Goal: Task Accomplishment & Management: Manage account settings

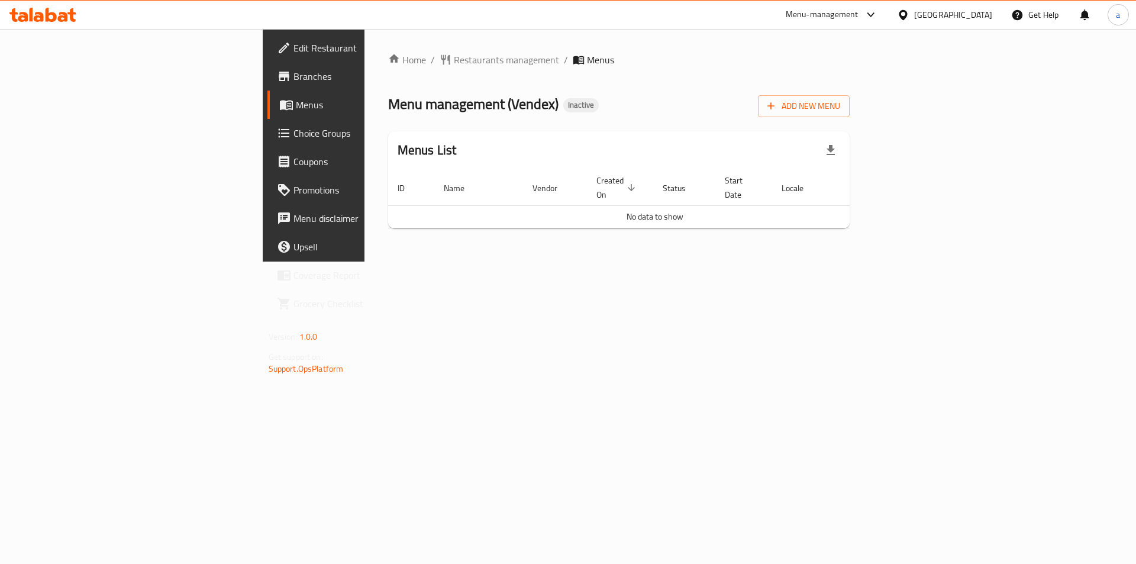
click at [838, 146] on icon "button" at bounding box center [830, 150] width 14 height 14
drag, startPoint x: 622, startPoint y: 140, endPoint x: 646, endPoint y: 164, distance: 33.5
click at [622, 140] on div "Menus List" at bounding box center [619, 150] width 462 height 38
click at [849, 115] on button "Add New Menu" at bounding box center [804, 106] width 92 height 22
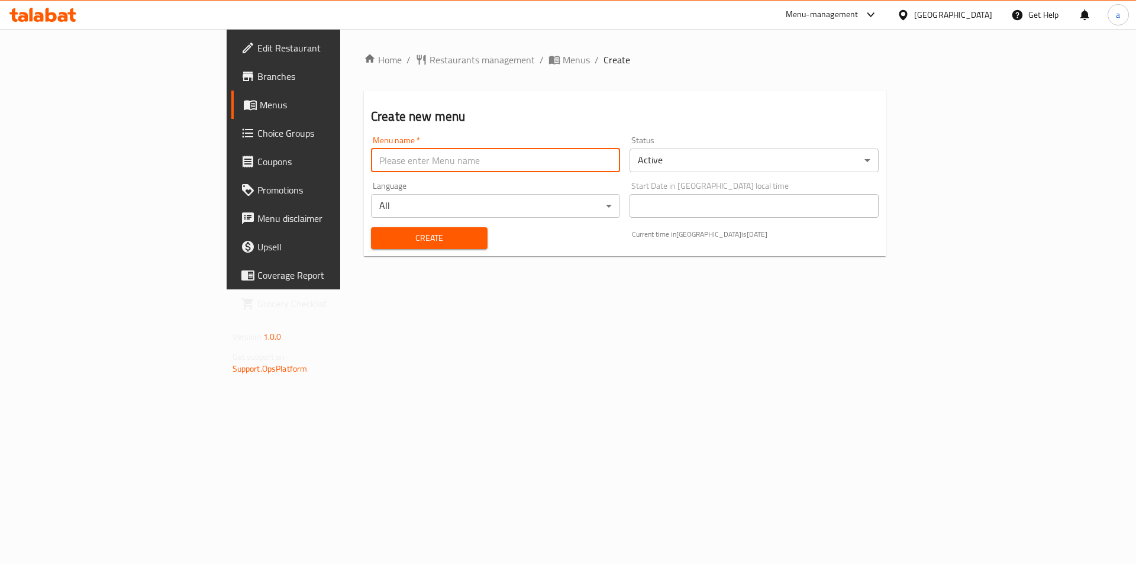
click at [371, 154] on input "text" at bounding box center [495, 160] width 249 height 24
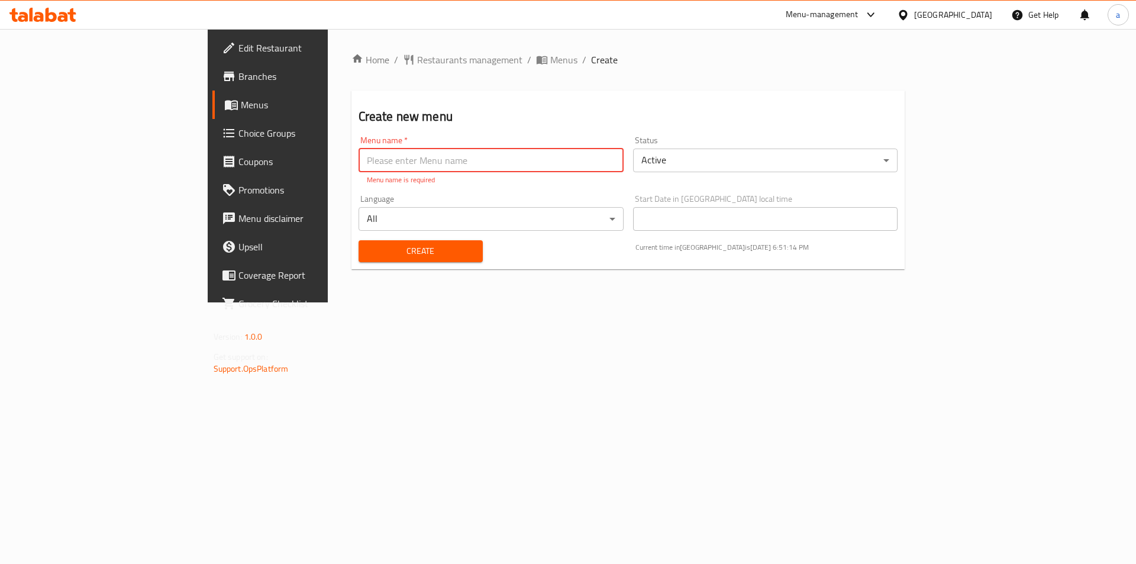
click at [358, 164] on input "text" at bounding box center [490, 160] width 265 height 24
paste input "342514440"
type input "342514440 - [DATE]"
click at [351, 249] on div "Create" at bounding box center [420, 251] width 138 height 36
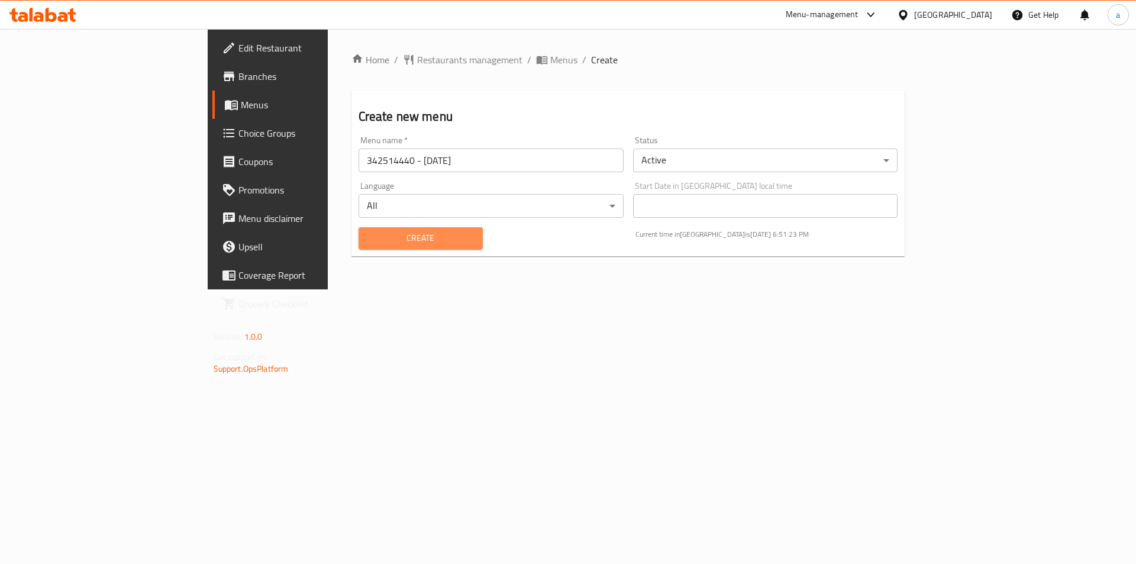
click at [368, 241] on span "Create" at bounding box center [420, 238] width 105 height 15
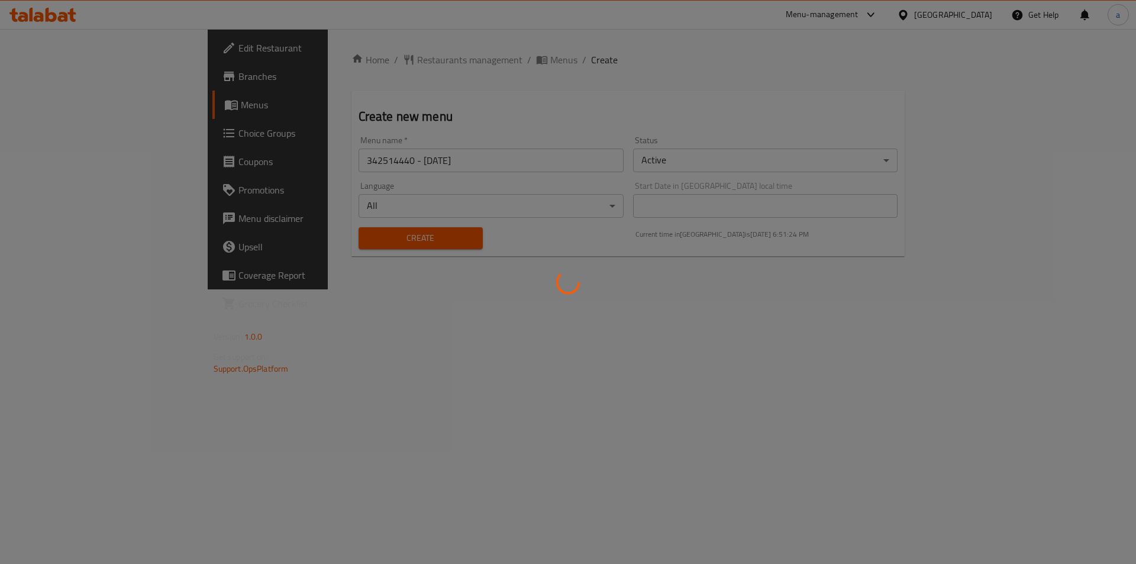
click at [276, 219] on div at bounding box center [568, 282] width 1136 height 564
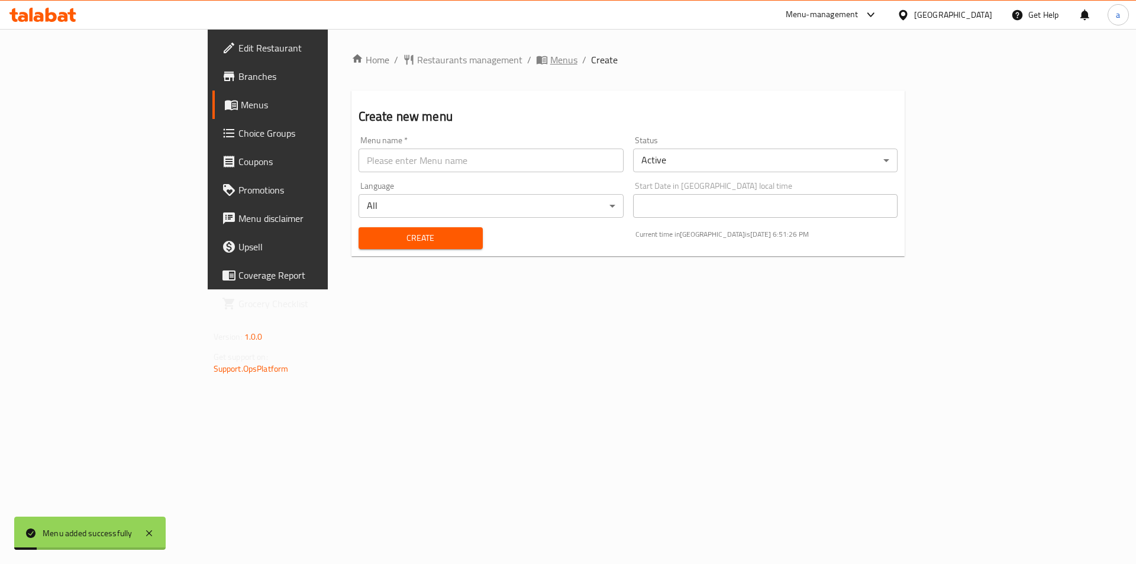
click at [542, 62] on icon "breadcrumb" at bounding box center [544, 61] width 4 height 4
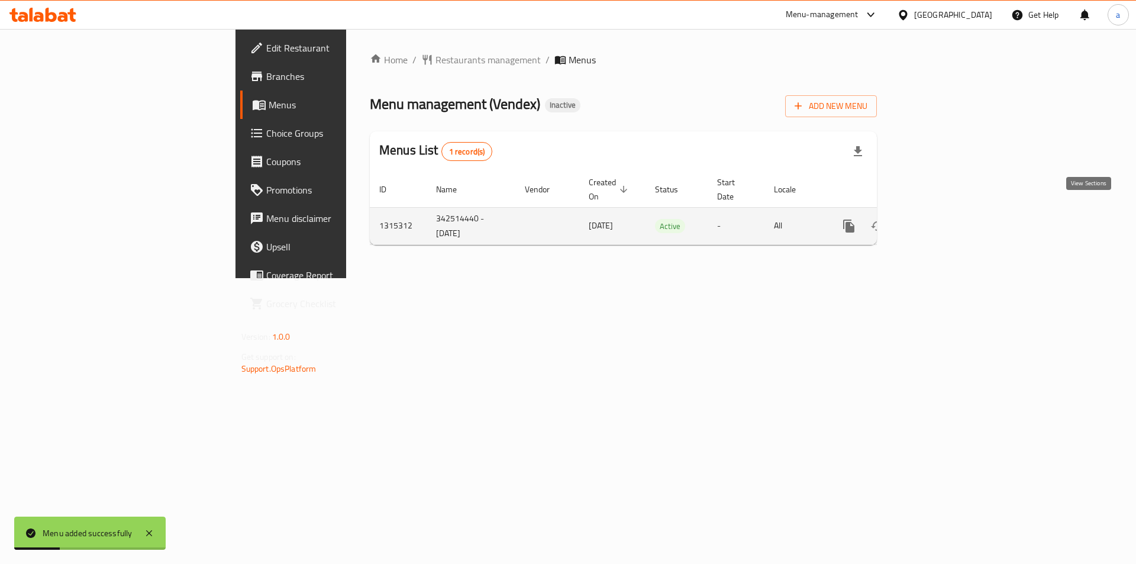
click at [948, 212] on link "enhanced table" at bounding box center [934, 226] width 28 height 28
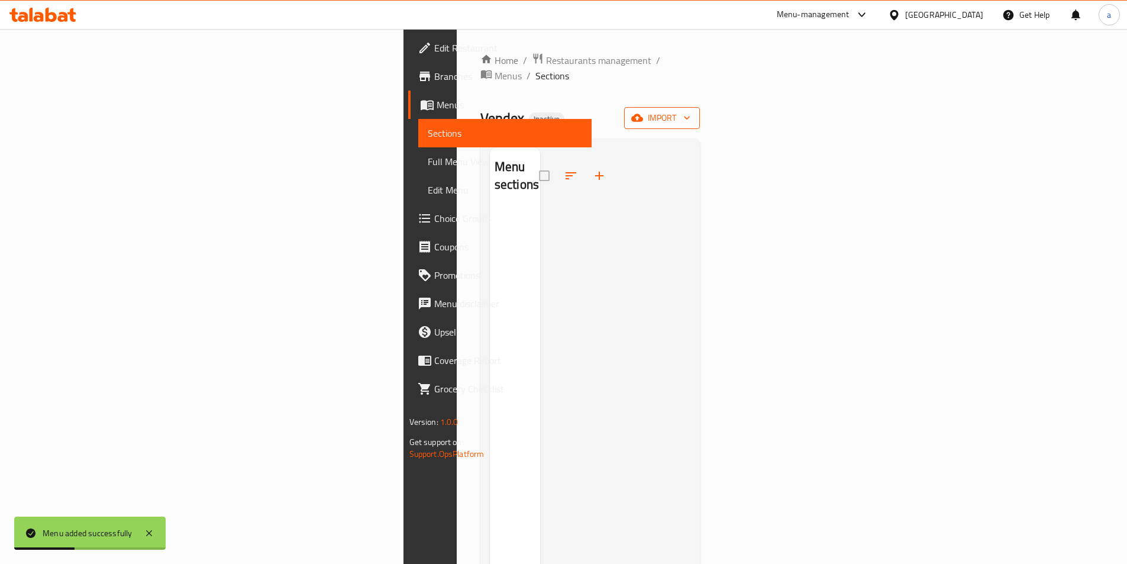
click at [690, 111] on span "import" at bounding box center [662, 118] width 57 height 15
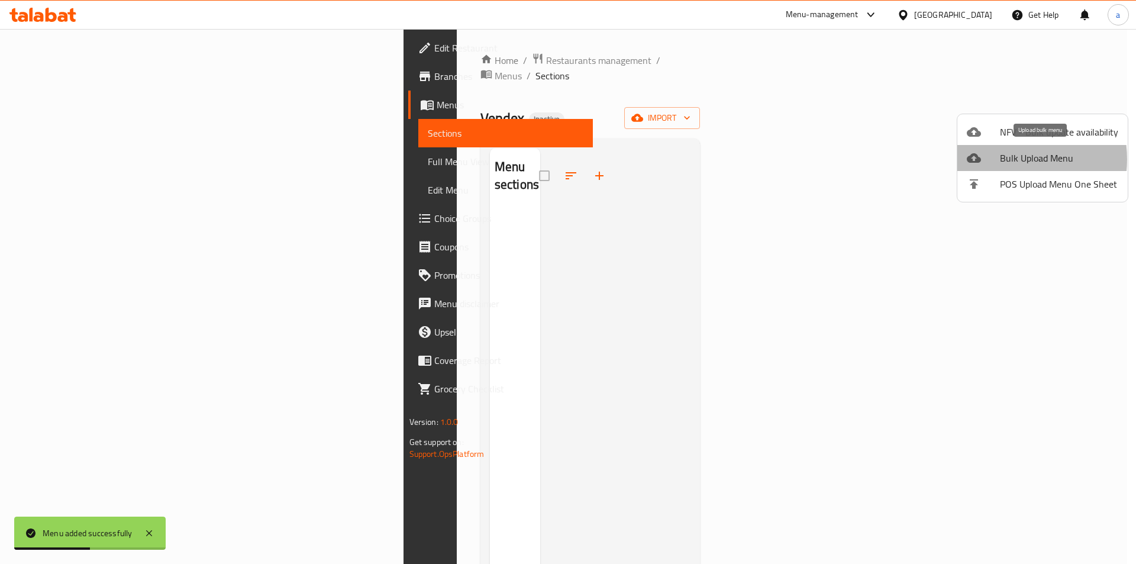
click at [1003, 159] on span "Bulk Upload Menu" at bounding box center [1059, 158] width 118 height 14
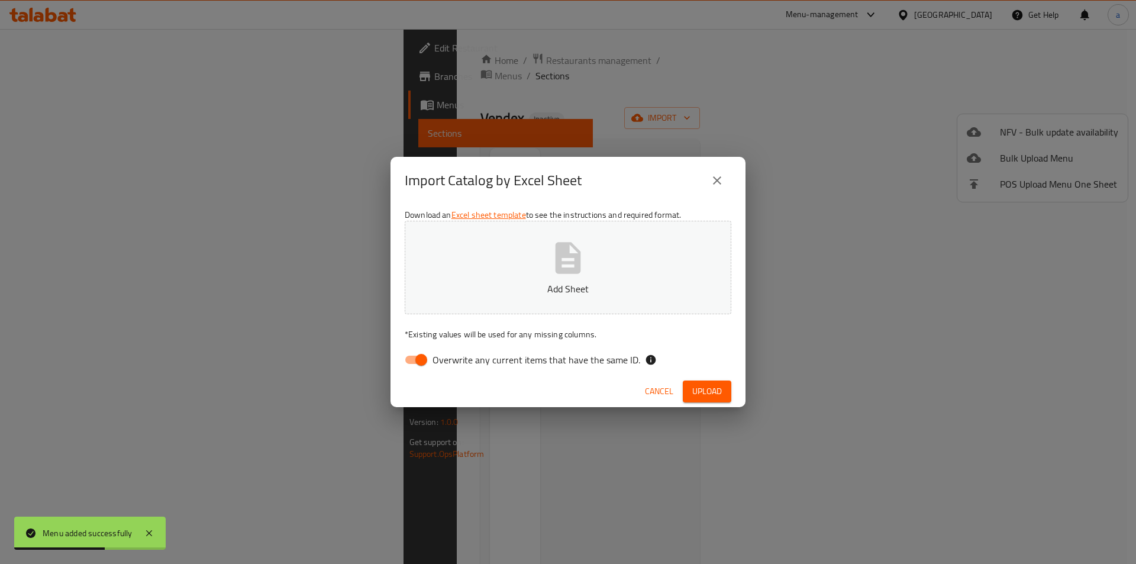
drag, startPoint x: 411, startPoint y: 357, endPoint x: 453, endPoint y: 337, distance: 47.4
click at [411, 357] on input "Overwrite any current items that have the same ID." at bounding box center [420, 359] width 67 height 22
checkbox input "false"
click at [551, 293] on p "Add Sheet" at bounding box center [568, 289] width 290 height 14
click at [450, 300] on button "342514440.xlsx" at bounding box center [568, 267] width 327 height 93
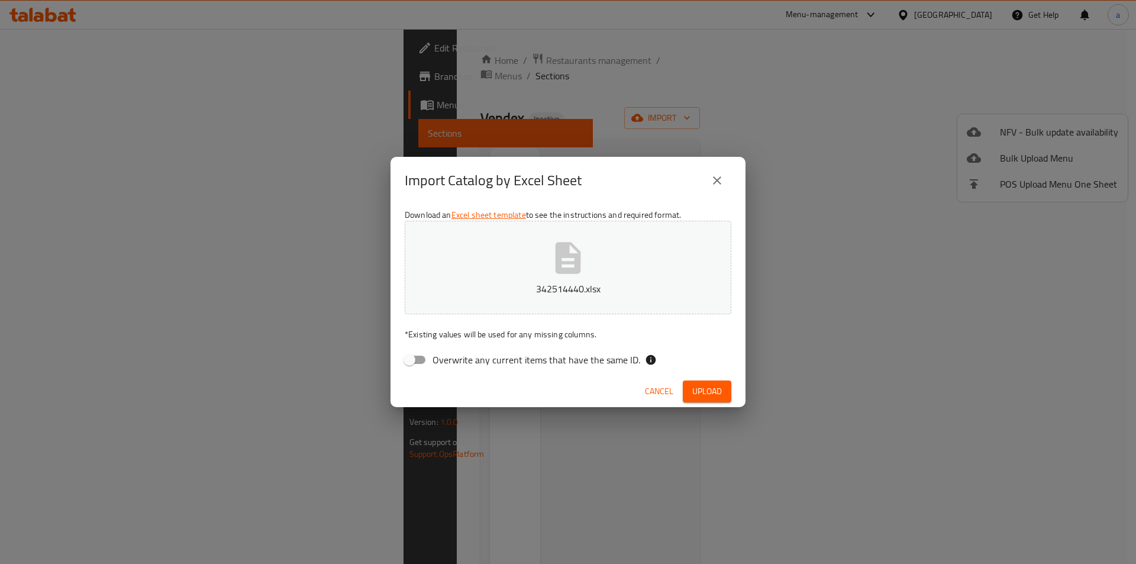
click at [730, 396] on button "Upload" at bounding box center [707, 391] width 49 height 22
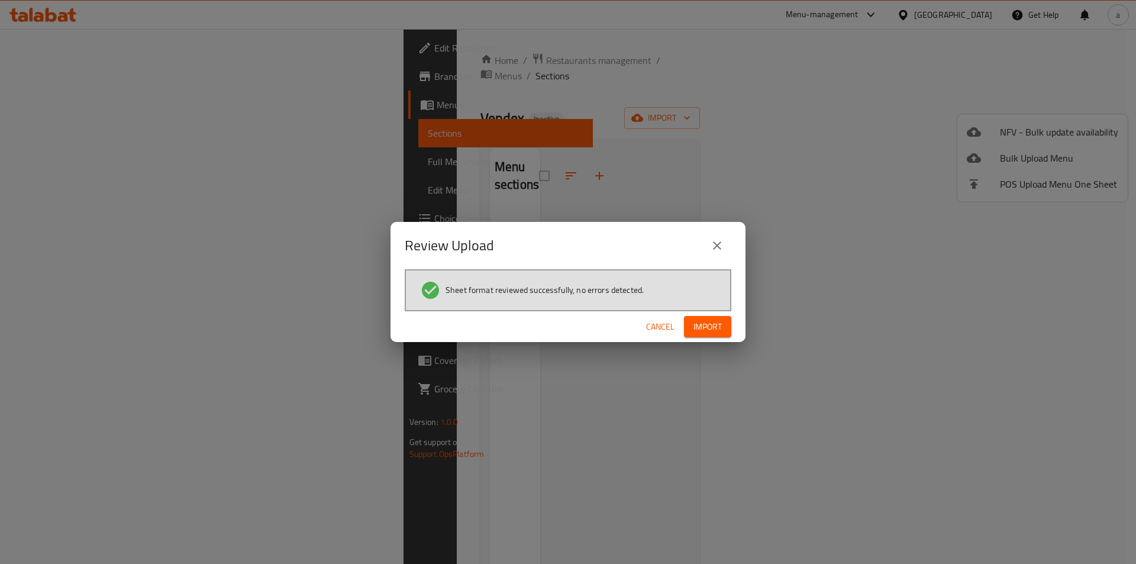
click at [718, 327] on span "Import" at bounding box center [707, 326] width 28 height 15
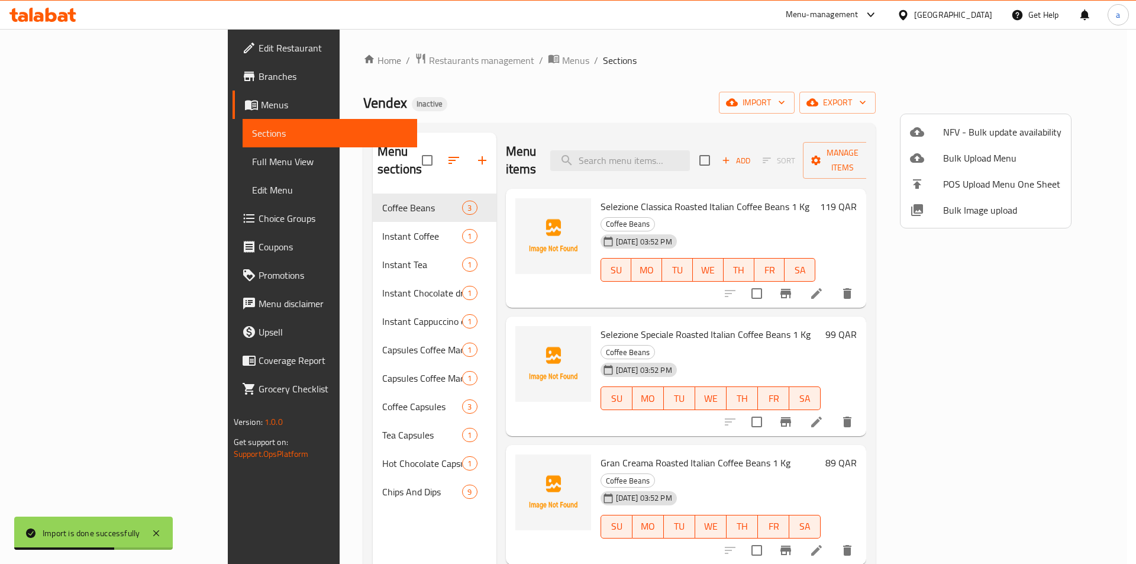
click at [300, 215] on div at bounding box center [568, 282] width 1136 height 564
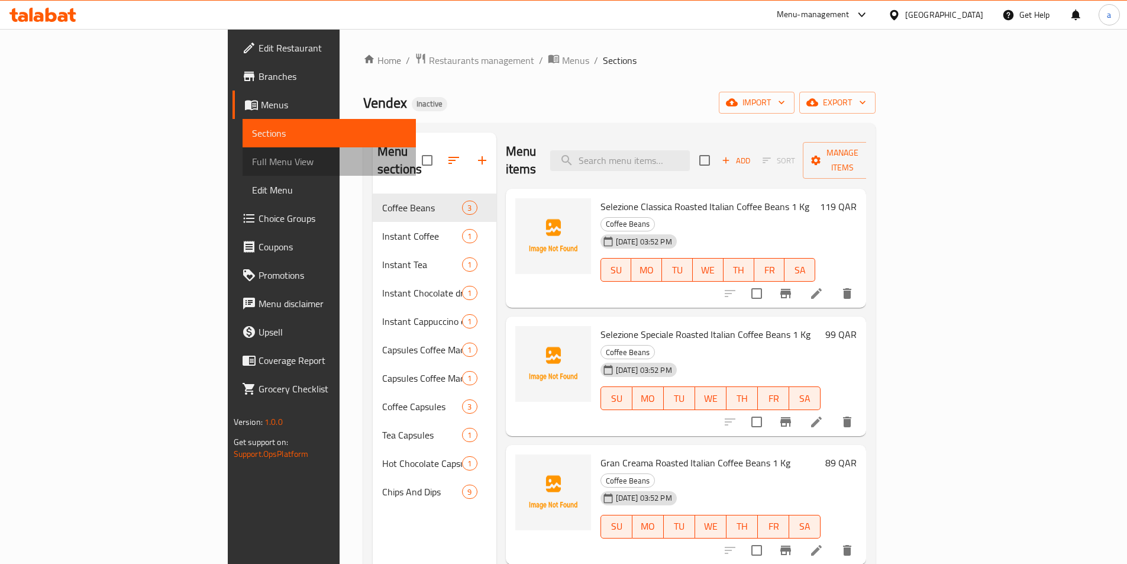
click at [252, 163] on span "Full Menu View" at bounding box center [329, 161] width 154 height 14
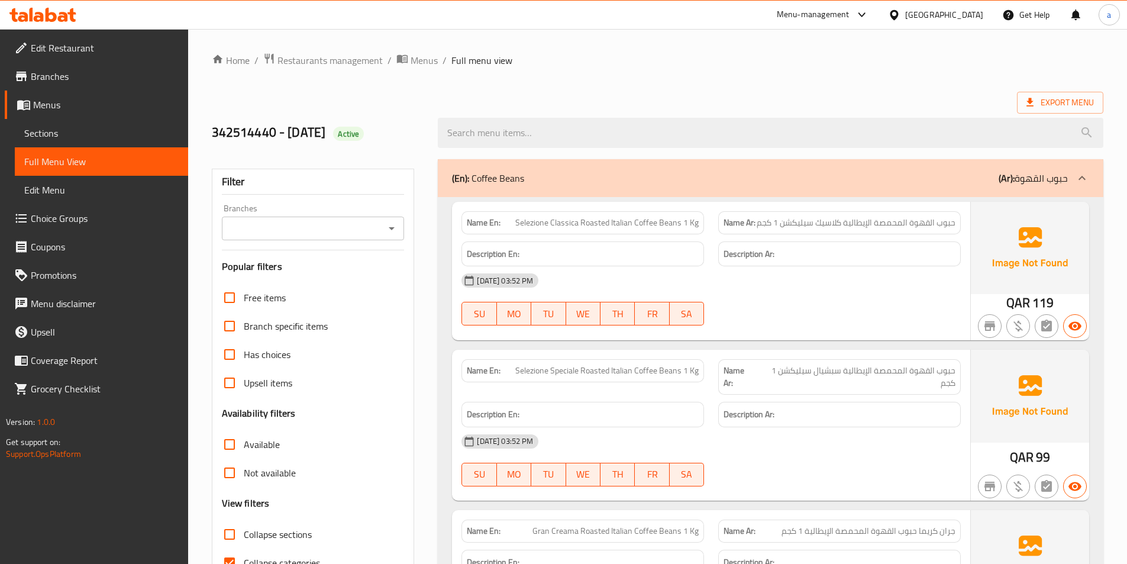
click at [567, 225] on span "Selezione Classica Roasted Italian Coffee Beans 1 Kg" at bounding box center [606, 223] width 183 height 12
click at [805, 223] on span "حبوب القهوة المحمصة الإيطالية كلاسيك سيليكشن 1 كجم" at bounding box center [856, 223] width 199 height 12
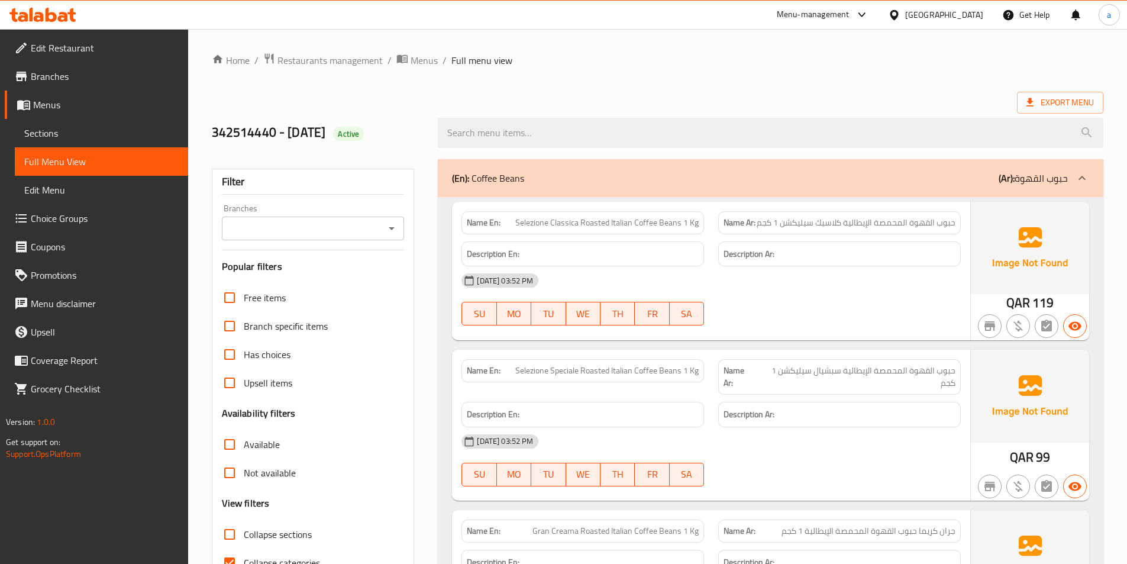
click at [826, 227] on span "حبوب القهوة المحمصة الإيطالية كلاسيك سيليكشن 1 كجم" at bounding box center [856, 223] width 199 height 12
click at [70, 143] on link "Sections" at bounding box center [101, 133] width 173 height 28
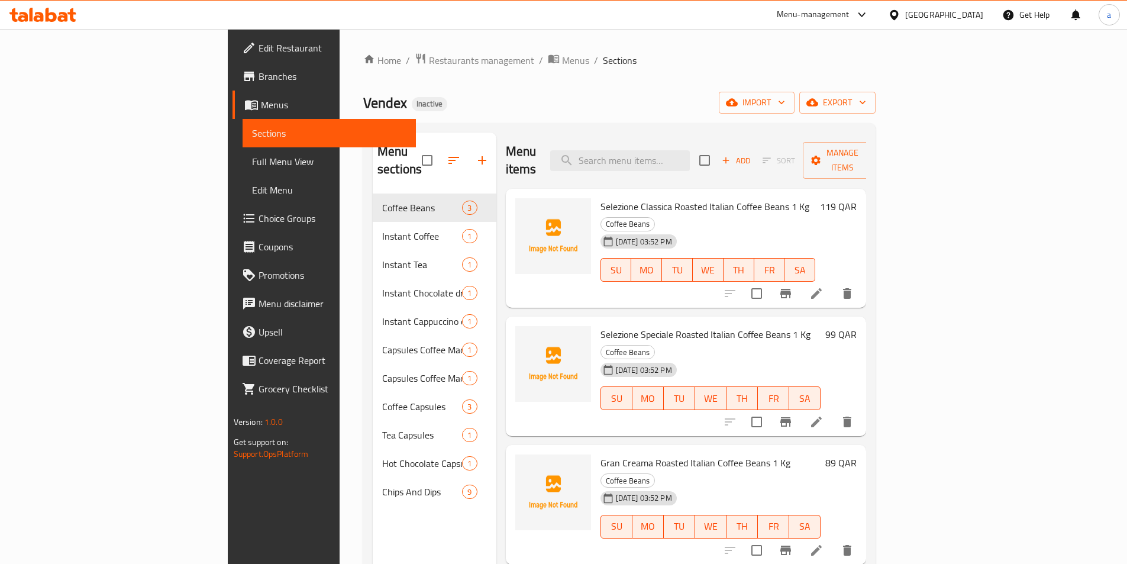
click at [822, 288] on icon at bounding box center [816, 293] width 11 height 11
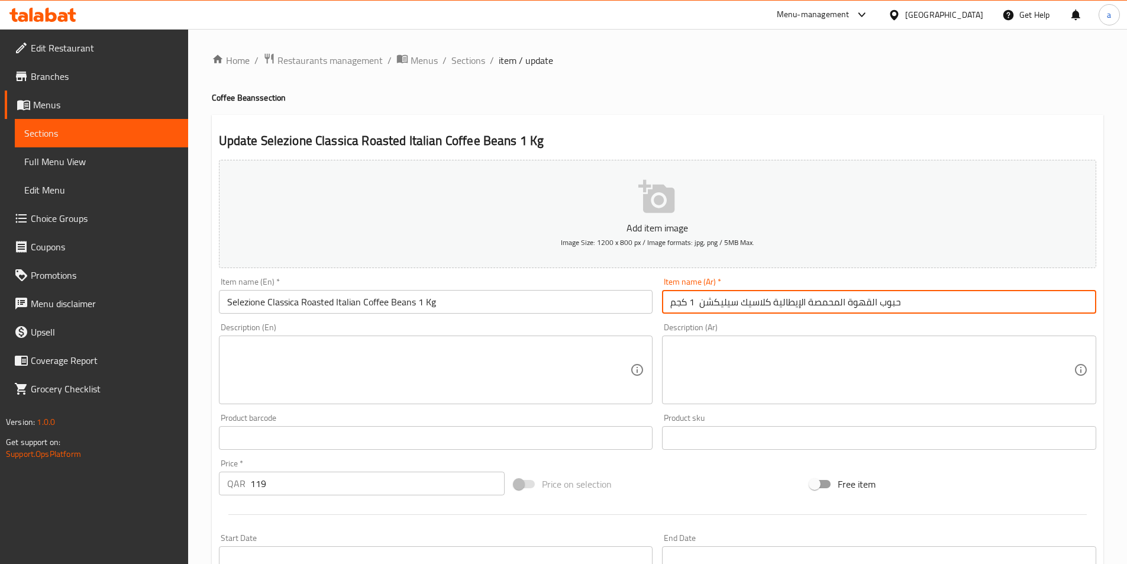
click at [741, 303] on input "حبوب القهوة المحمصة الإيطالية كلاسيك سيليكشن 1 كجم" at bounding box center [879, 302] width 434 height 24
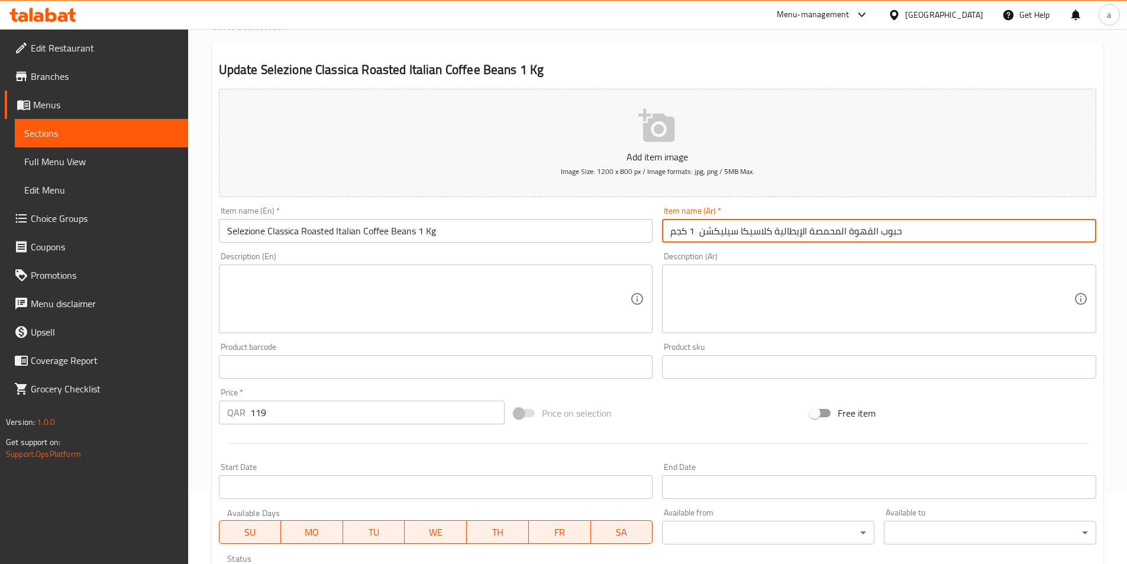
scroll to position [237, 0]
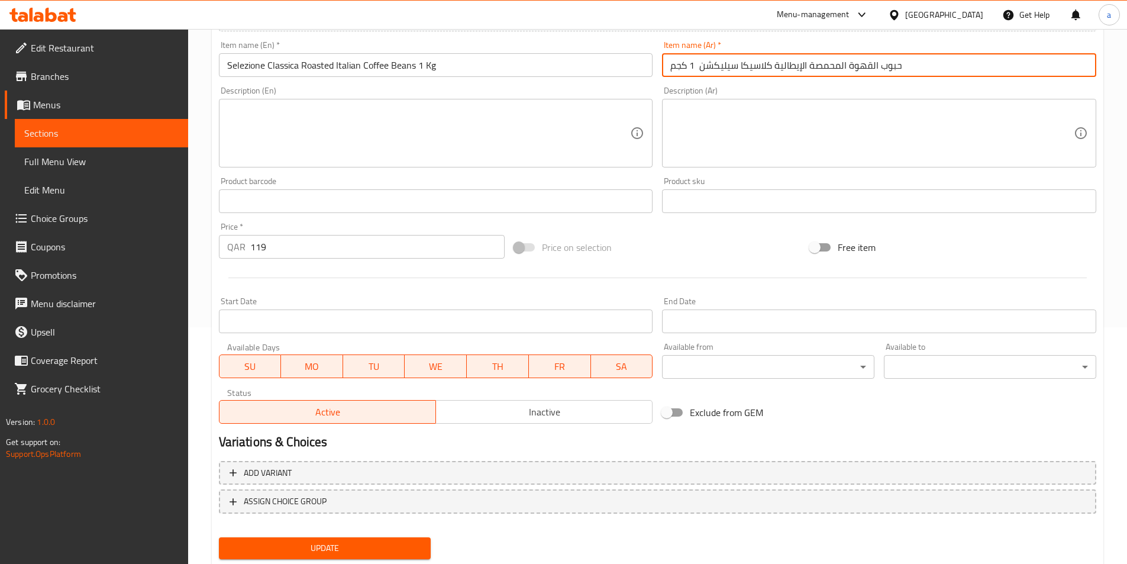
type input "حبوب القهوة المحمصة الإيطالية كلاسيكا سيليكشن 1 كجم"
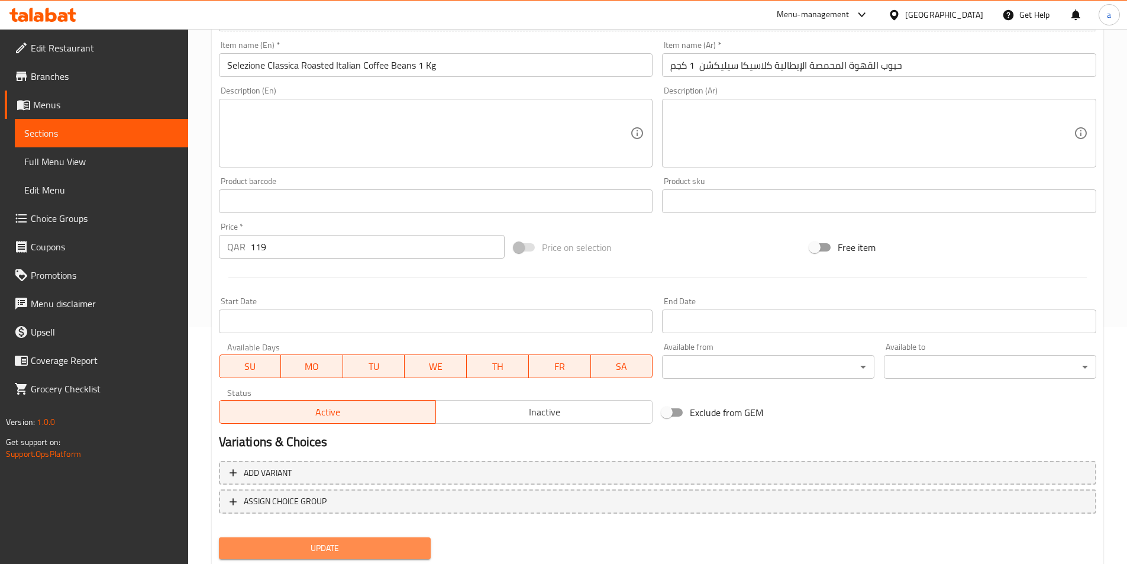
click at [396, 547] on span "Update" at bounding box center [324, 548] width 193 height 15
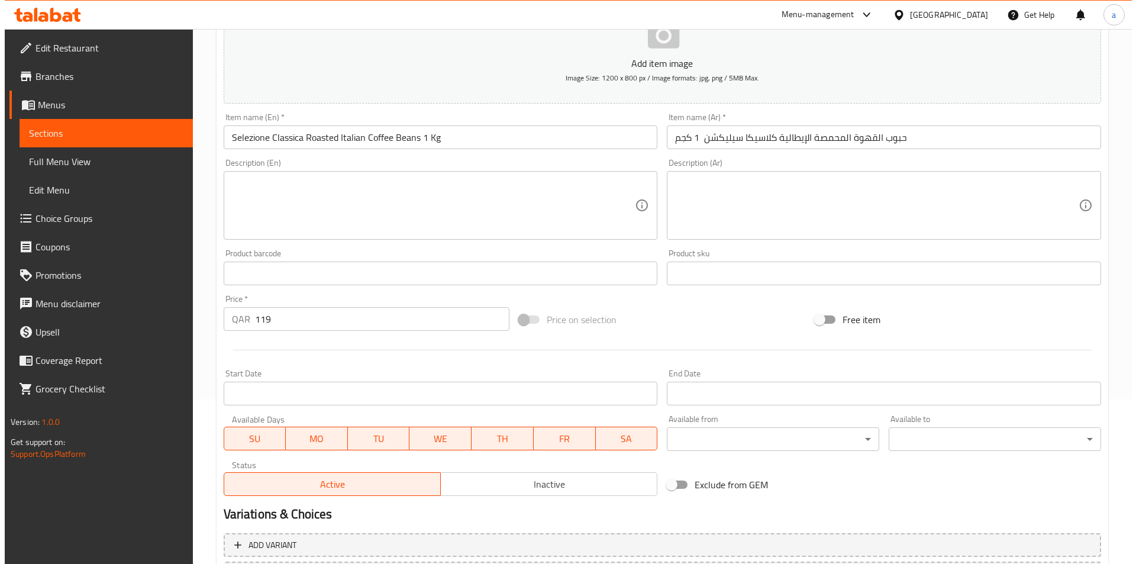
scroll to position [0, 0]
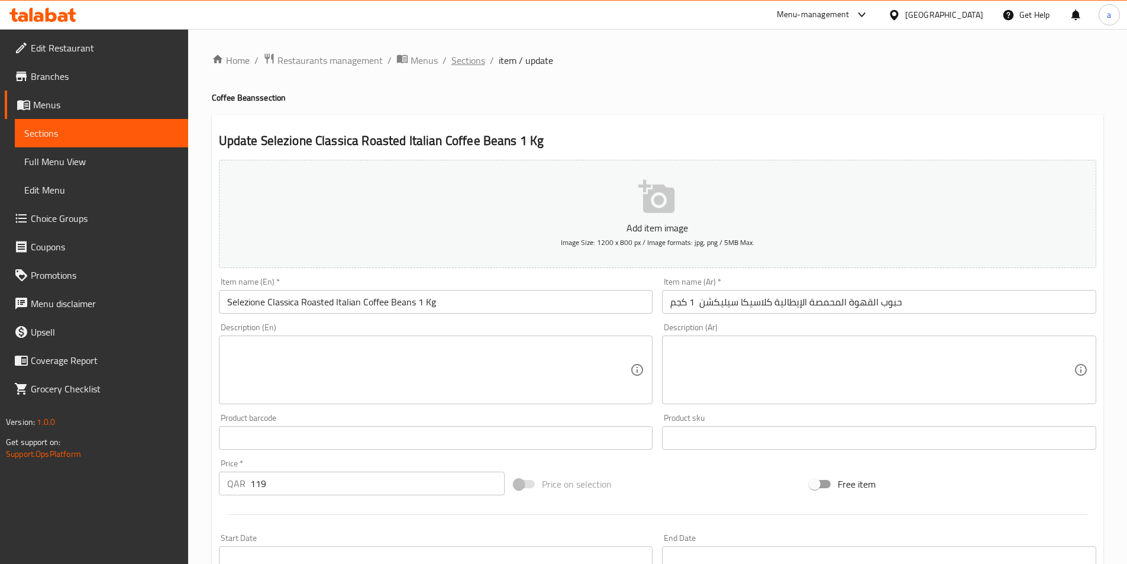
click at [476, 66] on span "Sections" at bounding box center [468, 60] width 34 height 14
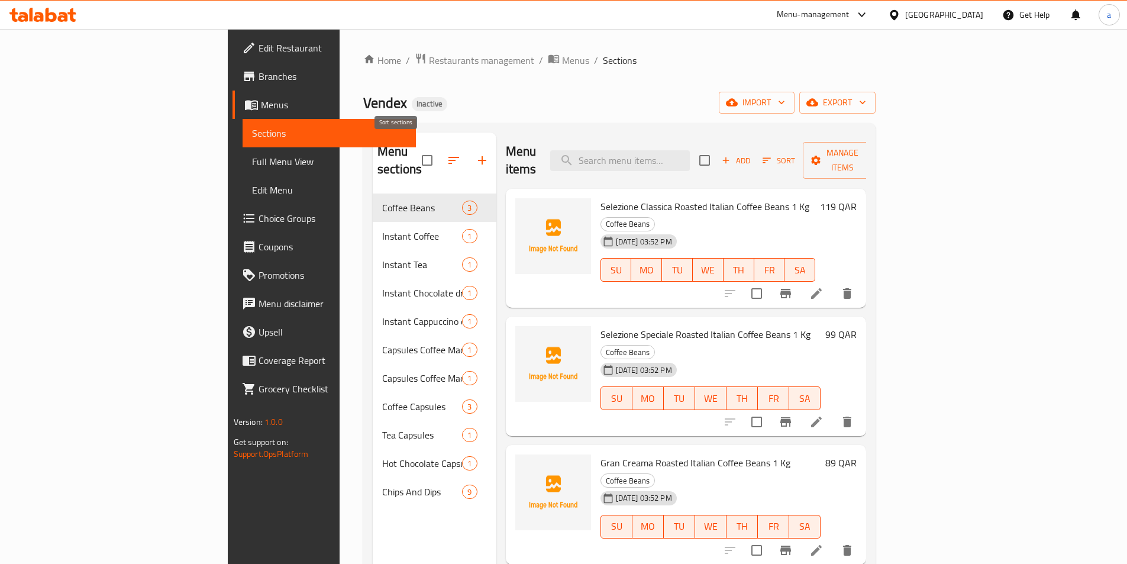
click at [440, 149] on button "button" at bounding box center [454, 160] width 28 height 28
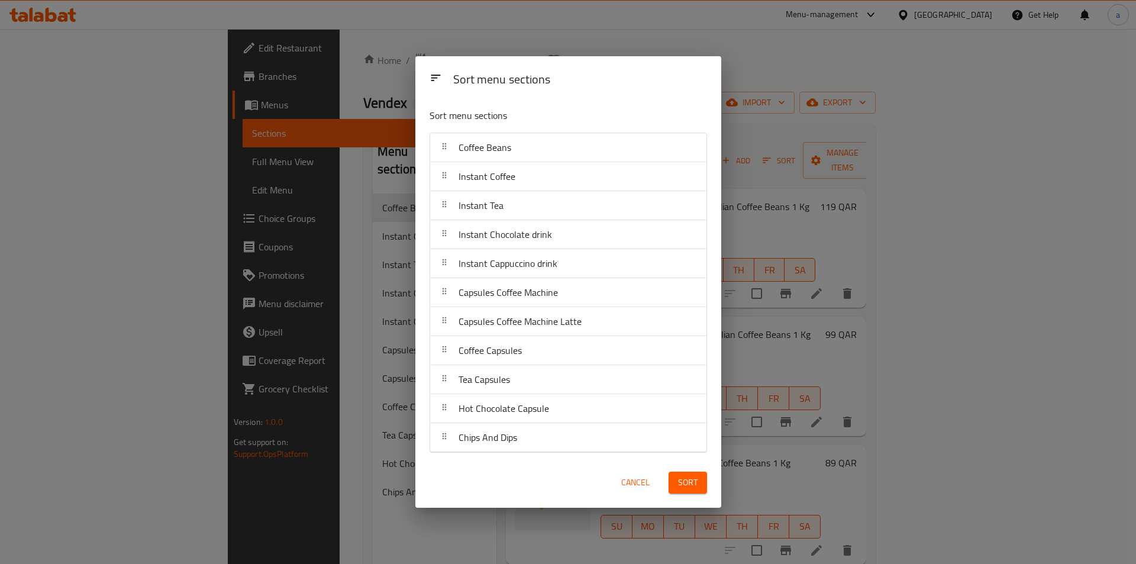
click at [463, 148] on span "Coffee Beans" at bounding box center [484, 147] width 53 height 18
click at [376, 156] on div "Sort menu sections Sort menu sections Coffee Beans Instant Coffee Instant Tea I…" at bounding box center [568, 282] width 1136 height 564
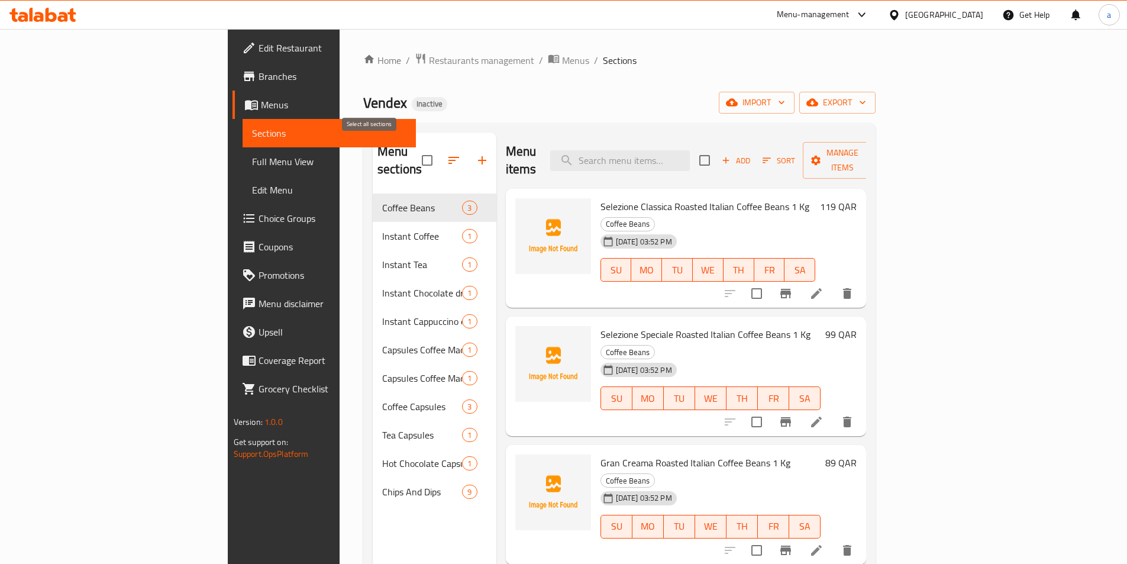
click at [415, 151] on input "checkbox" at bounding box center [427, 160] width 25 height 25
checkbox input "true"
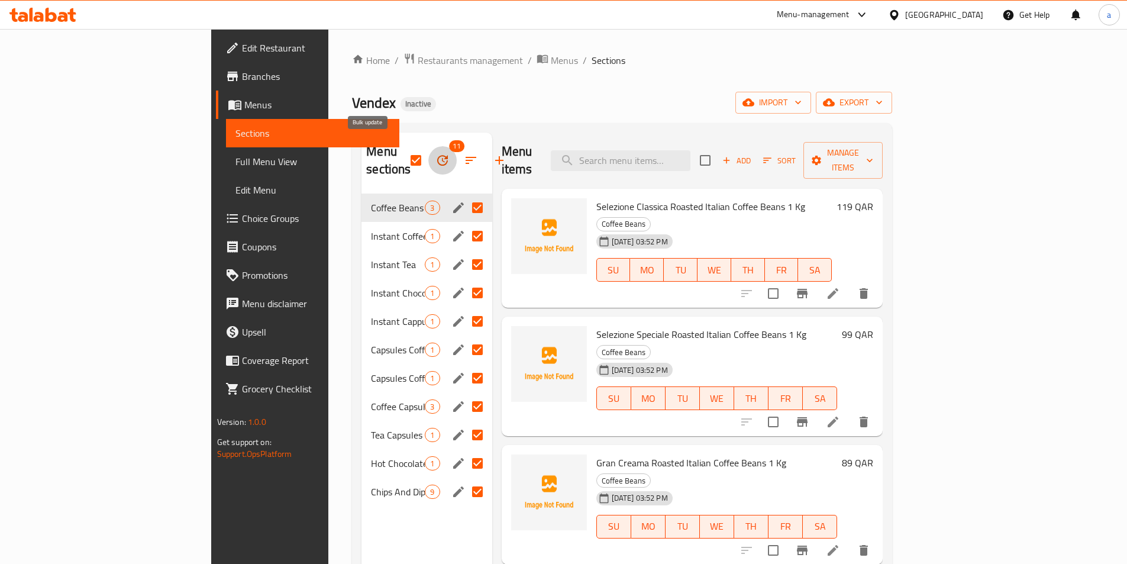
click at [435, 156] on icon "button" at bounding box center [442, 160] width 14 height 14
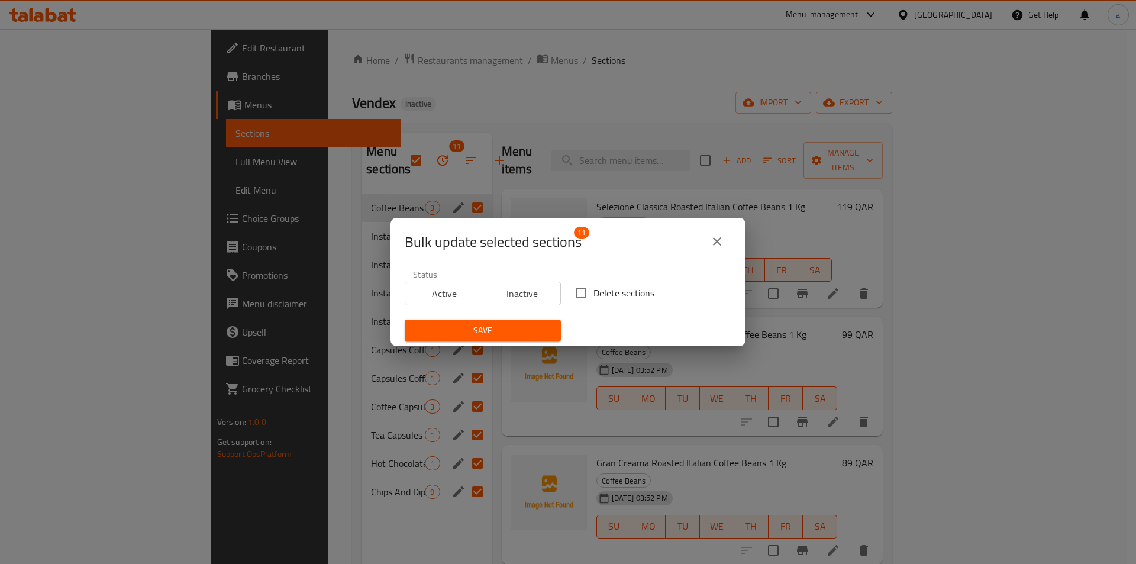
click at [543, 248] on span "Bulk update selected sections" at bounding box center [493, 241] width 177 height 19
click at [717, 241] on icon "close" at bounding box center [717, 241] width 8 height 8
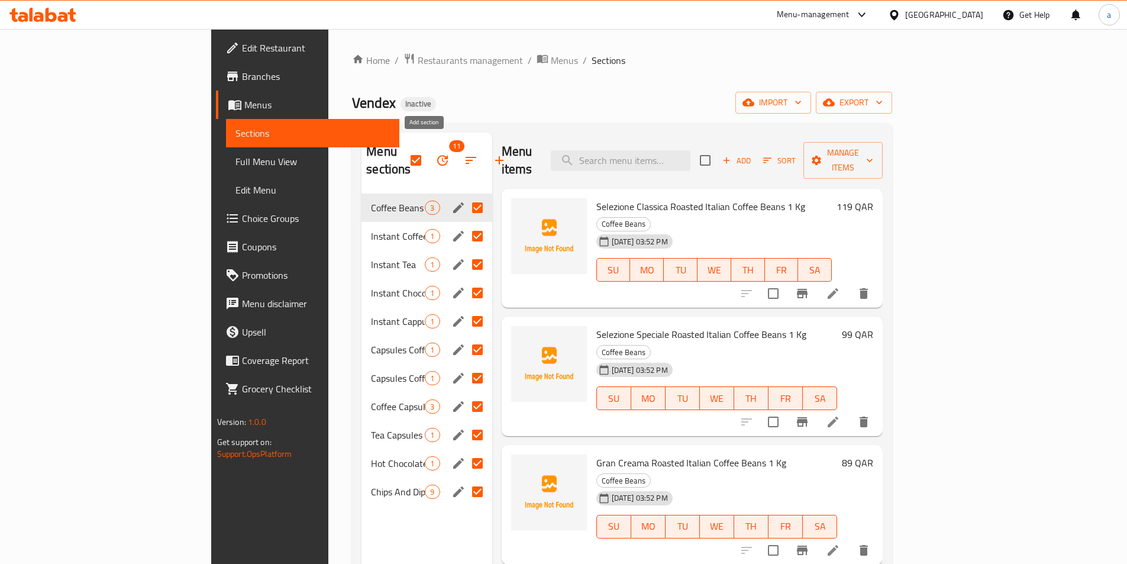
click at [495, 156] on icon "button" at bounding box center [499, 160] width 8 height 8
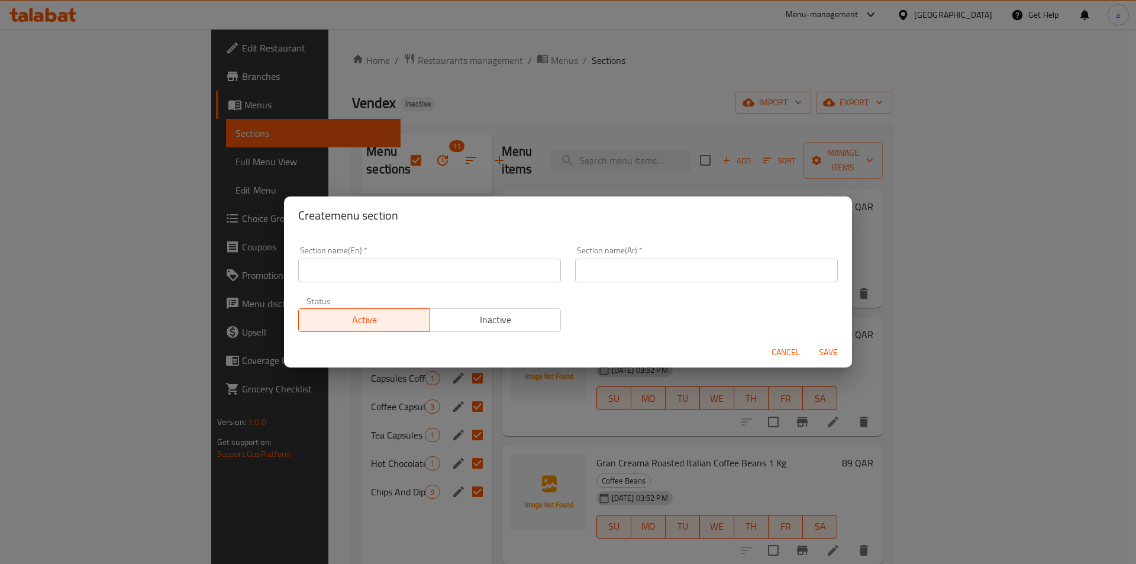
click at [413, 266] on input "text" at bounding box center [429, 271] width 263 height 24
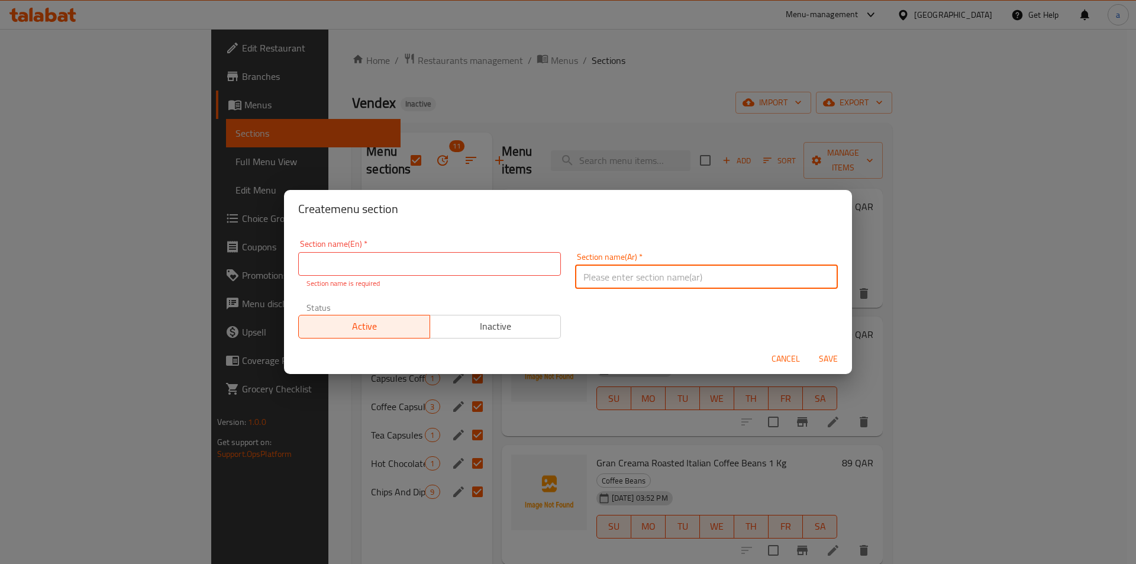
click at [660, 277] on input "text" at bounding box center [706, 277] width 263 height 24
click at [796, 360] on span "Cancel" at bounding box center [785, 358] width 28 height 15
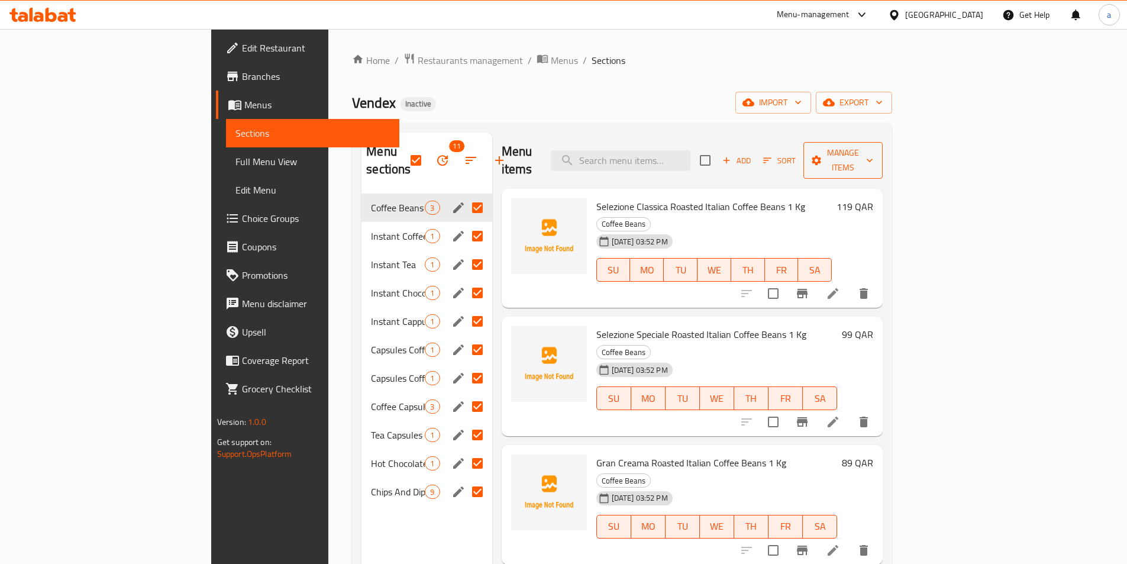
click at [873, 151] on span "Manage items" at bounding box center [843, 161] width 60 height 30
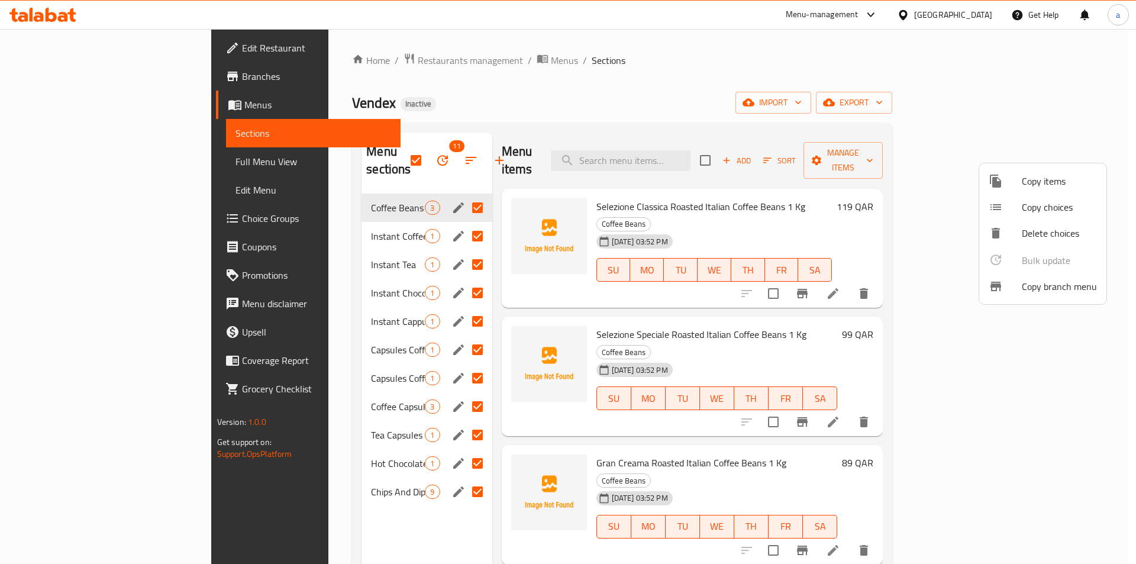
click at [1029, 154] on div at bounding box center [568, 282] width 1136 height 564
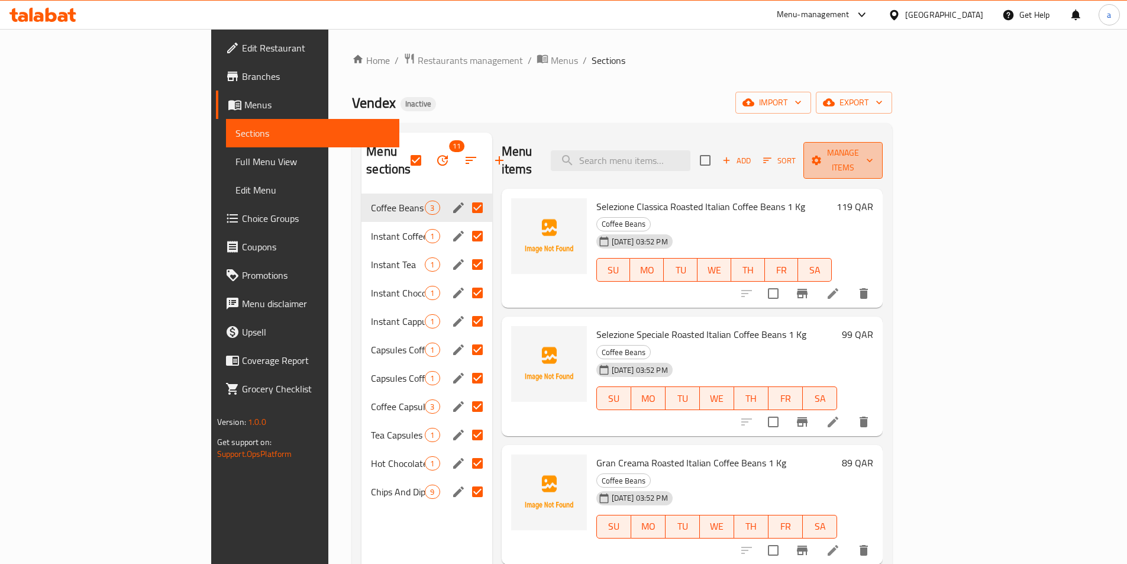
click at [822, 154] on icon "button" at bounding box center [816, 160] width 12 height 12
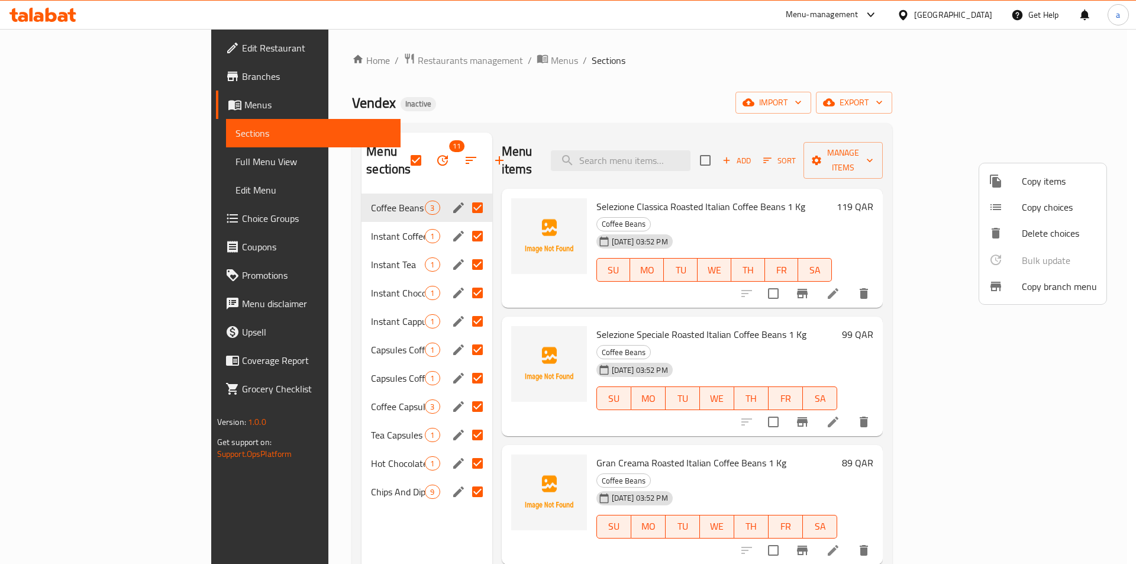
click at [1004, 156] on div at bounding box center [568, 282] width 1136 height 564
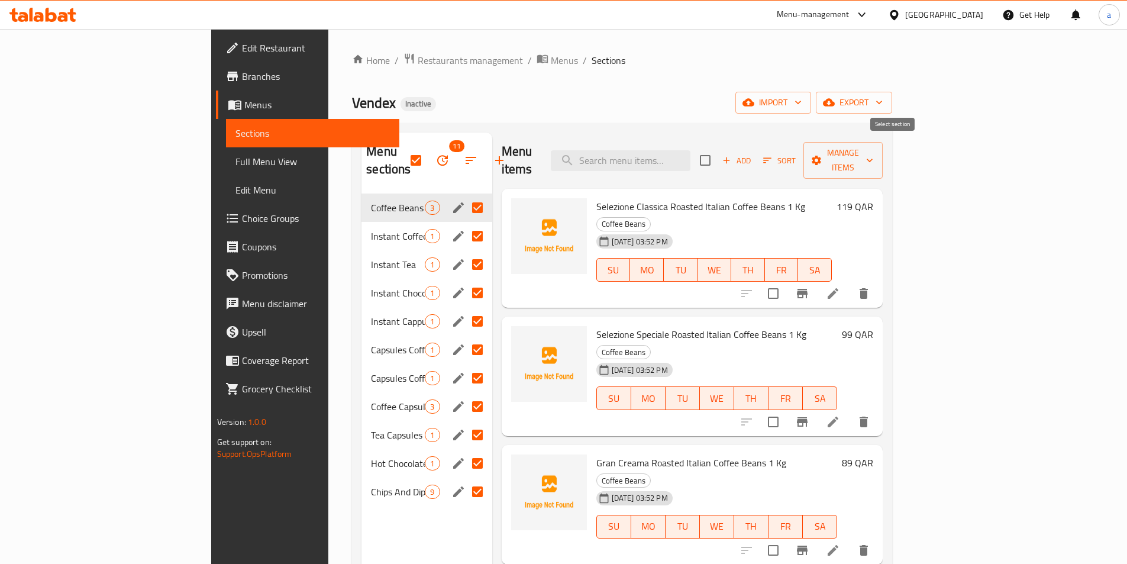
click at [718, 153] on input "checkbox" at bounding box center [705, 160] width 25 height 25
checkbox input "true"
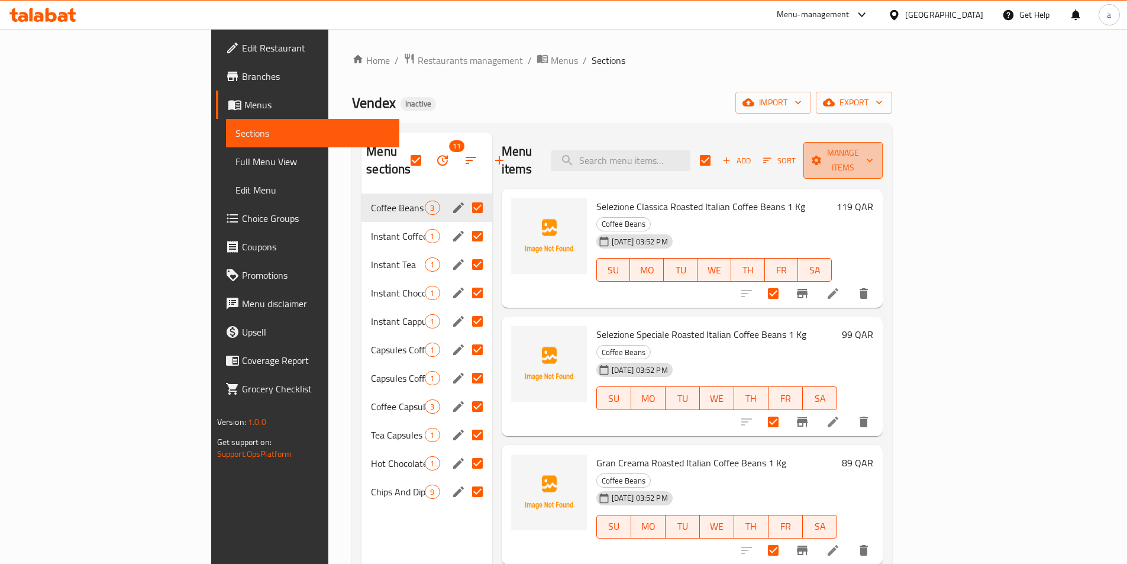
click at [883, 143] on button "Manage items" at bounding box center [842, 160] width 79 height 37
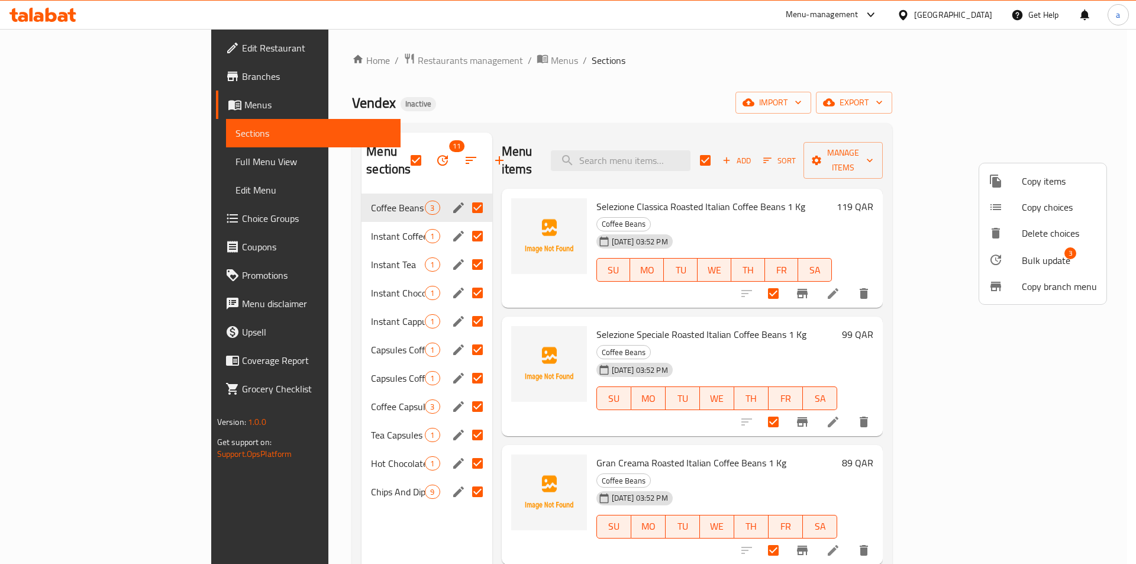
click at [1002, 154] on div at bounding box center [568, 282] width 1136 height 564
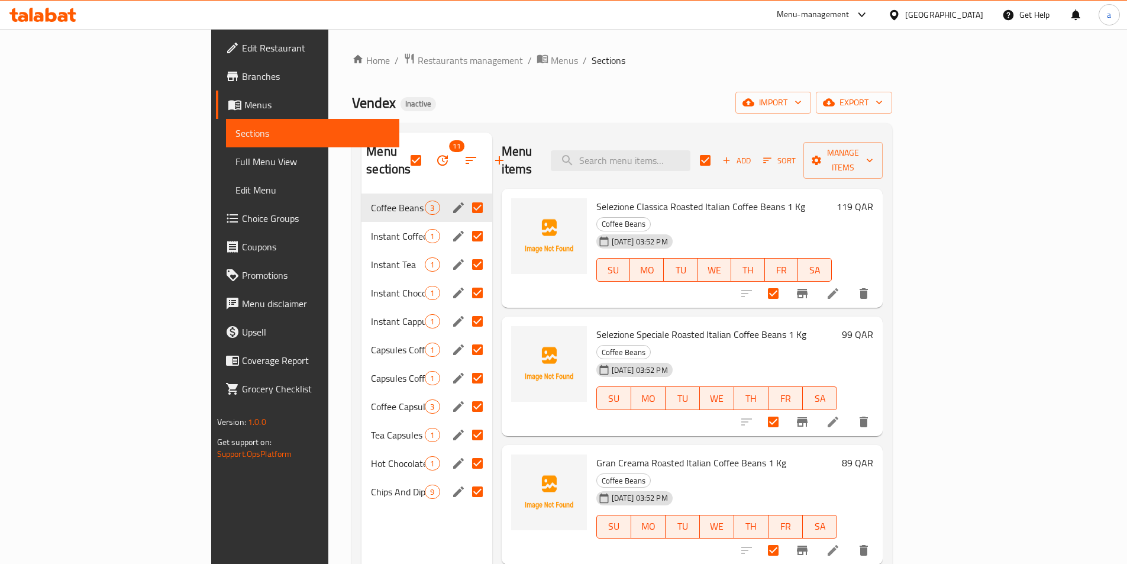
click at [718, 155] on input "checkbox" at bounding box center [705, 160] width 25 height 25
checkbox input "false"
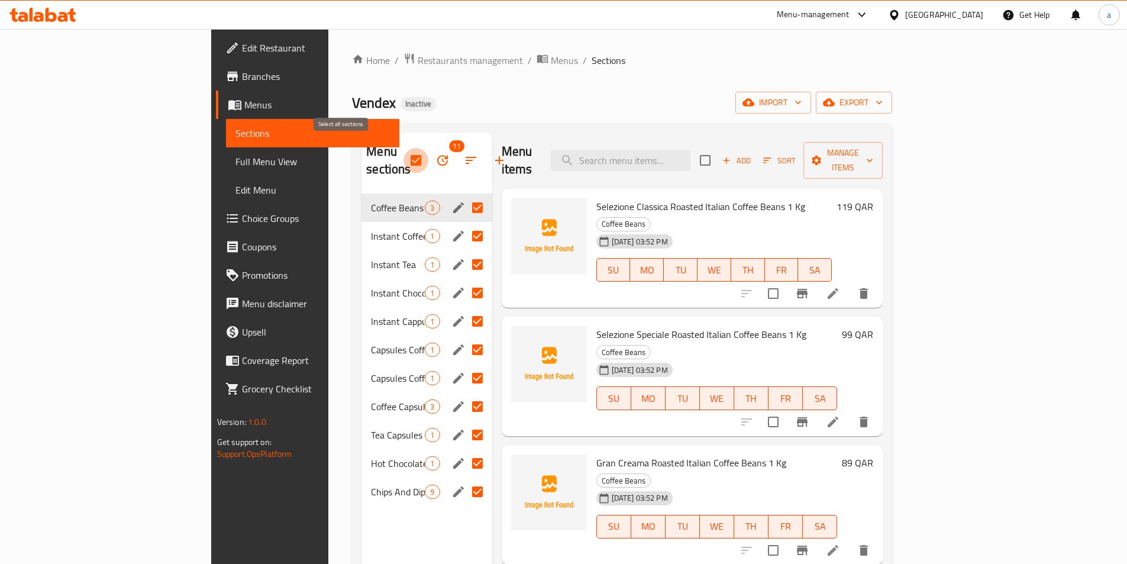
click at [403, 163] on input "checkbox" at bounding box center [415, 160] width 25 height 25
checkbox input "false"
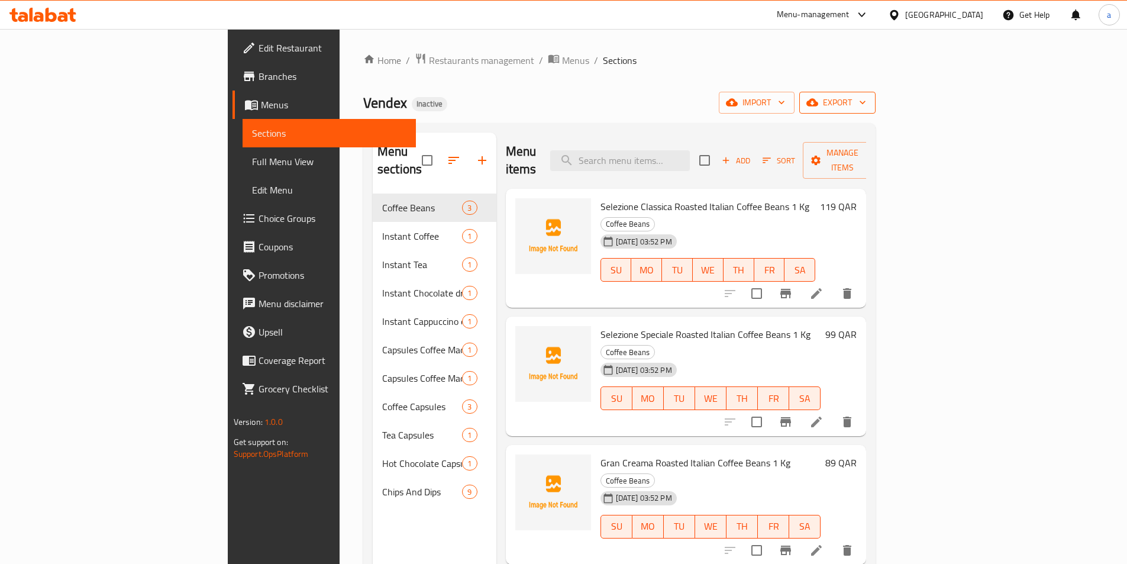
click at [866, 104] on span "export" at bounding box center [837, 102] width 57 height 15
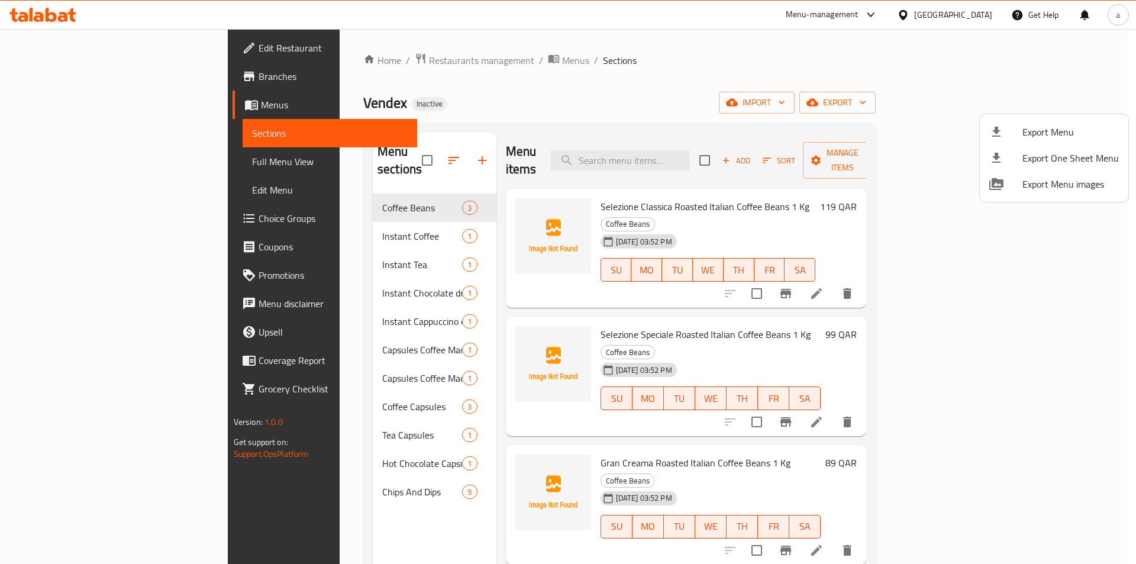
click at [836, 93] on div at bounding box center [568, 282] width 1136 height 564
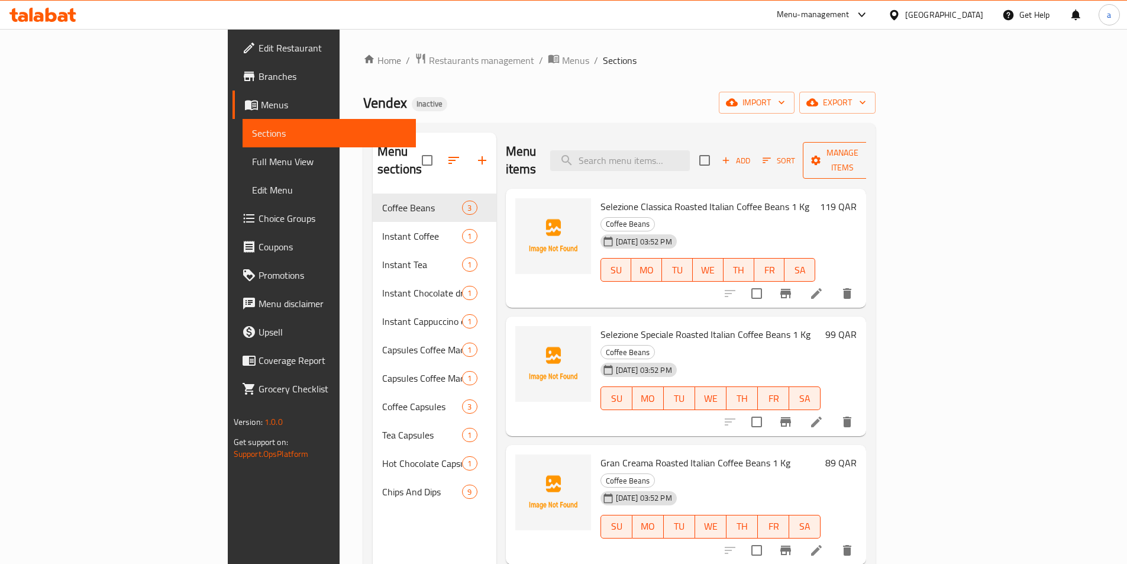
click at [873, 154] on span "Manage items" at bounding box center [842, 161] width 60 height 30
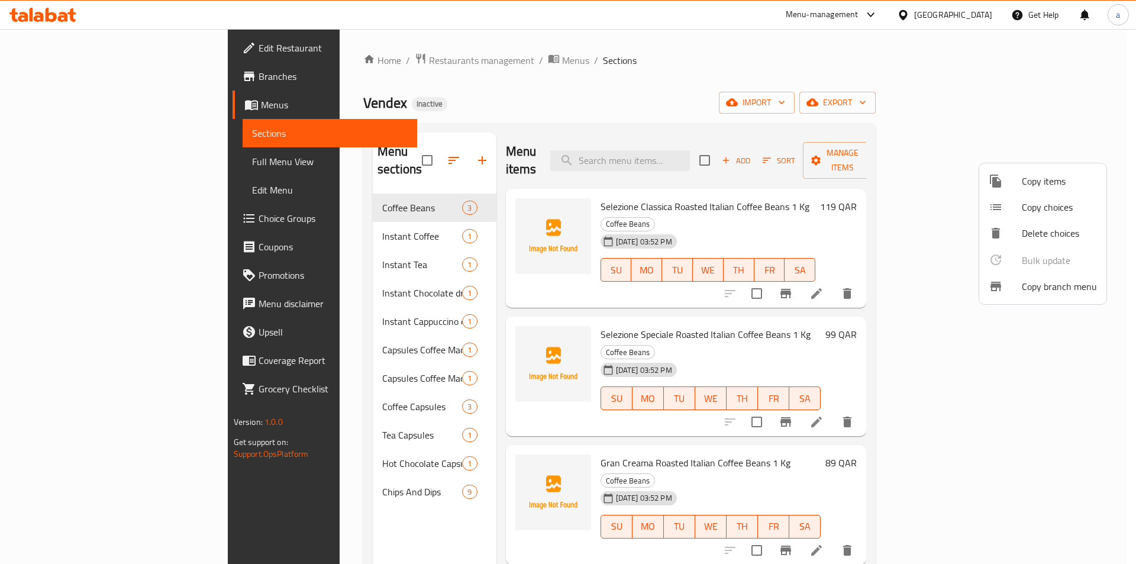
click at [996, 110] on div at bounding box center [568, 282] width 1136 height 564
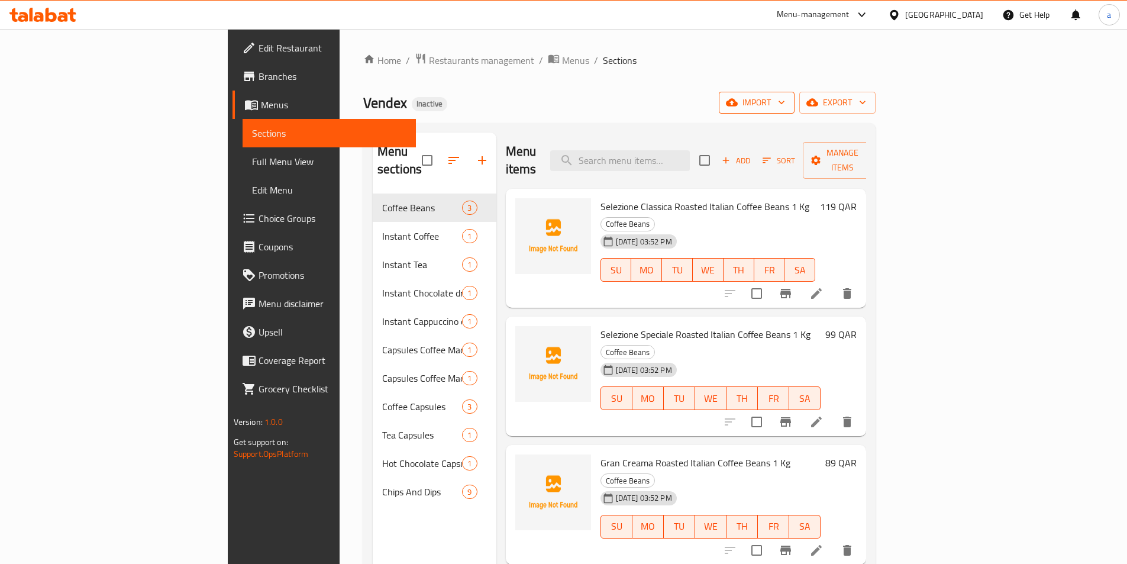
click at [785, 105] on span "import" at bounding box center [756, 102] width 57 height 15
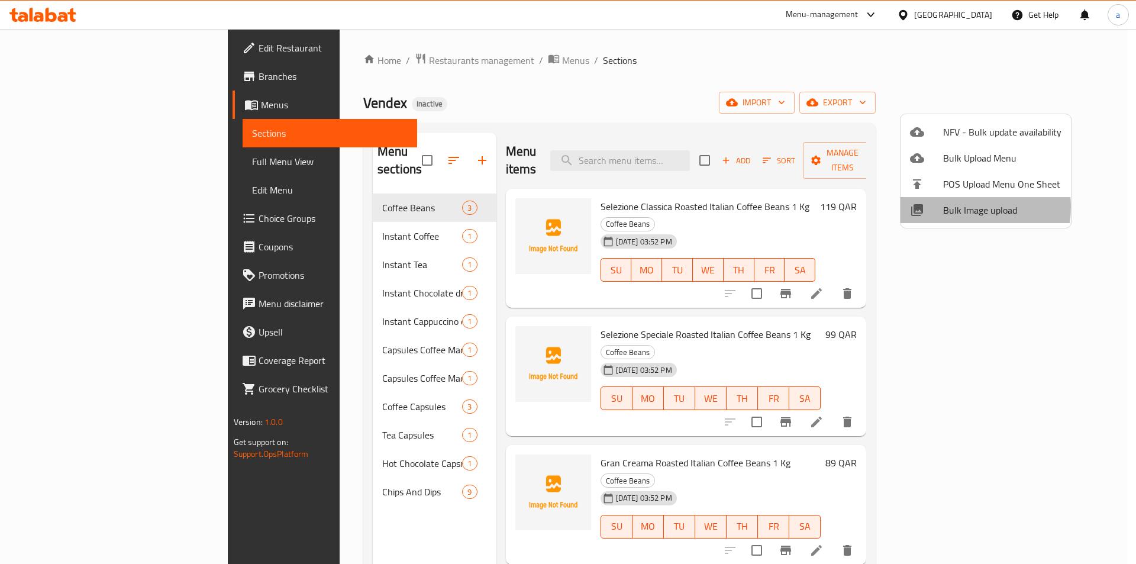
click at [966, 208] on span "Bulk Image upload" at bounding box center [1002, 210] width 118 height 14
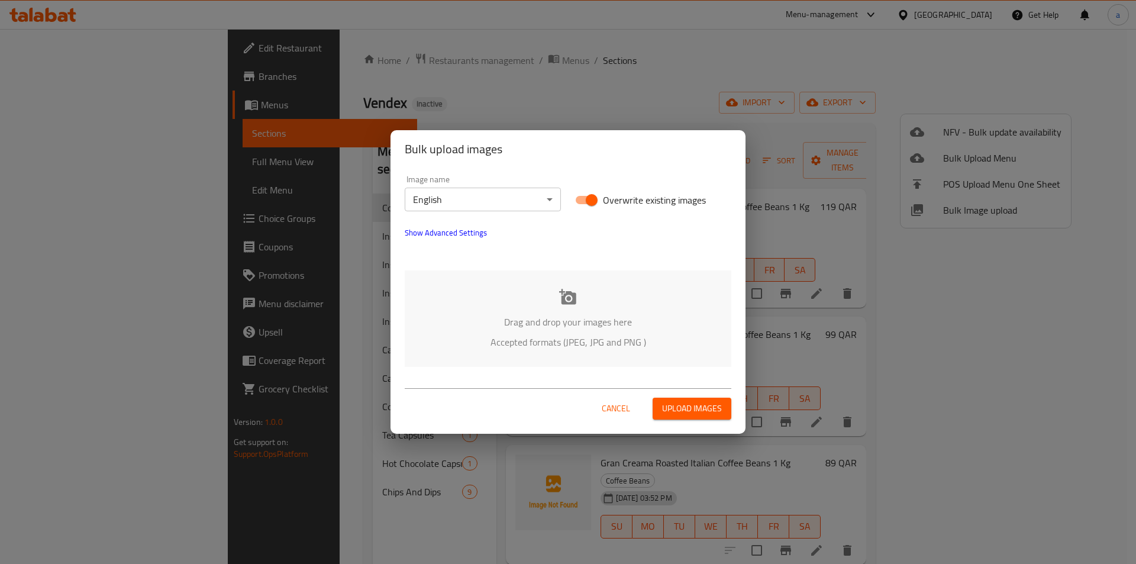
click at [569, 308] on div "Drag and drop your images here Accepted formats (JPEG, JPG and PNG )" at bounding box center [568, 318] width 327 height 96
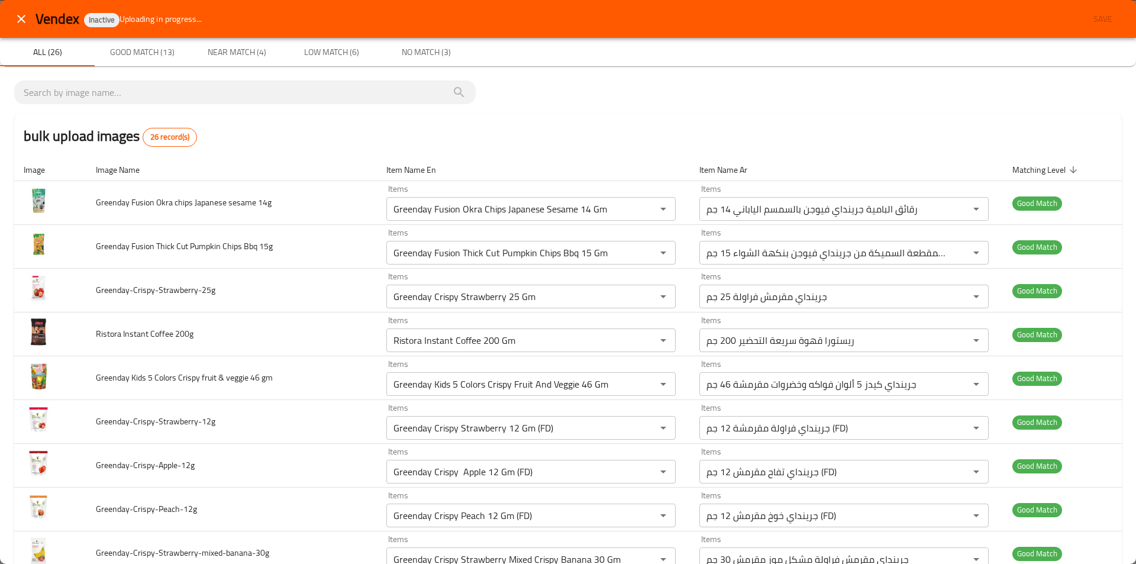
type 1KG-ar "ريستورا مشروب كابتشينو بالبندق سريع التحضير 1 كجم"
click at [22, 19] on icon "close" at bounding box center [21, 19] width 14 height 14
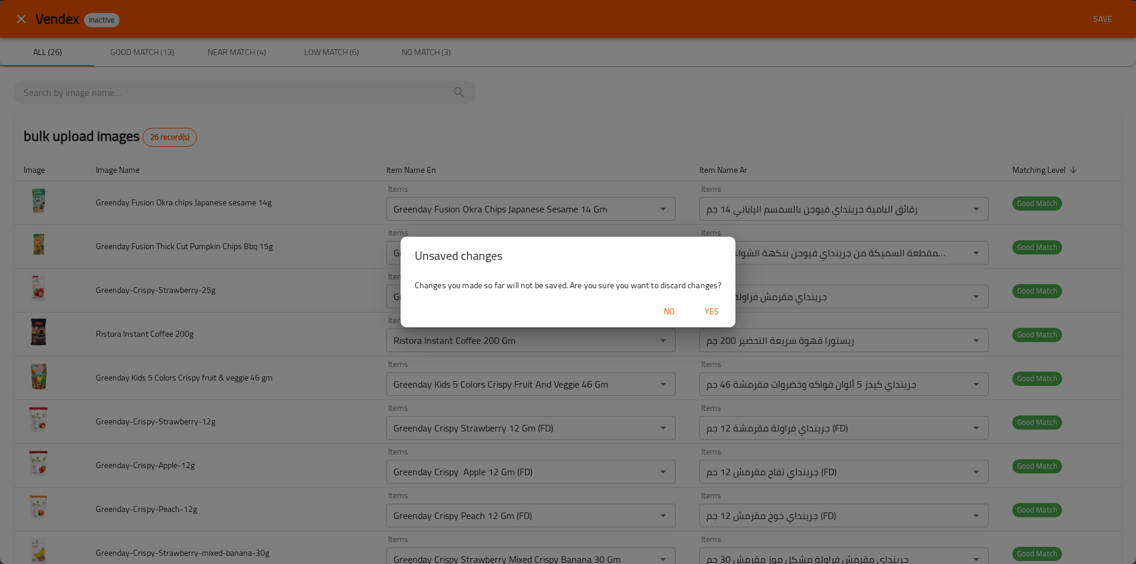
click at [703, 314] on span "Yes" at bounding box center [711, 311] width 28 height 15
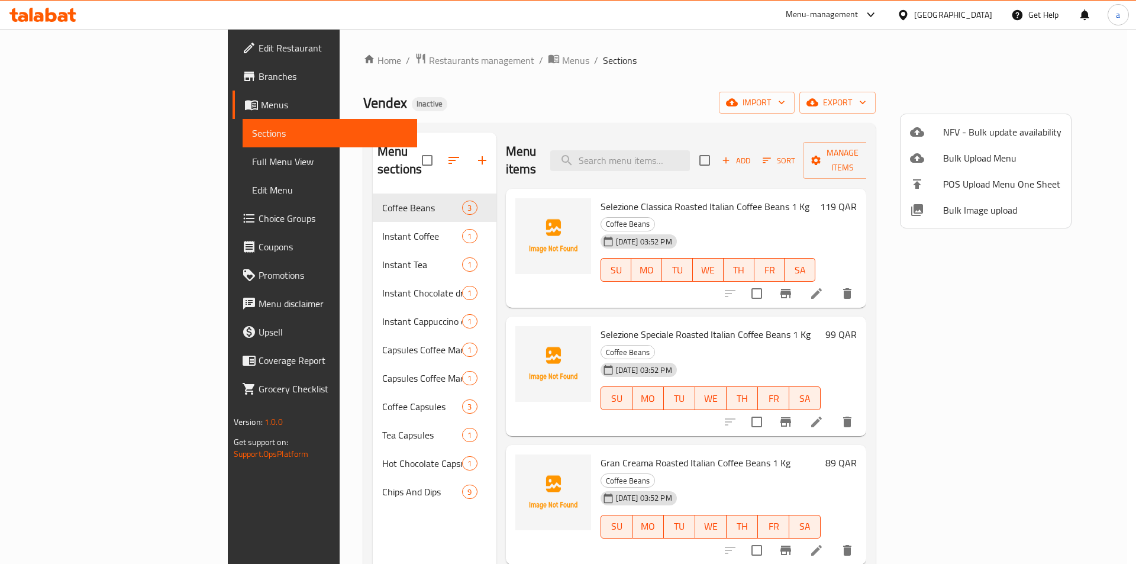
click at [470, 196] on div at bounding box center [568, 282] width 1136 height 564
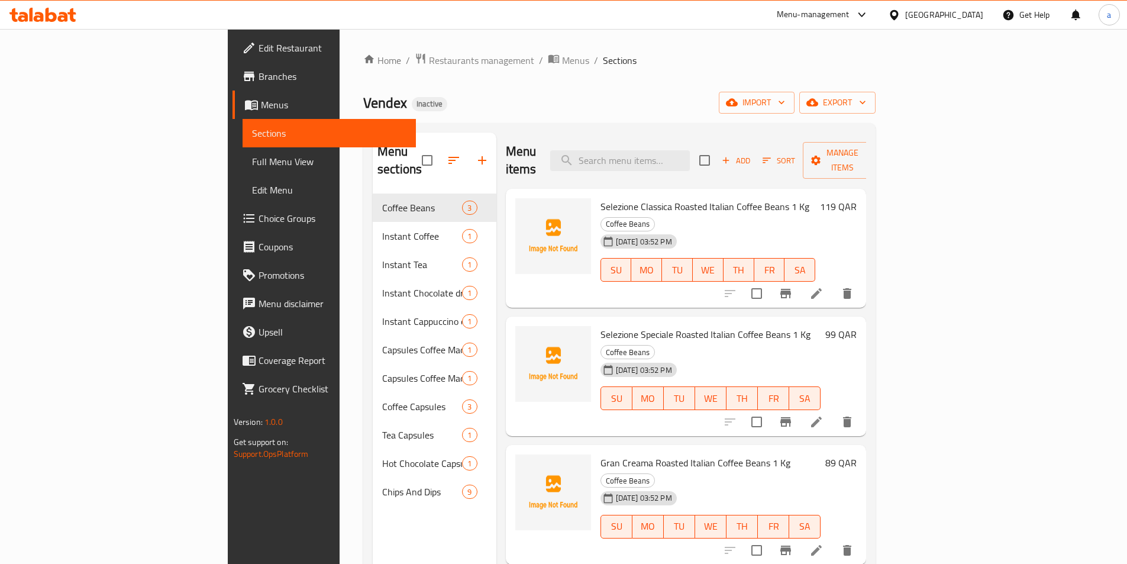
click at [515, 199] on img at bounding box center [553, 236] width 76 height 76
click at [515, 231] on img at bounding box center [553, 236] width 76 height 76
click at [515, 198] on img at bounding box center [553, 236] width 76 height 76
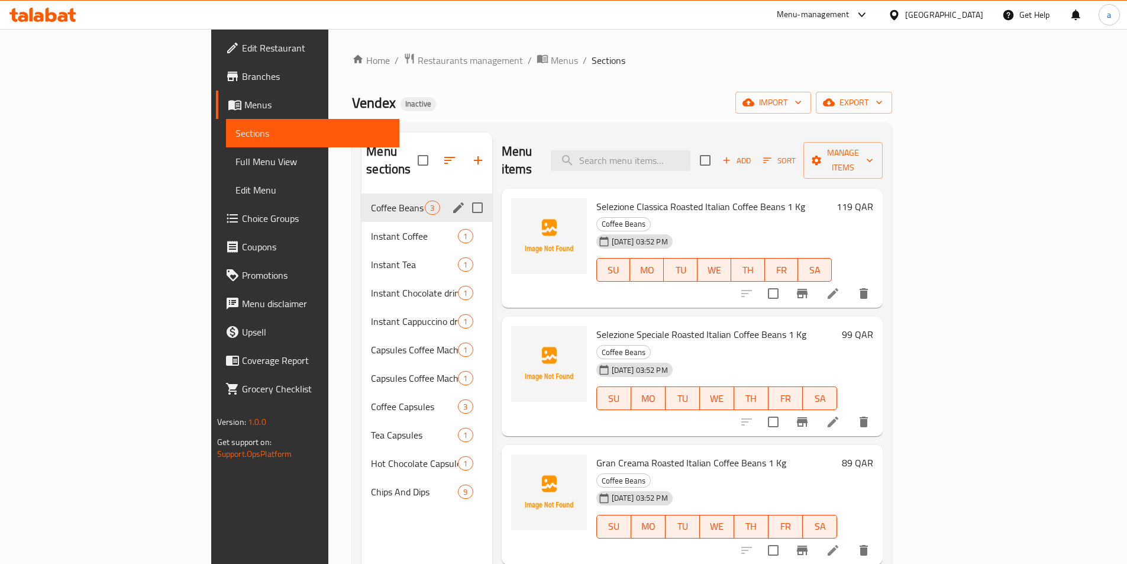
click at [371, 201] on span "Coffee Beans" at bounding box center [398, 208] width 54 height 14
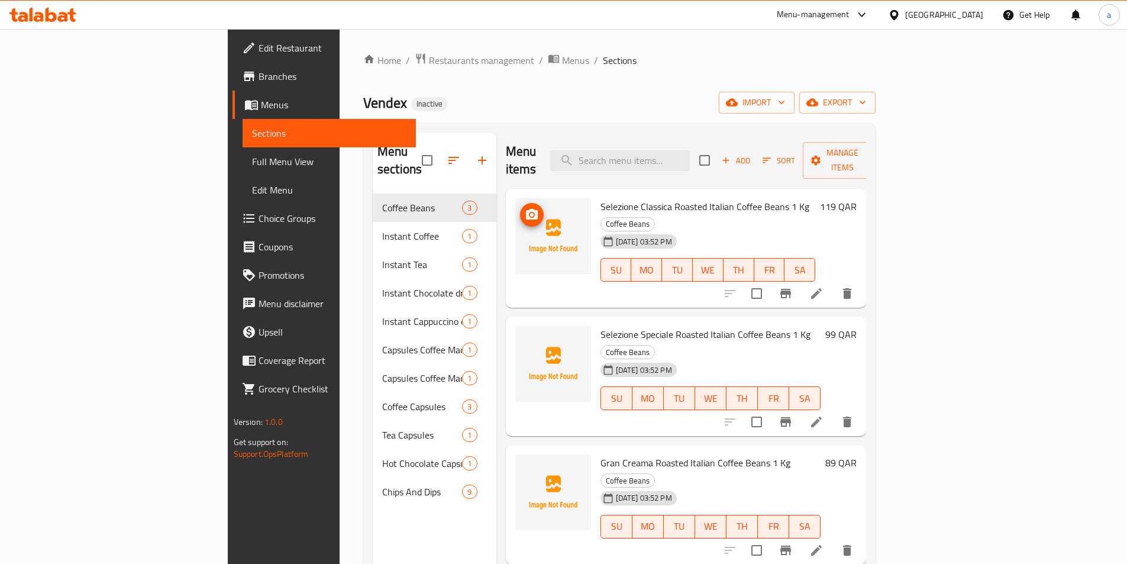
click at [520, 208] on span "upload picture" at bounding box center [532, 215] width 24 height 14
click at [525, 335] on icon "upload picture" at bounding box center [532, 342] width 14 height 14
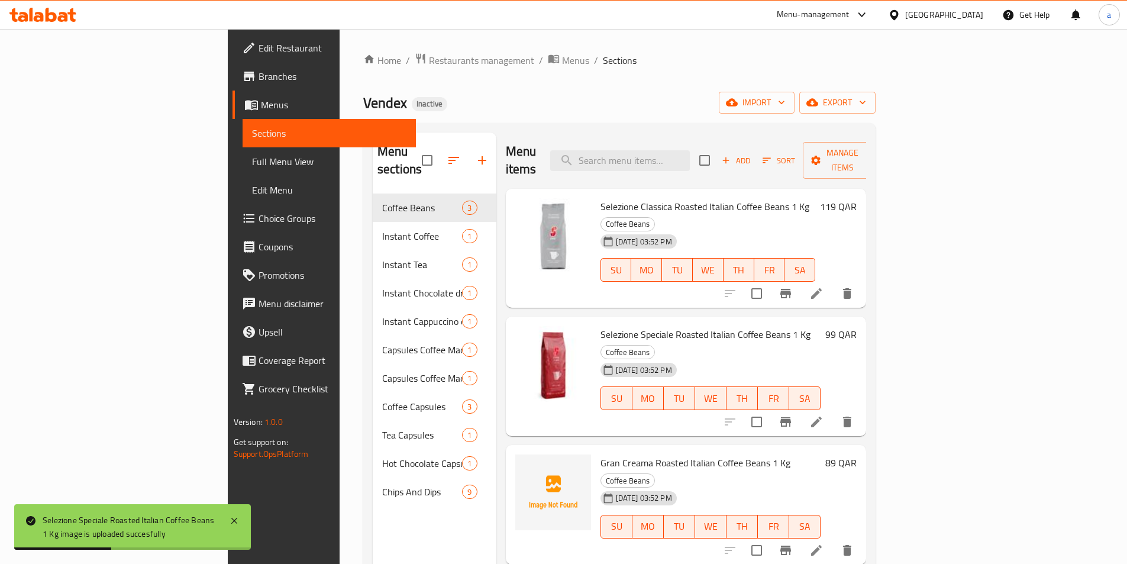
click at [515, 454] on img at bounding box center [553, 492] width 76 height 76
click at [529, 469] on circle "upload picture" at bounding box center [531, 471] width 4 height 4
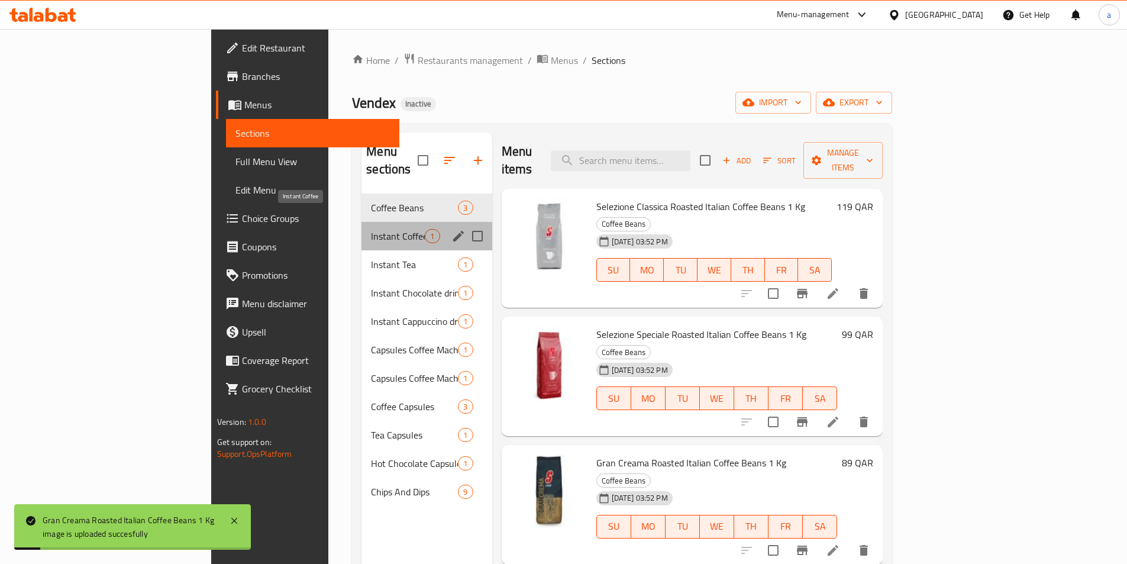
click at [371, 229] on span "Instant Coffee" at bounding box center [398, 236] width 54 height 14
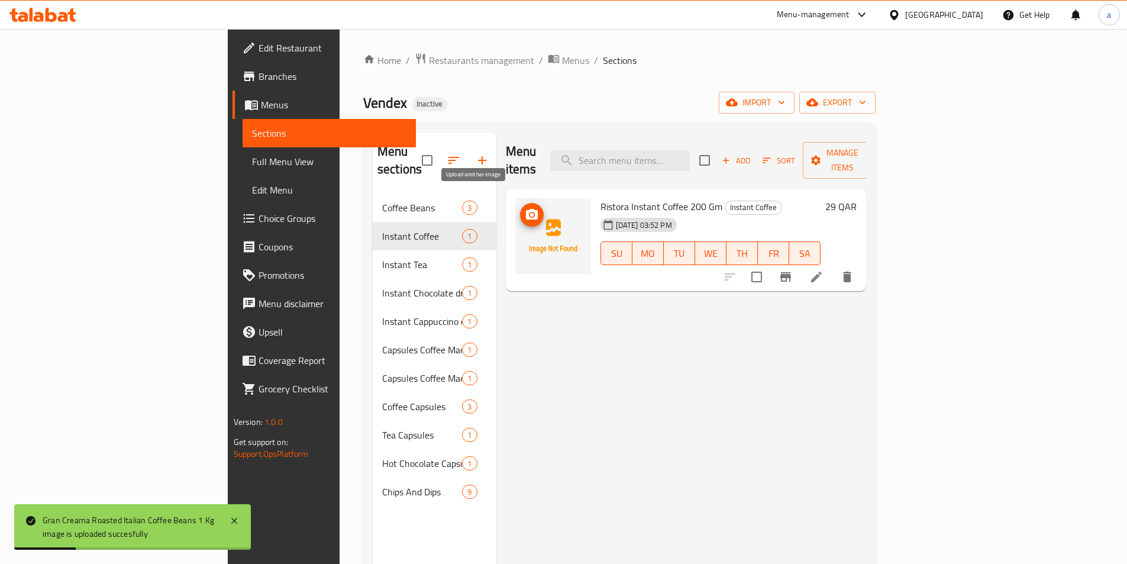
click at [526, 209] on icon "upload picture" at bounding box center [532, 214] width 12 height 11
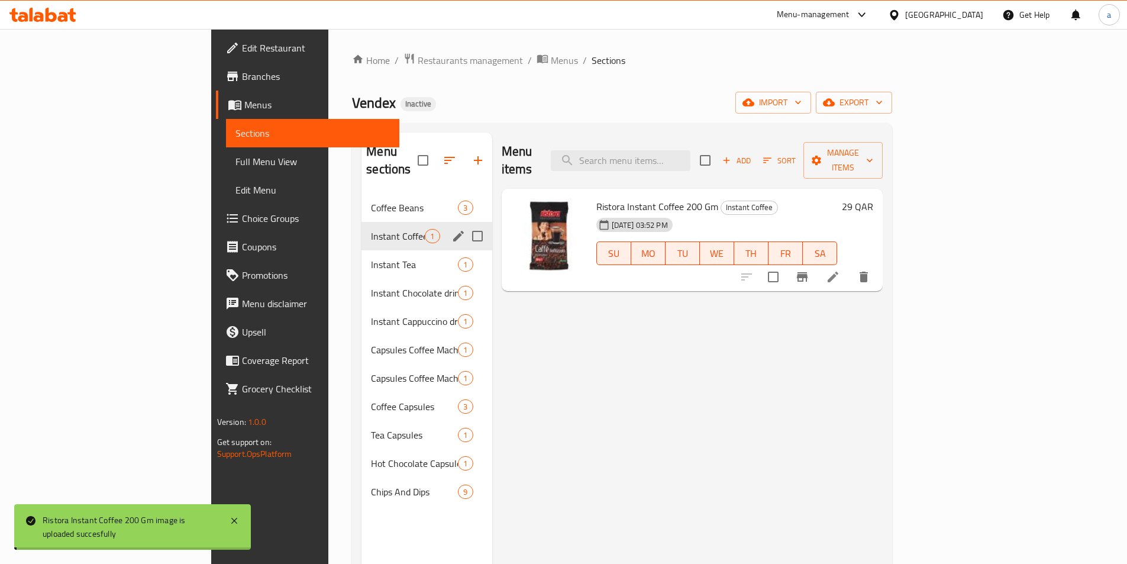
click at [361, 199] on div "Coffee Beans 3" at bounding box center [426, 207] width 130 height 28
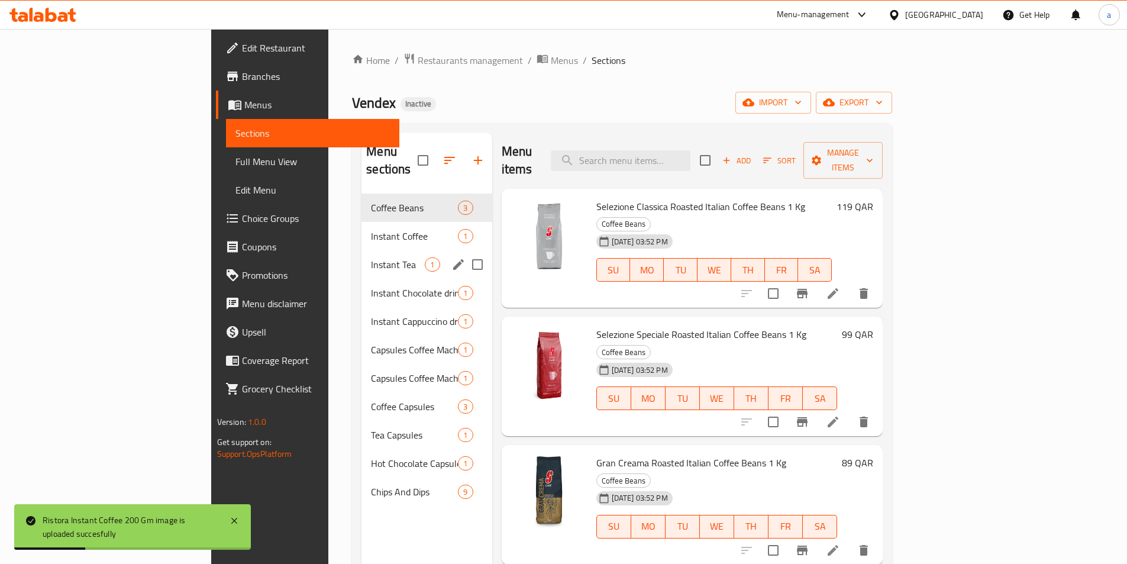
click at [371, 257] on span "Instant Tea" at bounding box center [398, 264] width 54 height 14
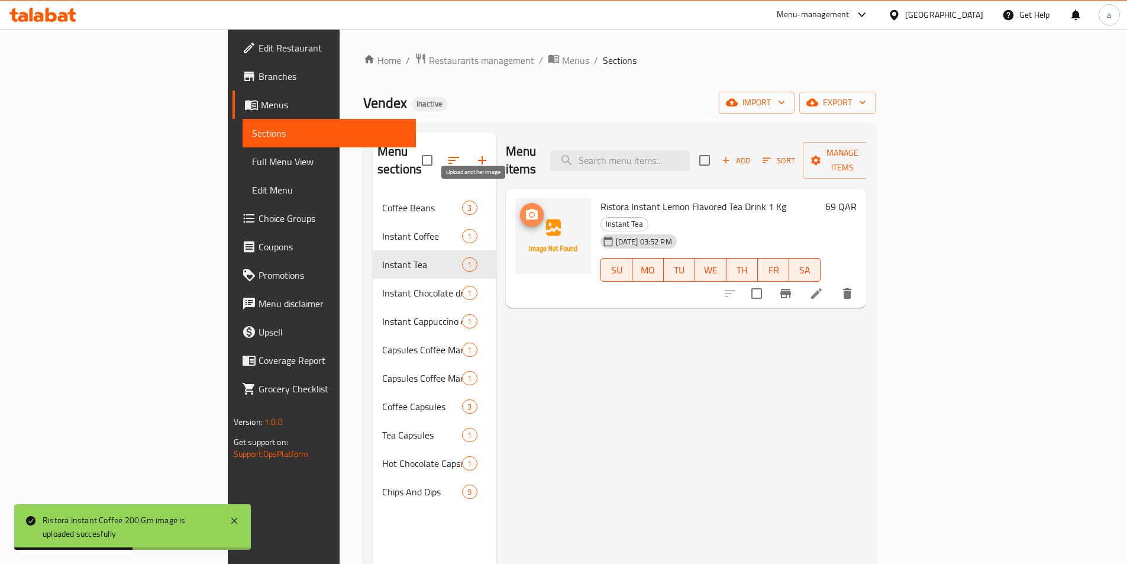
click at [525, 208] on icon "upload picture" at bounding box center [532, 215] width 14 height 14
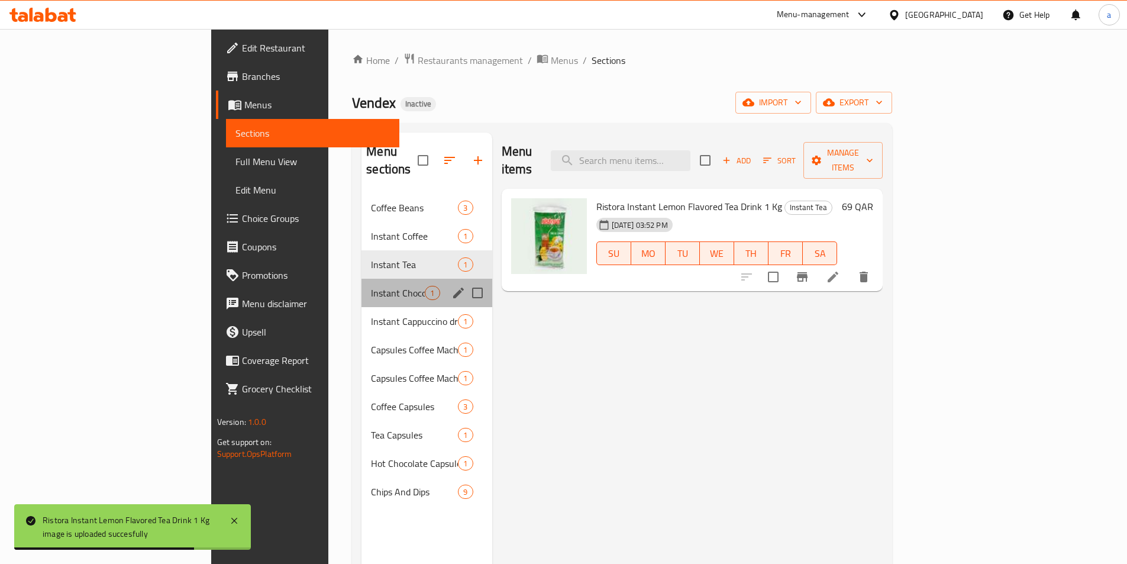
click at [361, 279] on div "Instant Chocolate drink 1" at bounding box center [426, 293] width 130 height 28
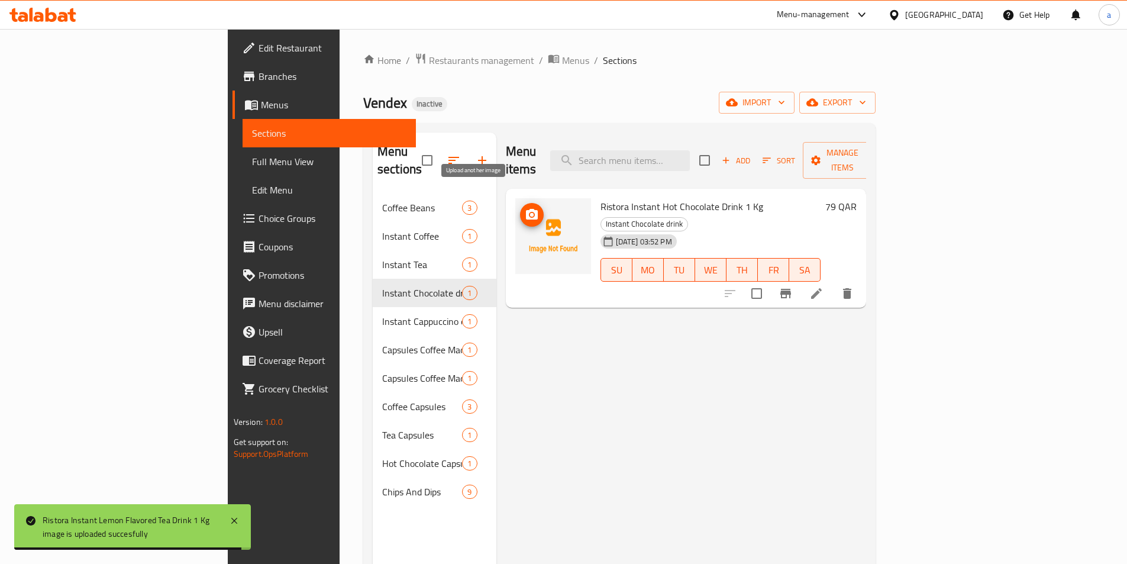
click at [526, 209] on icon "upload picture" at bounding box center [532, 214] width 12 height 11
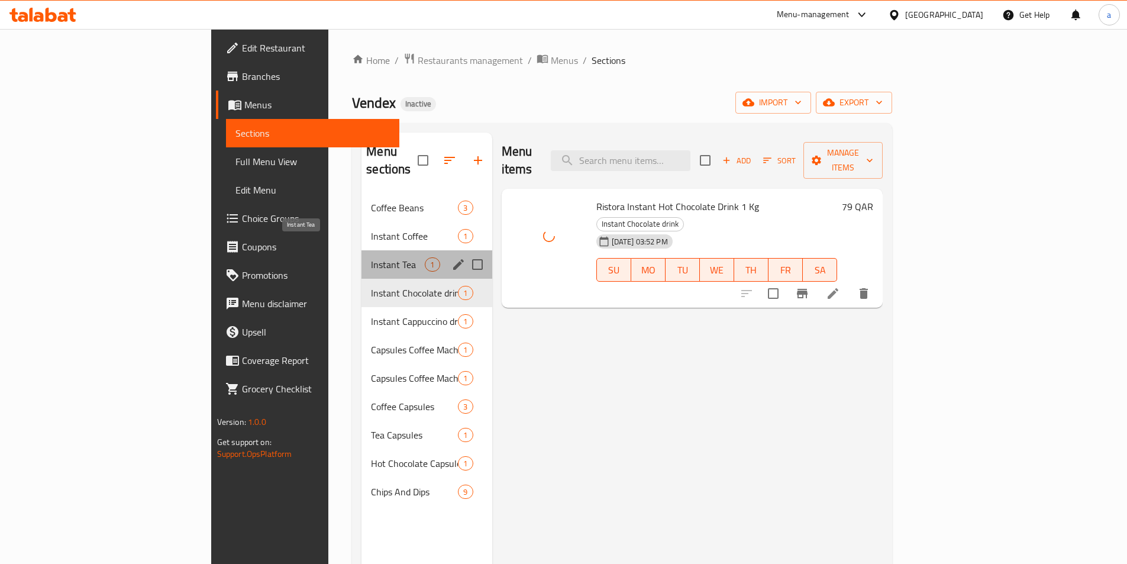
click at [371, 257] on span "Instant Tea" at bounding box center [398, 264] width 54 height 14
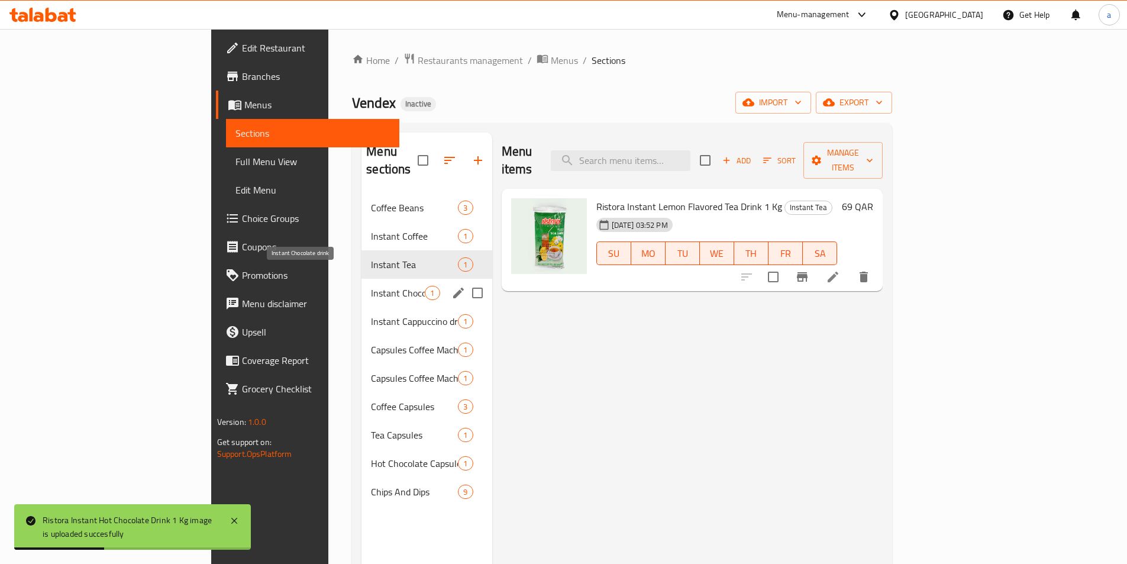
click at [371, 286] on span "Instant Chocolate drink" at bounding box center [398, 293] width 54 height 14
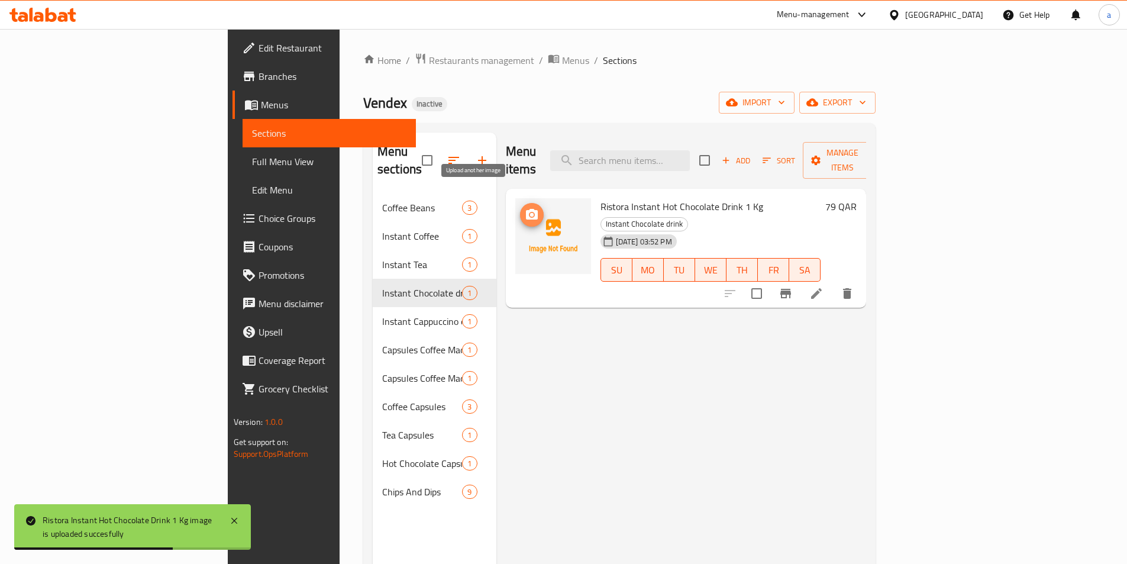
click at [525, 208] on icon "upload picture" at bounding box center [532, 215] width 14 height 14
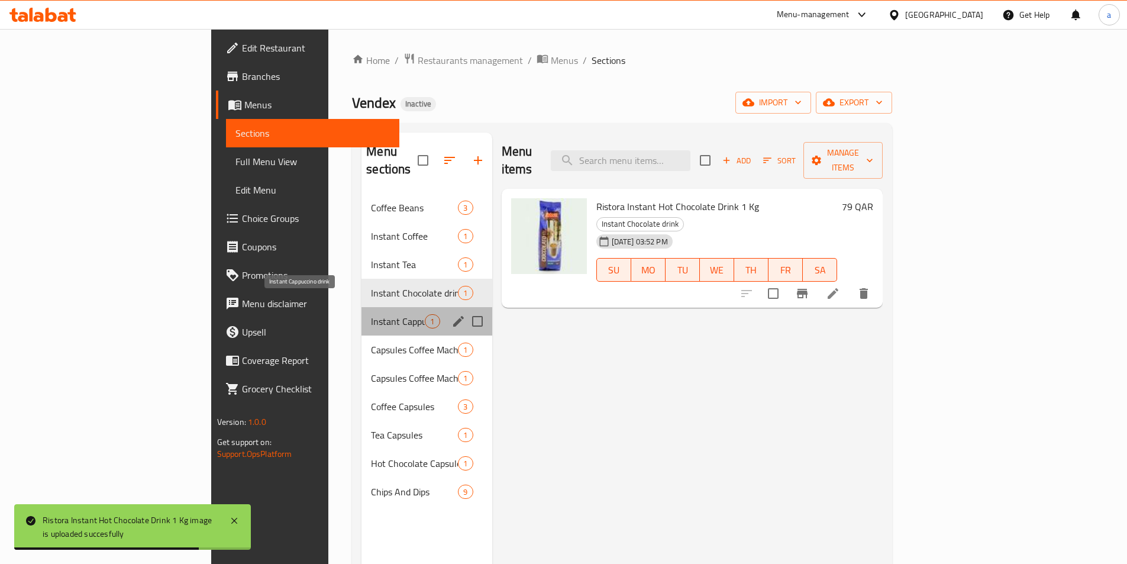
click at [371, 314] on span "Instant Cappuccino drink" at bounding box center [398, 321] width 54 height 14
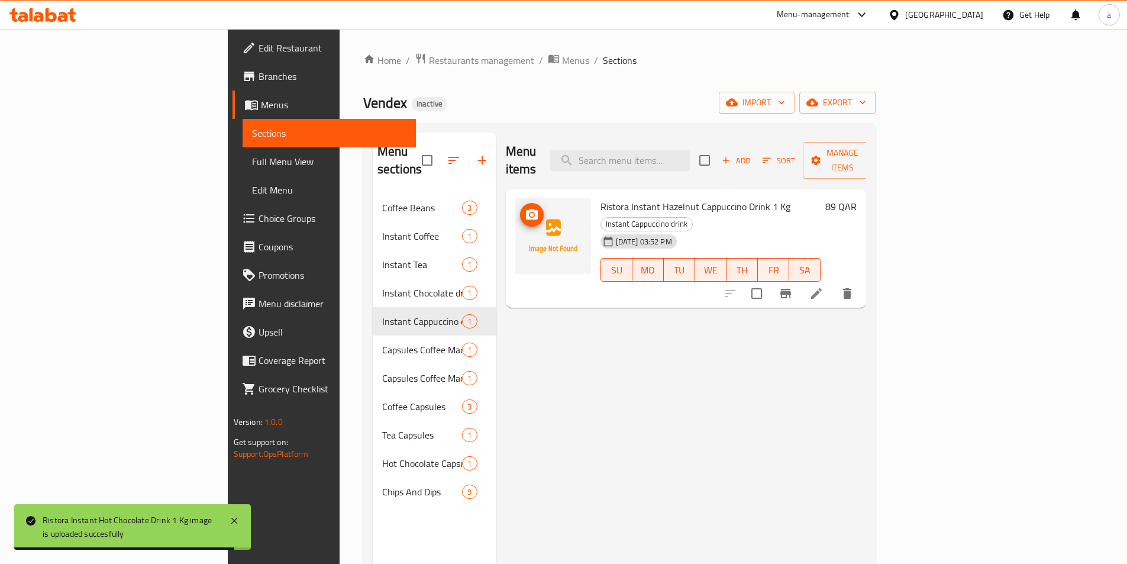
click at [515, 198] on img at bounding box center [553, 236] width 76 height 76
click at [520, 208] on span "upload picture" at bounding box center [532, 215] width 24 height 14
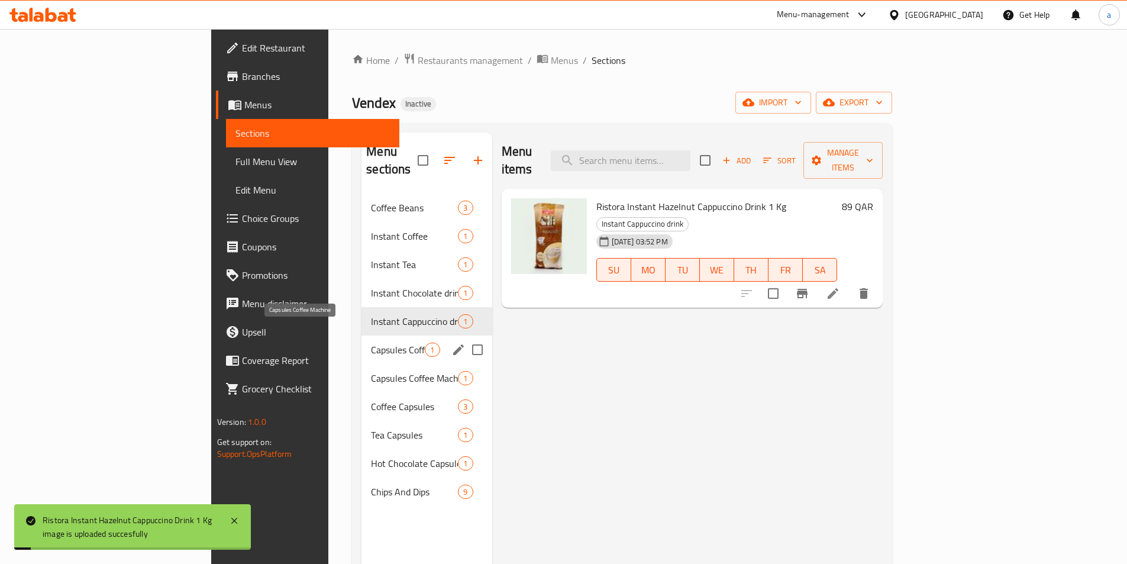
click at [371, 343] on span "Capsules Coffee Machine" at bounding box center [398, 350] width 54 height 14
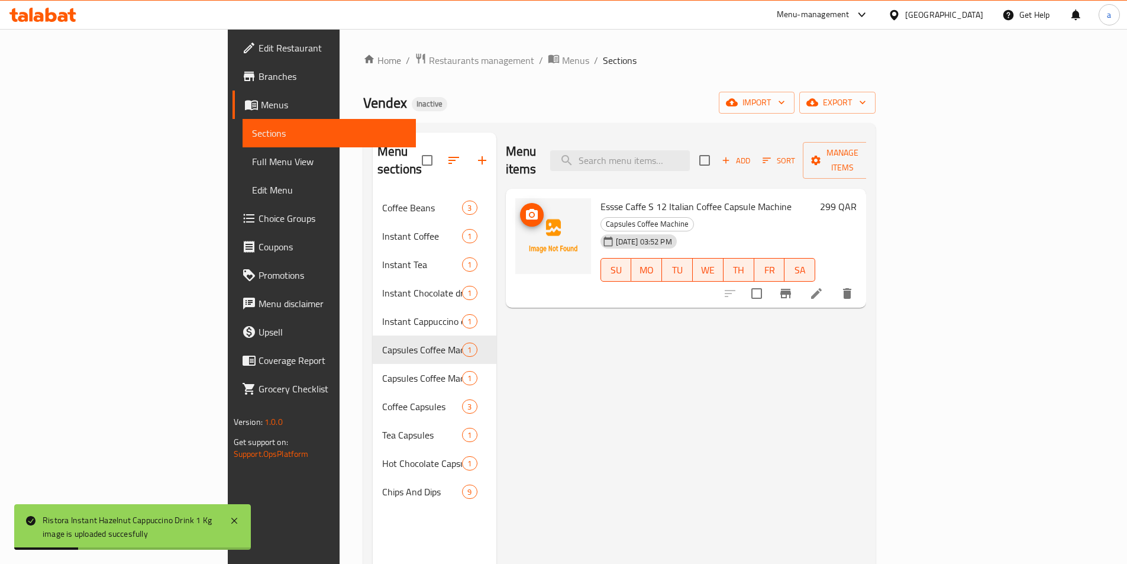
click at [520, 206] on button "upload picture" at bounding box center [532, 215] width 24 height 24
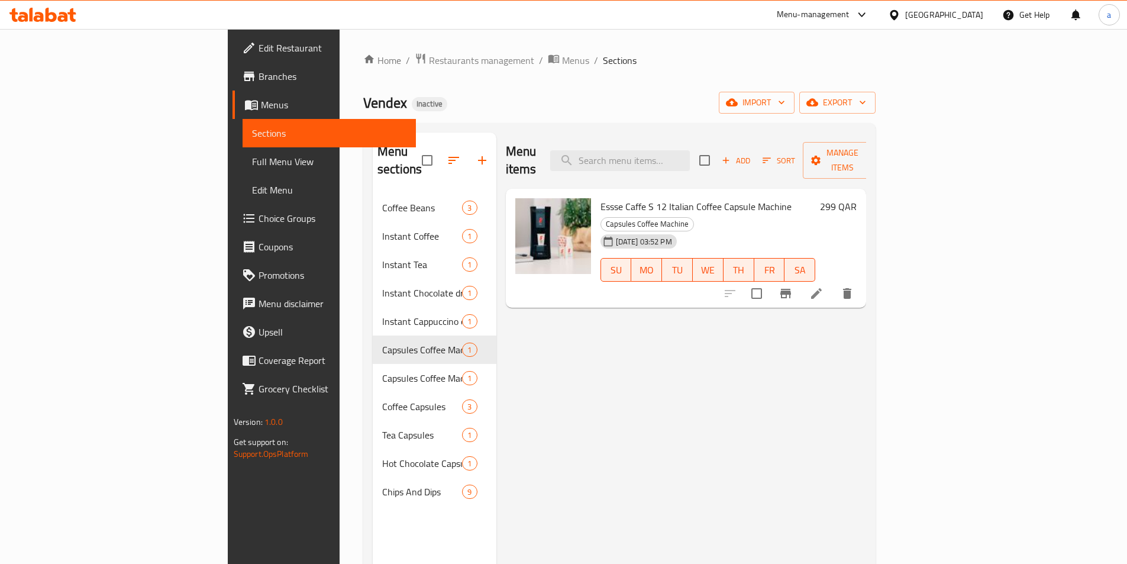
click at [506, 303] on div "Menu items Add Sort Manage items Essse Caffe S 12 Italian Coffee Capsule Machin…" at bounding box center [681, 415] width 370 height 564
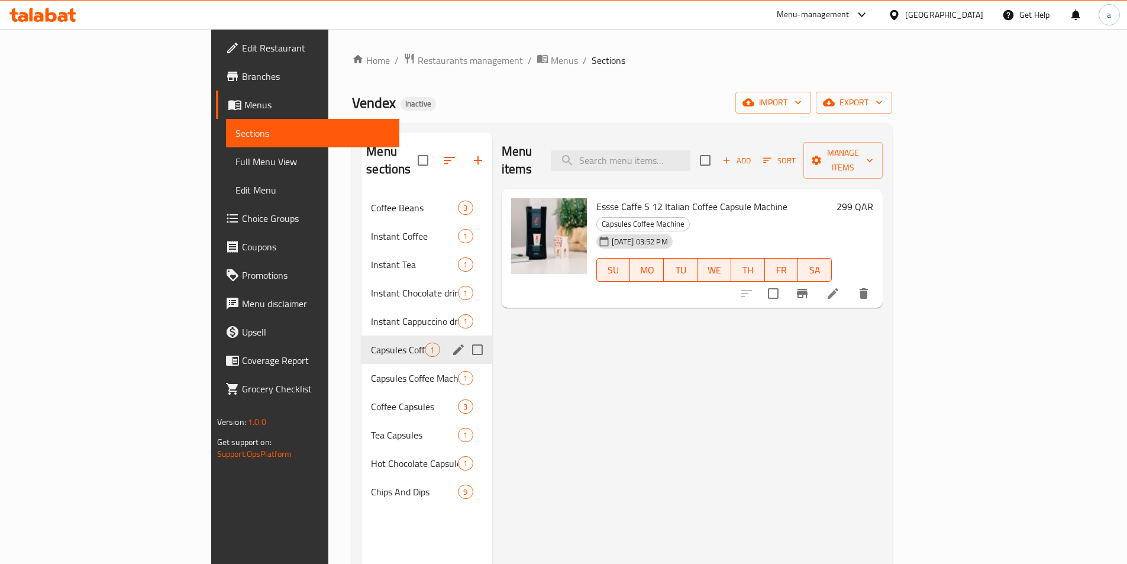
click at [361, 364] on div "Capsules Coffee Machine Latte 1" at bounding box center [426, 378] width 130 height 28
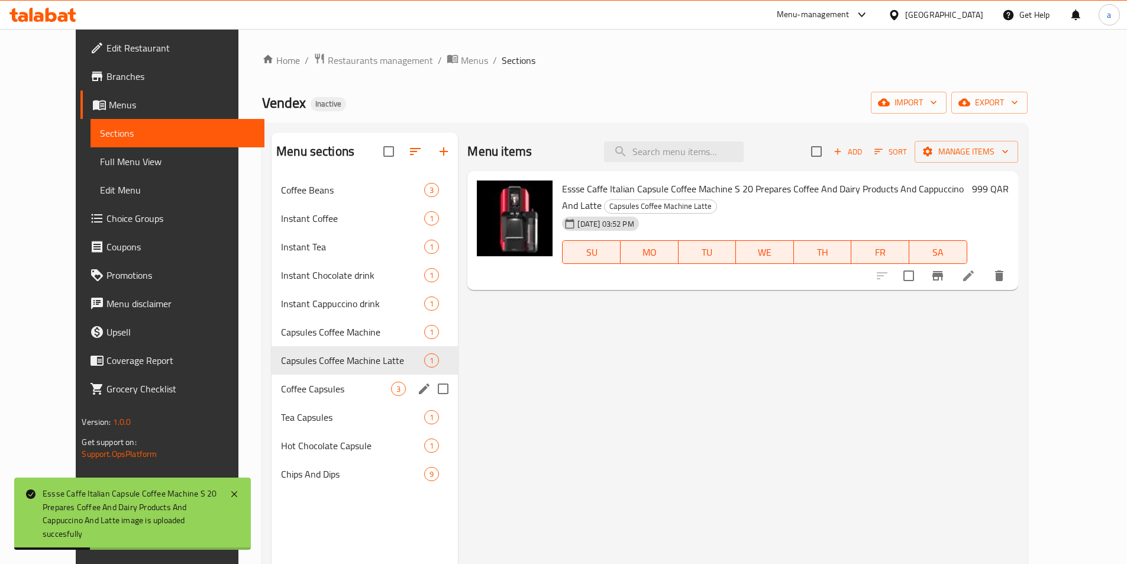
click at [281, 393] on span "Coffee Capsules" at bounding box center [336, 389] width 110 height 14
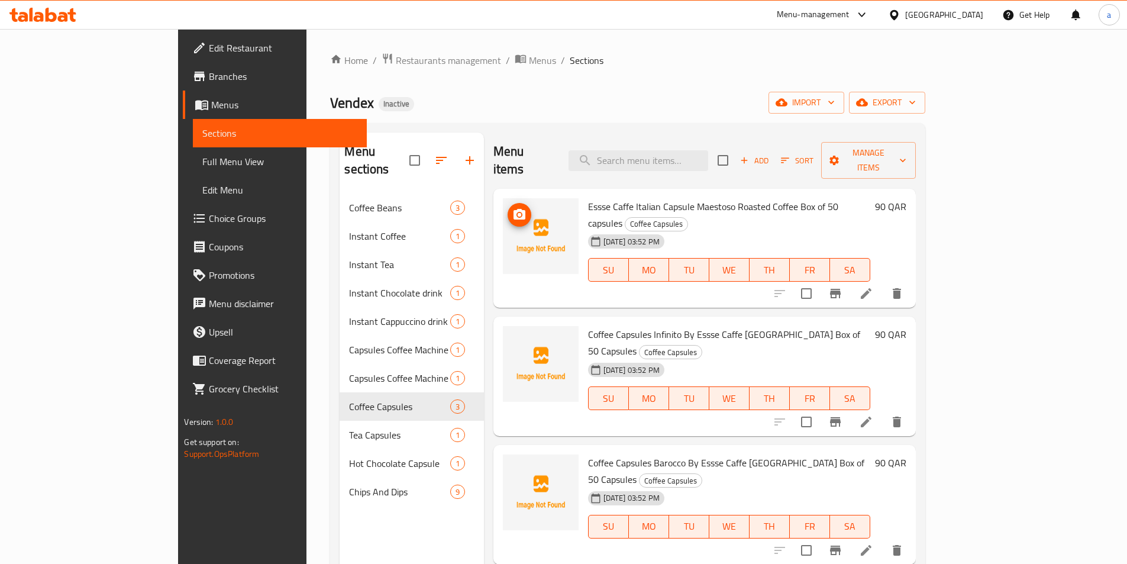
click at [503, 199] on img at bounding box center [541, 236] width 76 height 76
click at [512, 208] on icon "upload picture" at bounding box center [519, 215] width 14 height 14
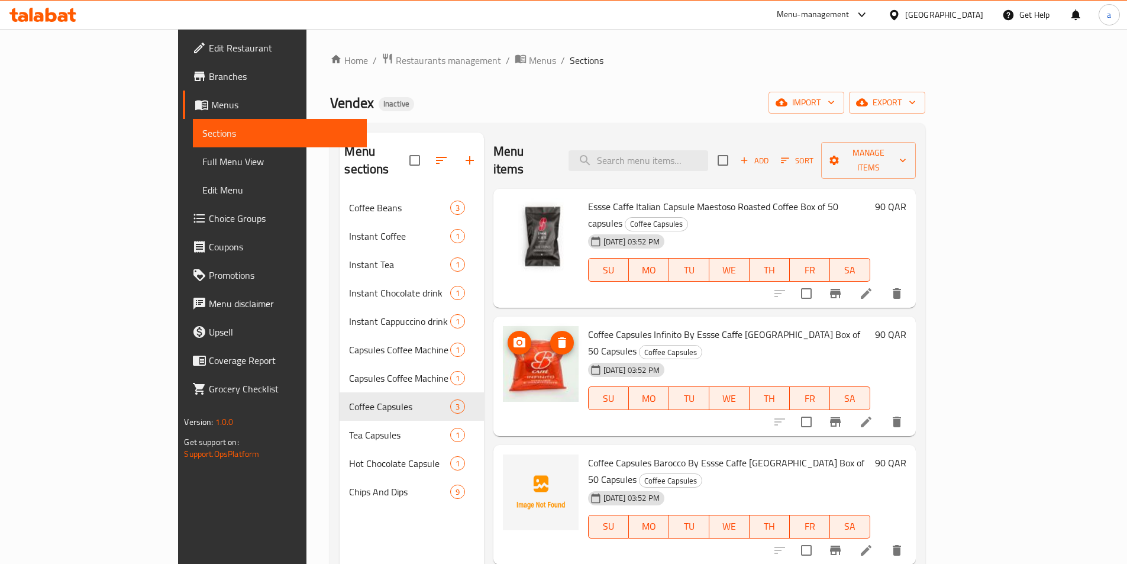
click at [503, 329] on img at bounding box center [541, 364] width 76 height 76
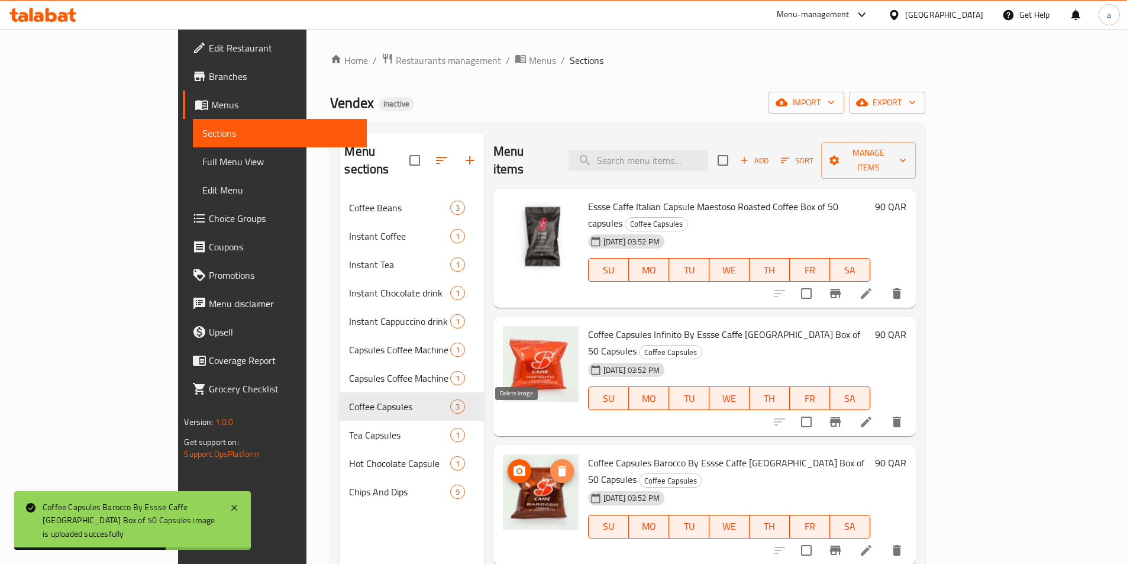
click at [555, 464] on icon "delete image" at bounding box center [562, 471] width 14 height 14
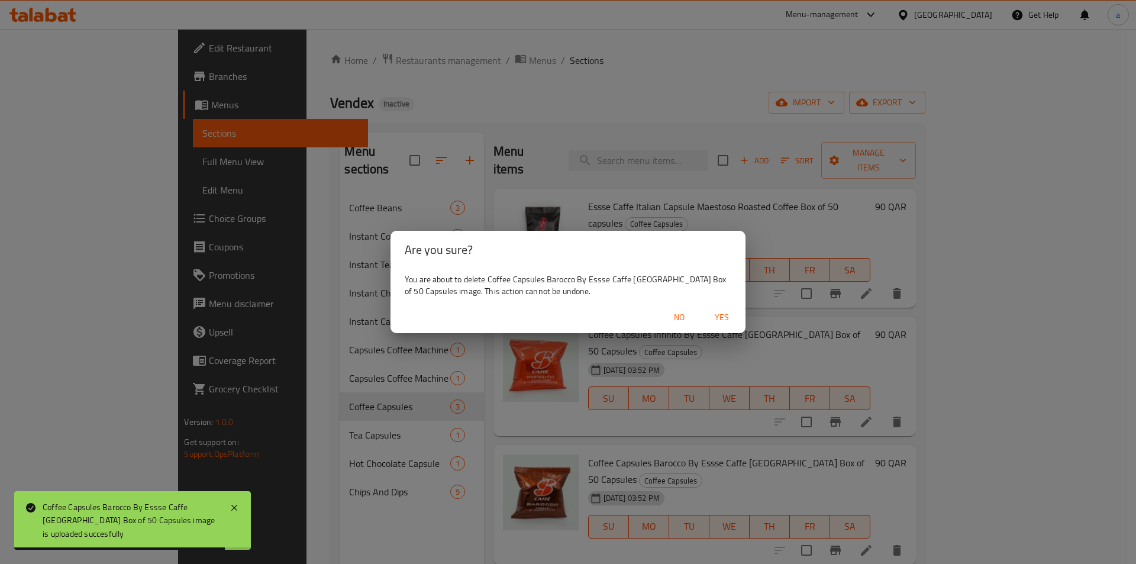
click at [711, 321] on span "Yes" at bounding box center [722, 317] width 28 height 15
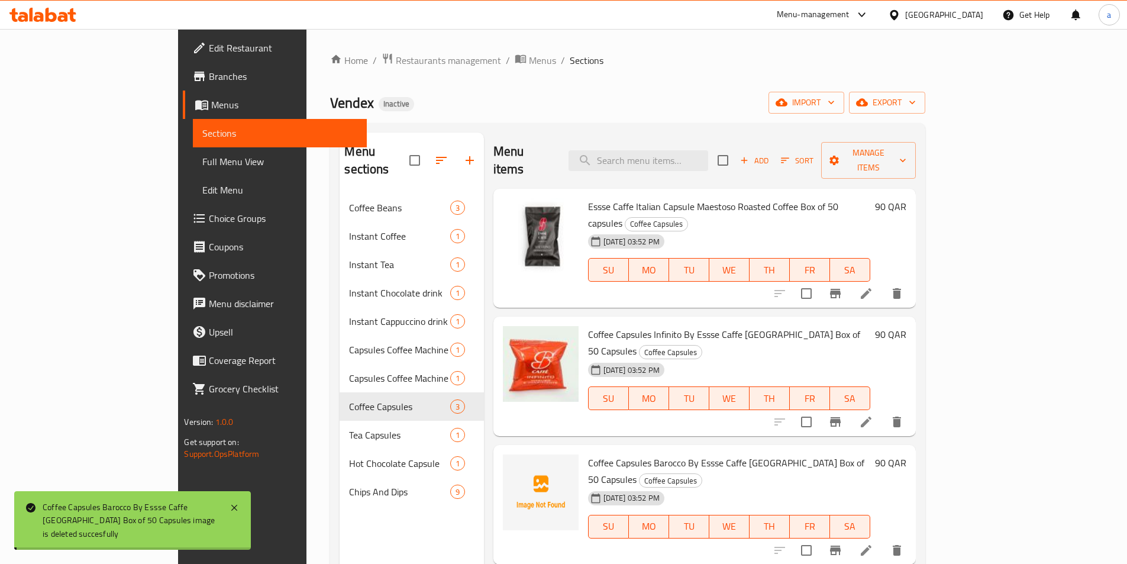
click at [505, 326] on img at bounding box center [541, 364] width 76 height 76
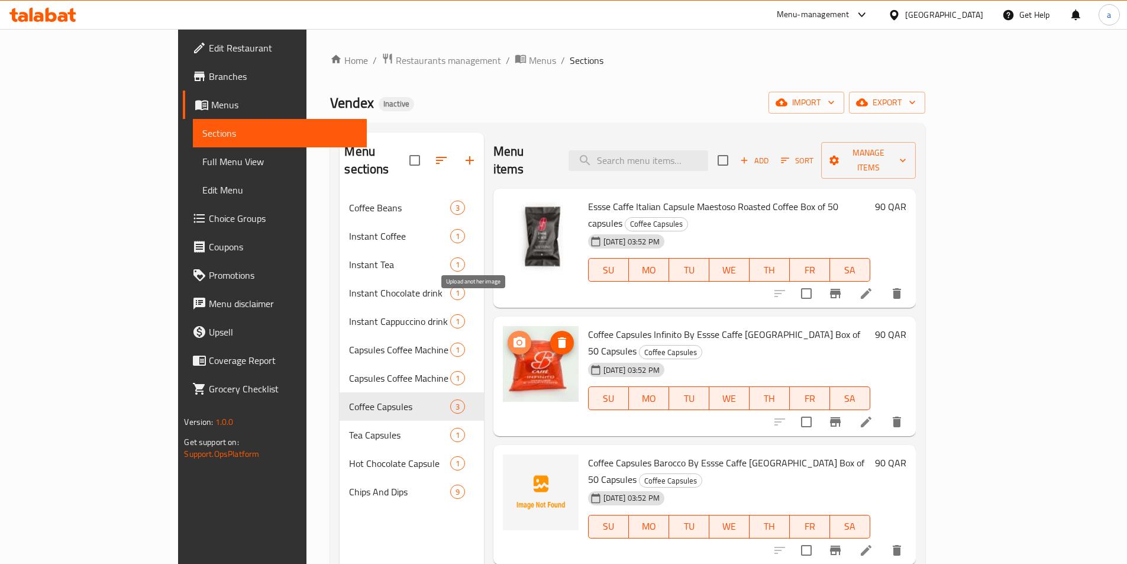
click at [513, 337] on icon "upload picture" at bounding box center [519, 342] width 12 height 11
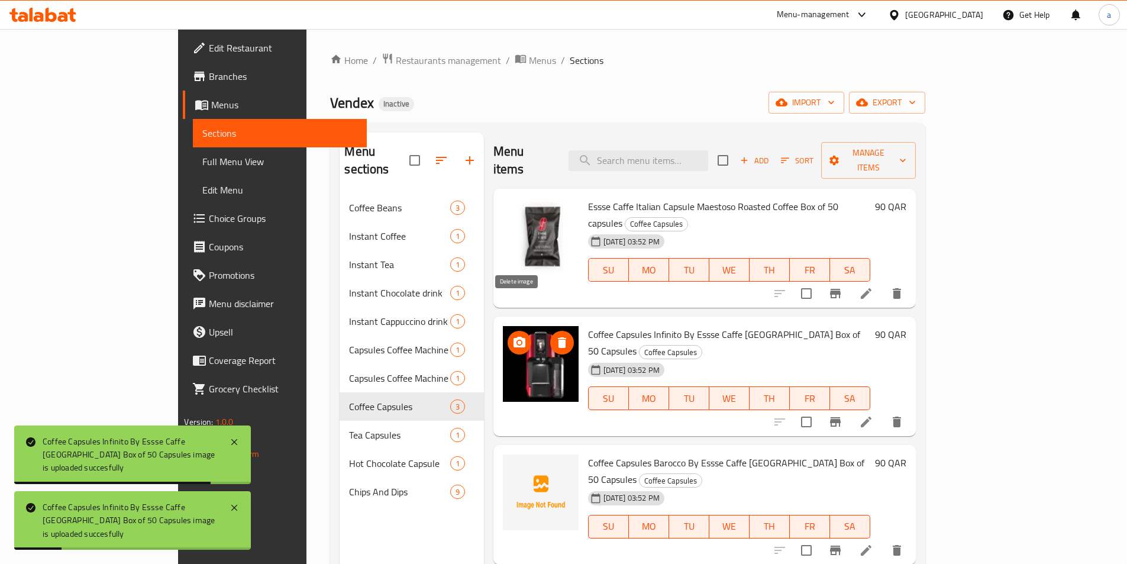
click at [558, 337] on icon "delete image" at bounding box center [562, 342] width 8 height 11
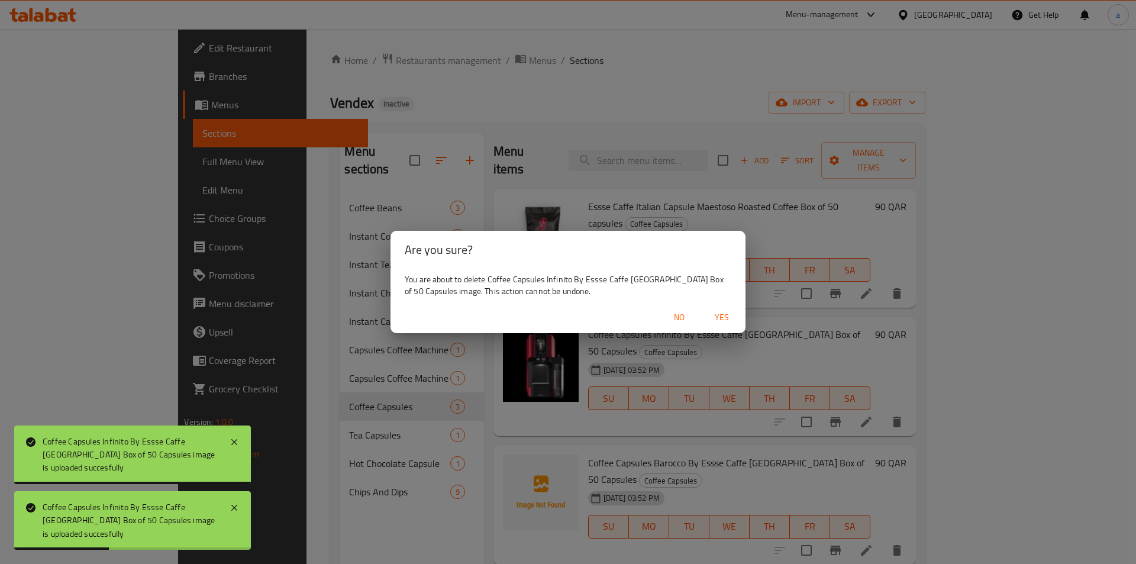
click at [719, 316] on span "Yes" at bounding box center [722, 317] width 28 height 15
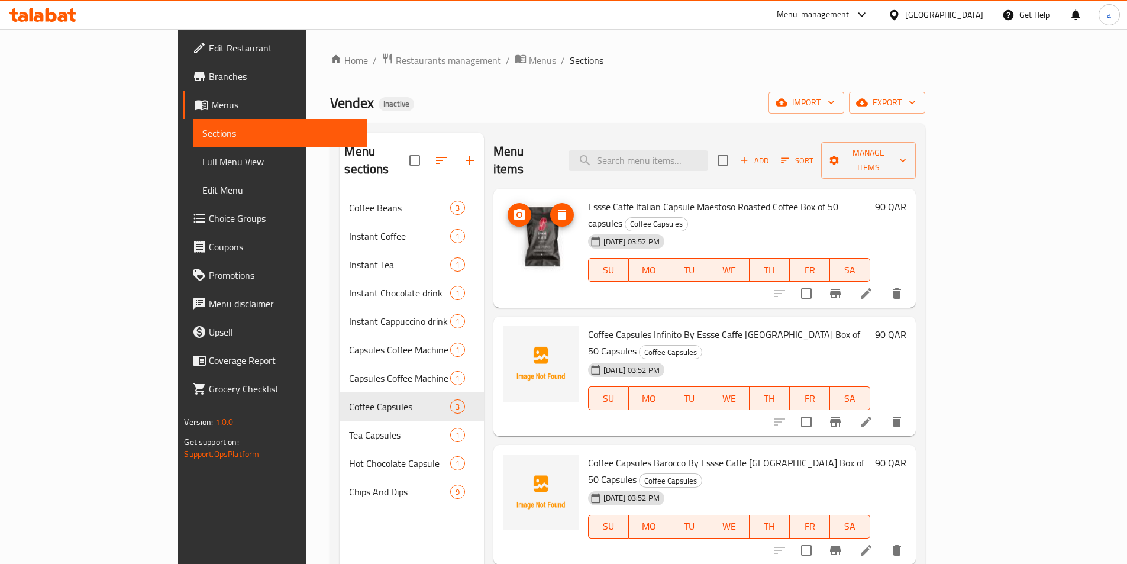
click at [513, 209] on icon "upload picture" at bounding box center [519, 214] width 12 height 11
click at [513, 337] on icon "upload picture" at bounding box center [519, 342] width 12 height 11
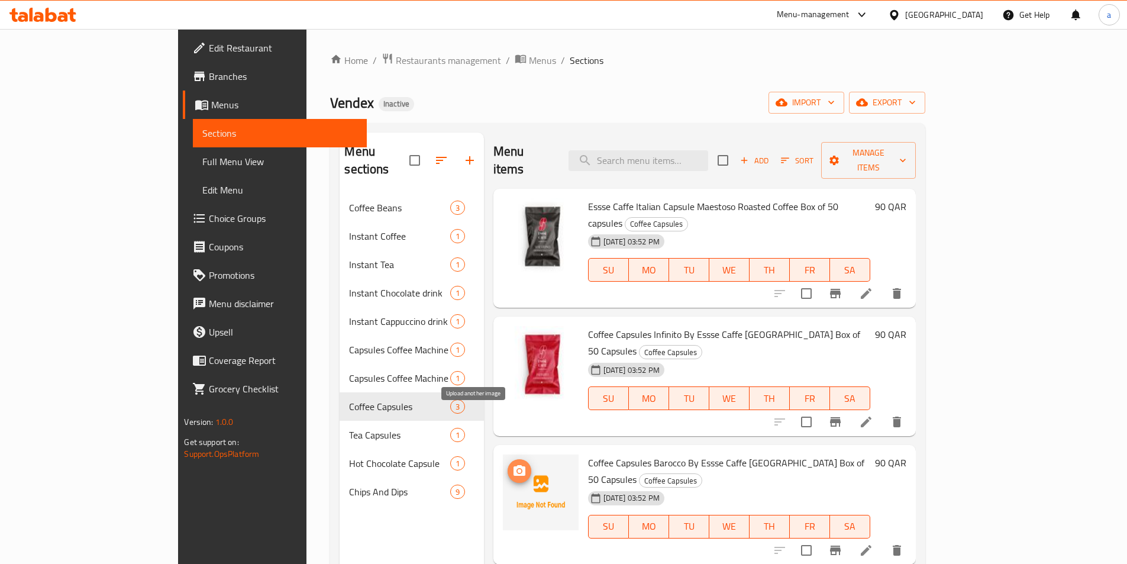
click at [513, 465] on icon "upload picture" at bounding box center [519, 470] width 12 height 11
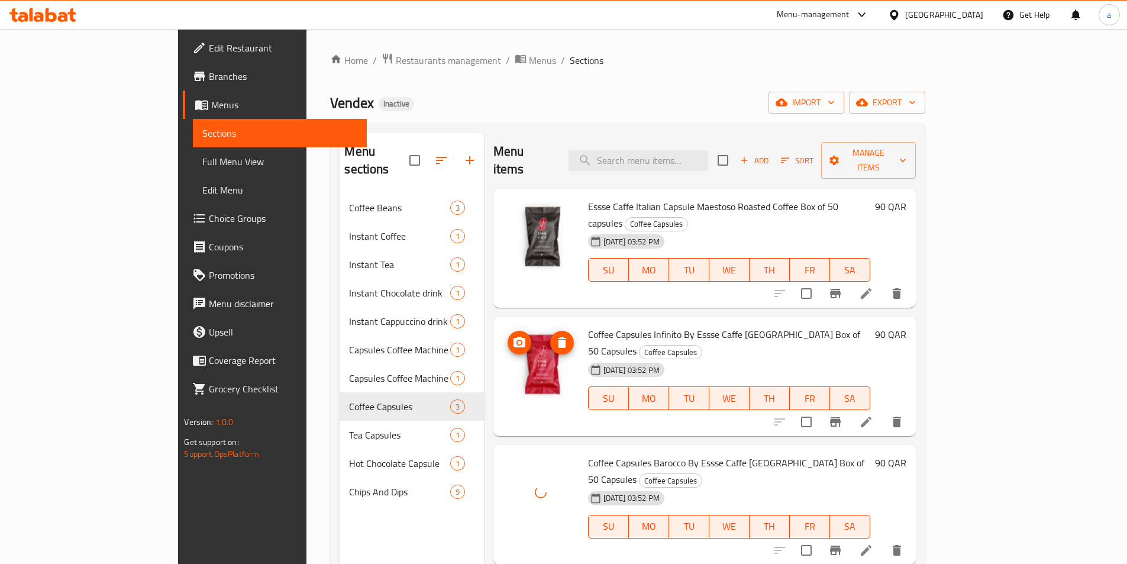
scroll to position [118, 0]
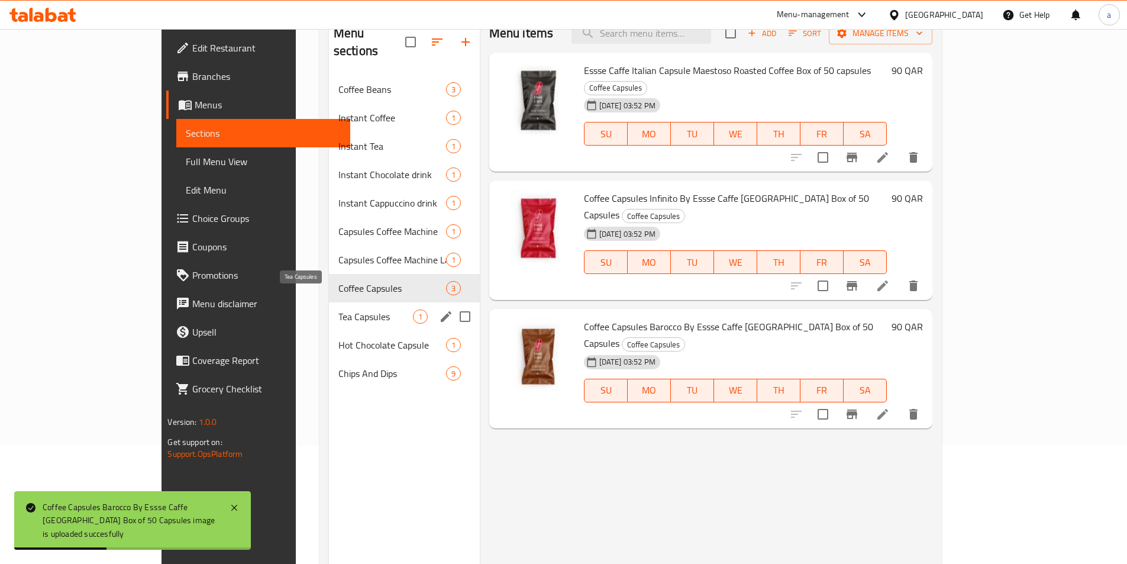
click at [338, 309] on span "Tea Capsules" at bounding box center [375, 316] width 75 height 14
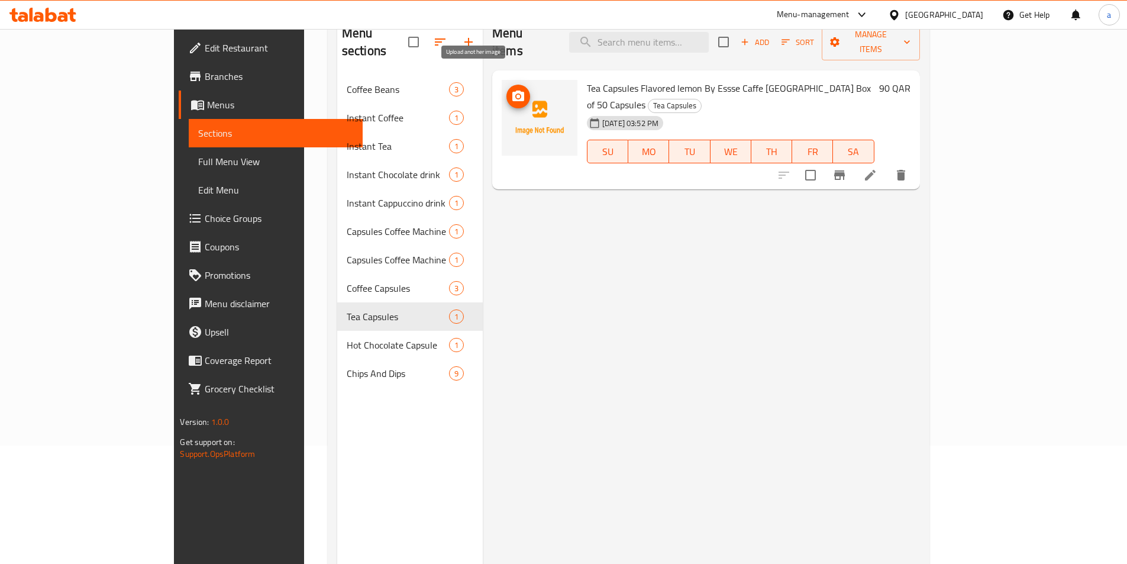
click at [512, 91] on icon "upload picture" at bounding box center [518, 96] width 12 height 11
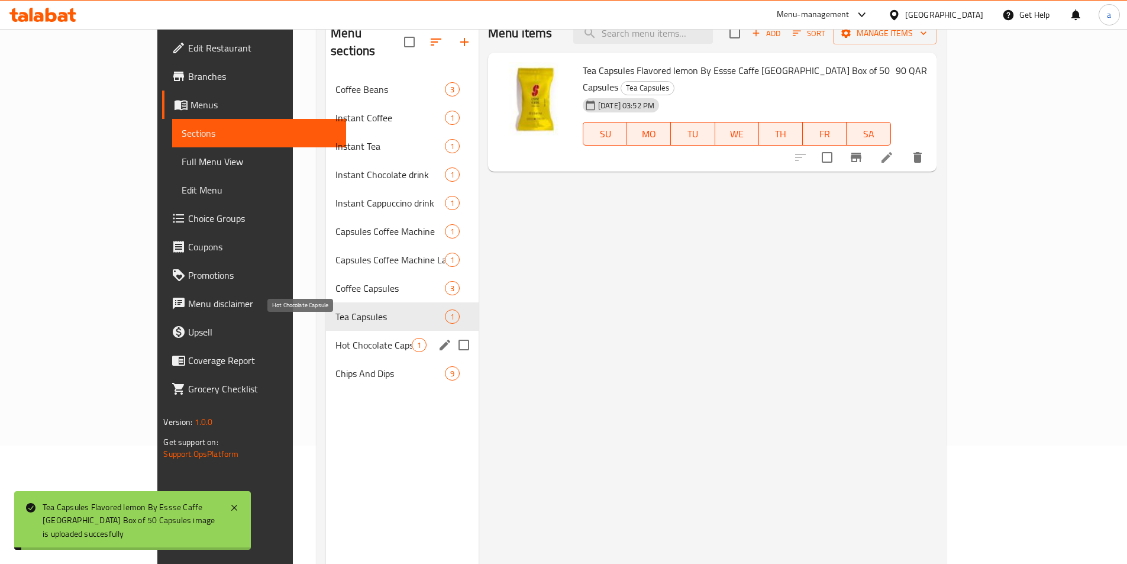
click at [335, 338] on span "Hot Chocolate Capsule" at bounding box center [373, 345] width 76 height 14
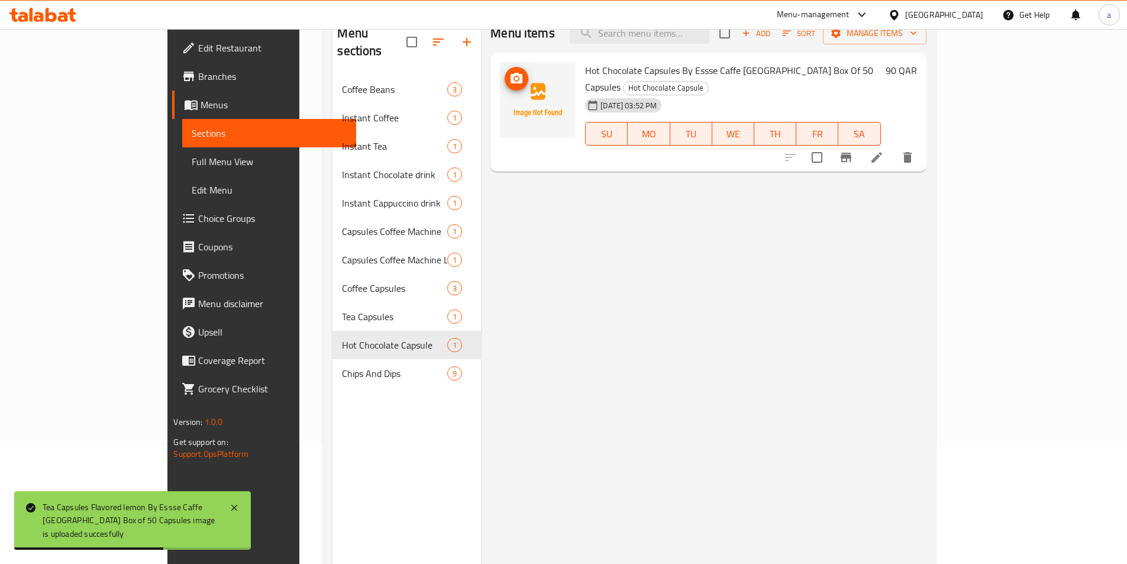
click at [511, 81] on icon "upload picture" at bounding box center [517, 78] width 12 height 11
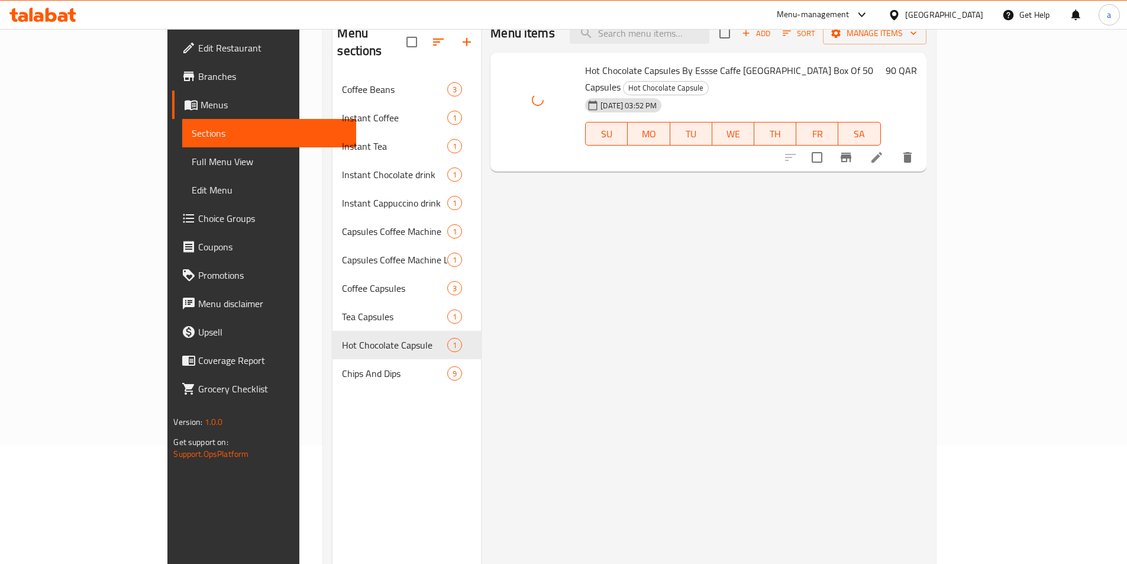
click at [323, 59] on div "Menu sections Coffee Beans 3 Instant Coffee 1 Instant Tea 1 Instant Chocolate d…" at bounding box center [629, 296] width 612 height 583
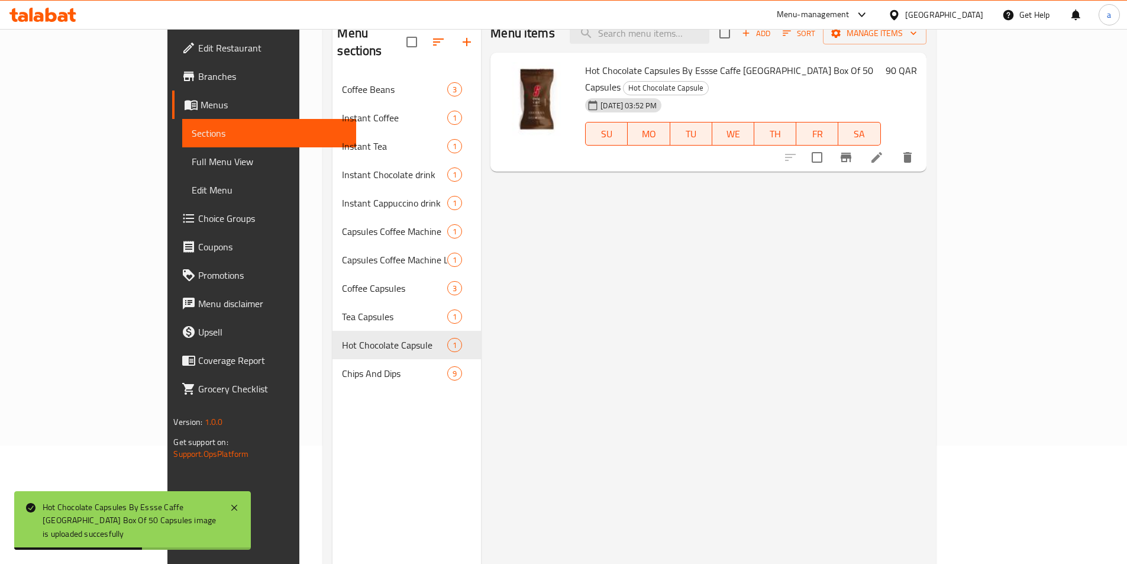
click at [332, 370] on nav "Coffee Beans 3 Instant Coffee 1 Instant Tea 1 Instant Chocolate drink 1 Instant…" at bounding box center [406, 231] width 148 height 322
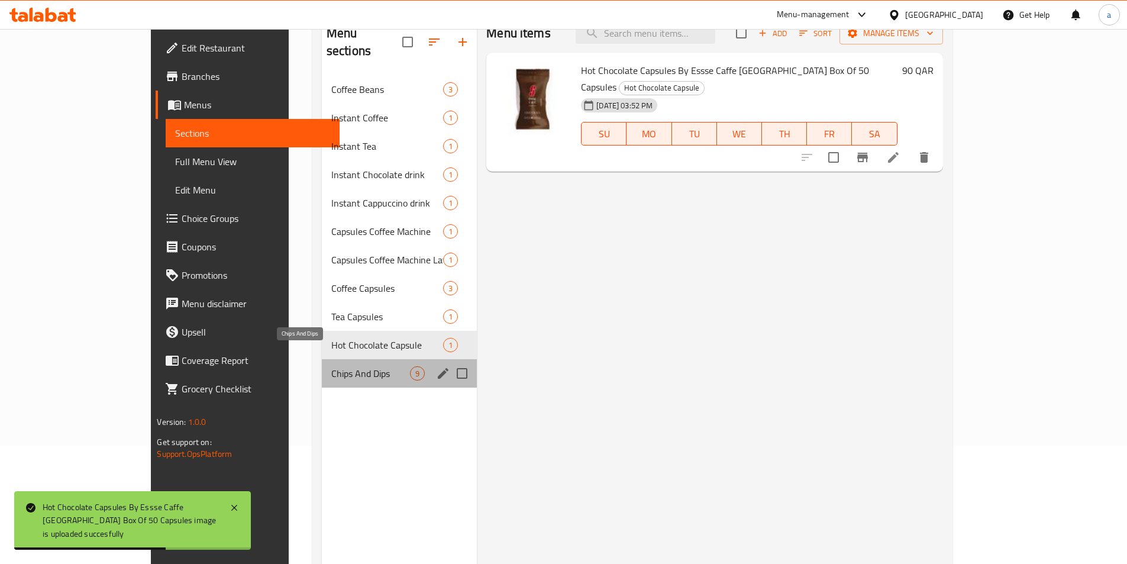
click at [331, 366] on span "Chips And Dips" at bounding box center [370, 373] width 79 height 14
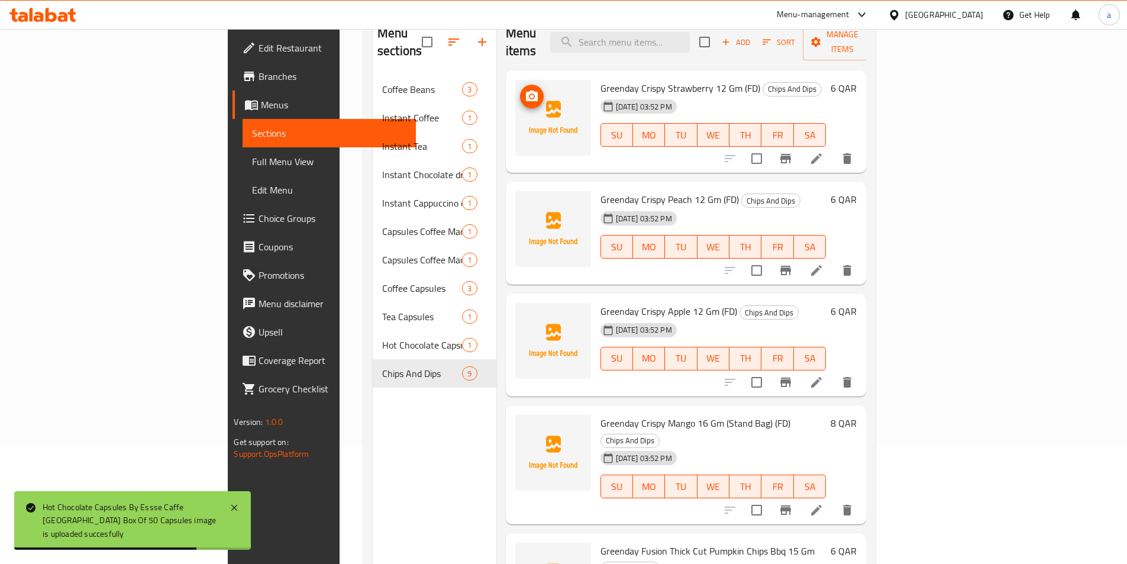
click at [515, 101] on img at bounding box center [553, 118] width 76 height 76
click at [526, 91] on icon "upload picture" at bounding box center [532, 96] width 12 height 11
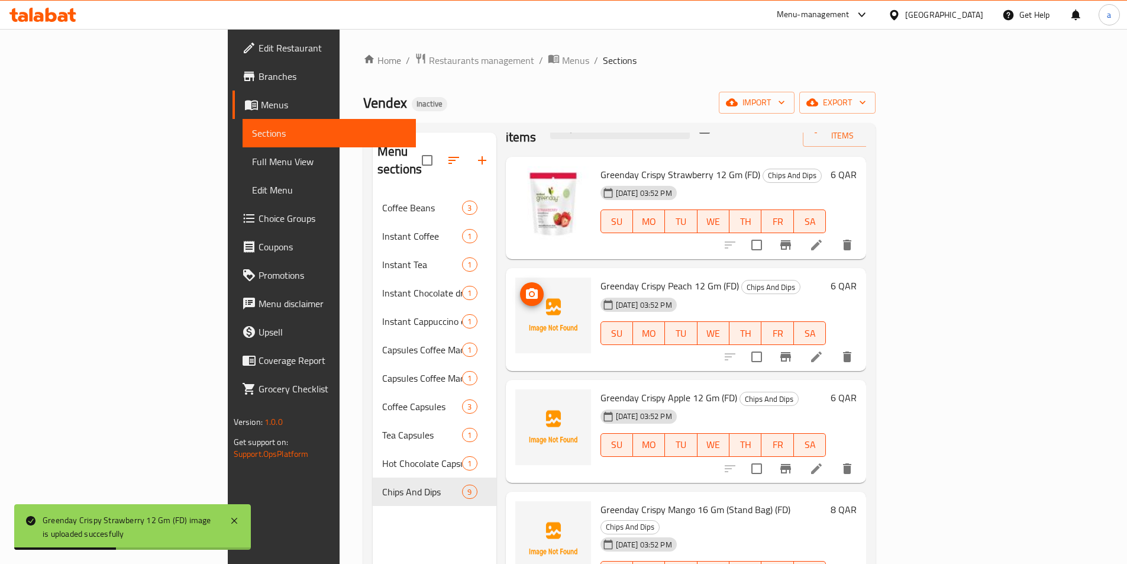
scroll to position [59, 0]
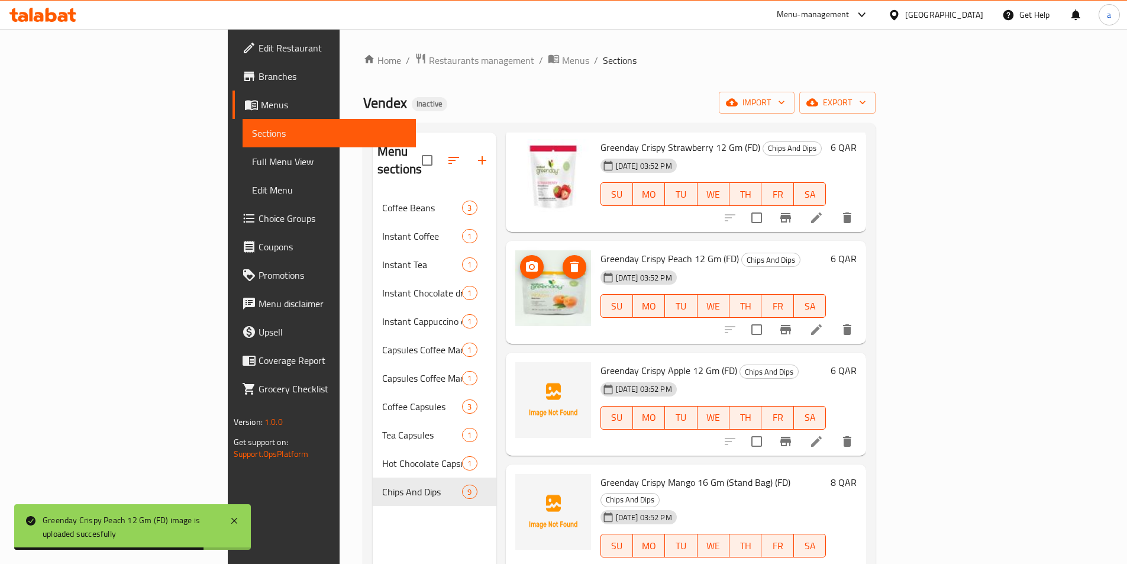
click at [570, 261] on icon "delete image" at bounding box center [574, 266] width 8 height 11
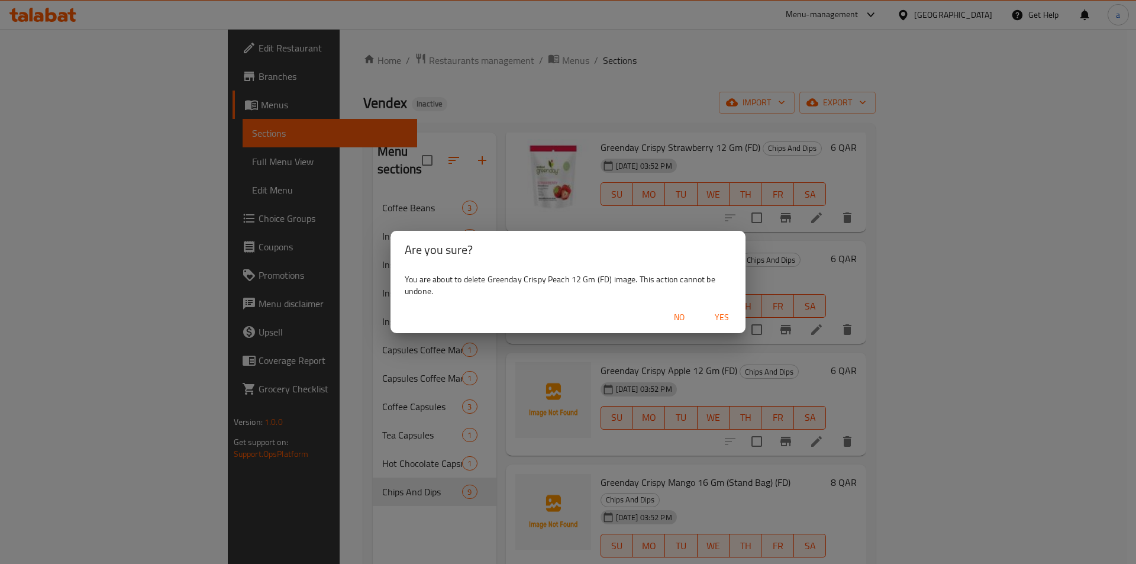
click at [728, 320] on span "Yes" at bounding box center [722, 317] width 28 height 15
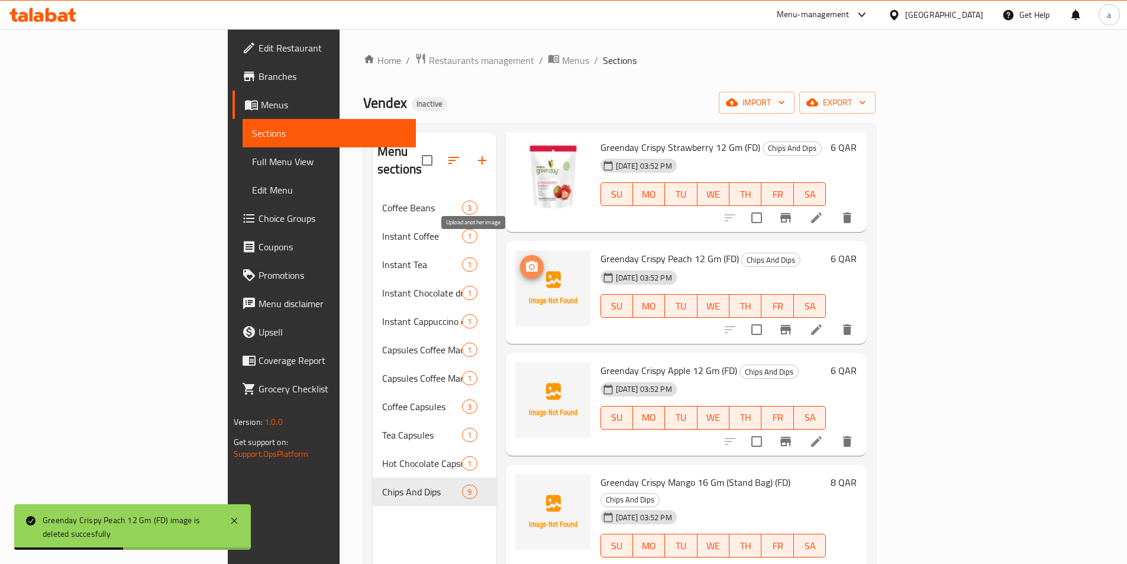
click at [525, 260] on icon "upload picture" at bounding box center [532, 267] width 14 height 14
click at [515, 371] on img at bounding box center [553, 400] width 76 height 76
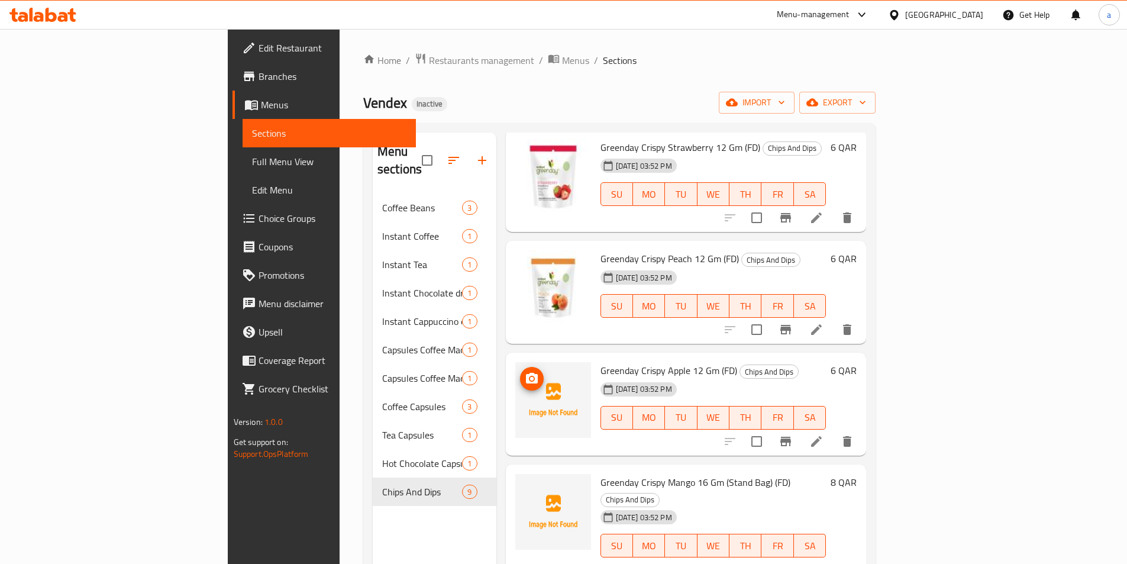
click at [520, 372] on button "upload picture" at bounding box center [532, 379] width 24 height 24
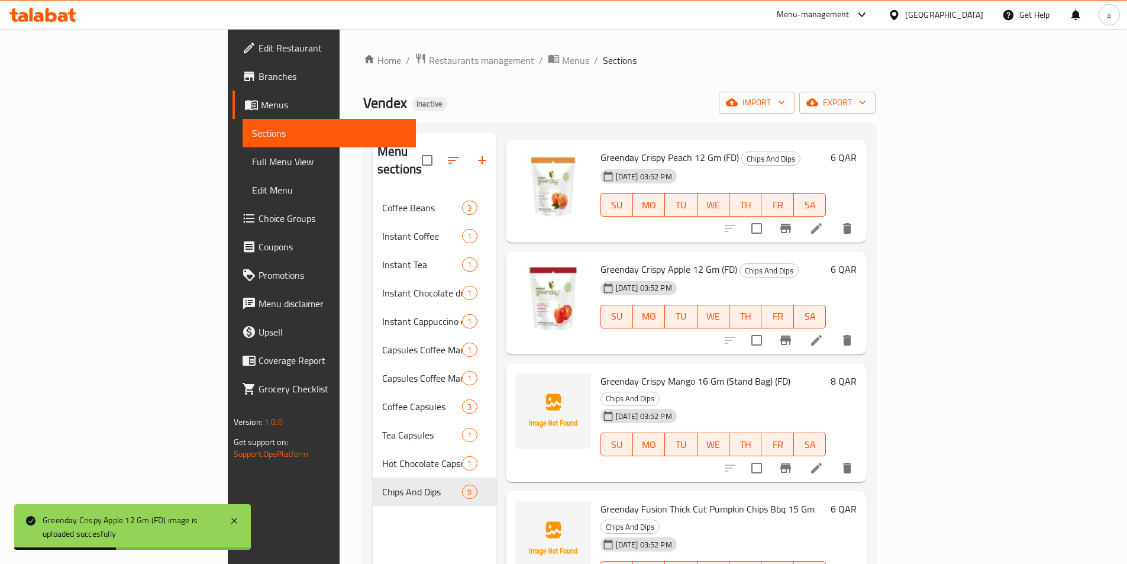
scroll to position [177, 0]
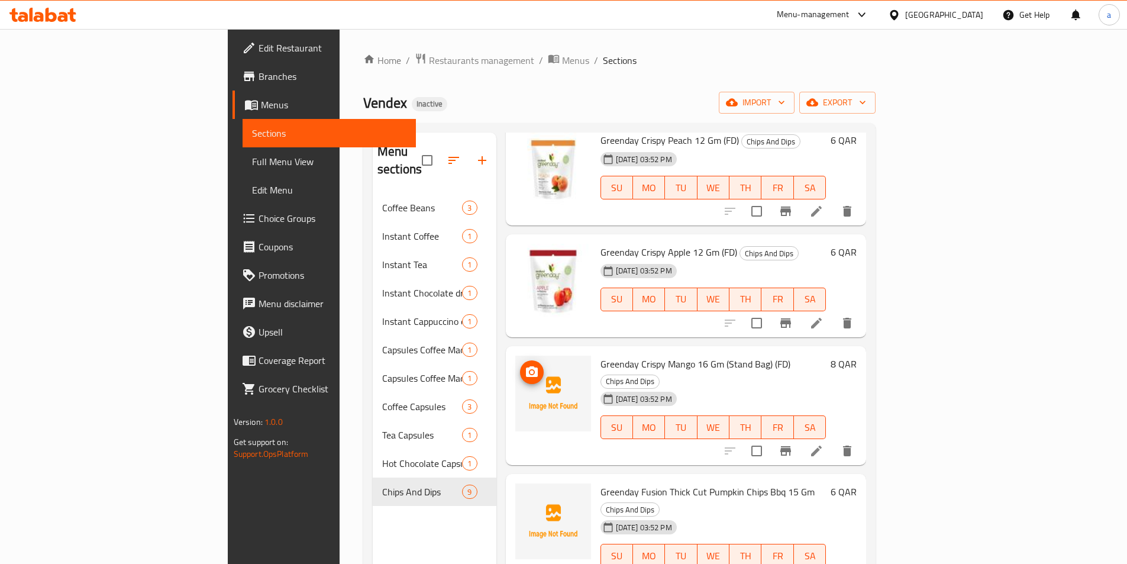
click at [525, 365] on icon "upload picture" at bounding box center [532, 372] width 14 height 14
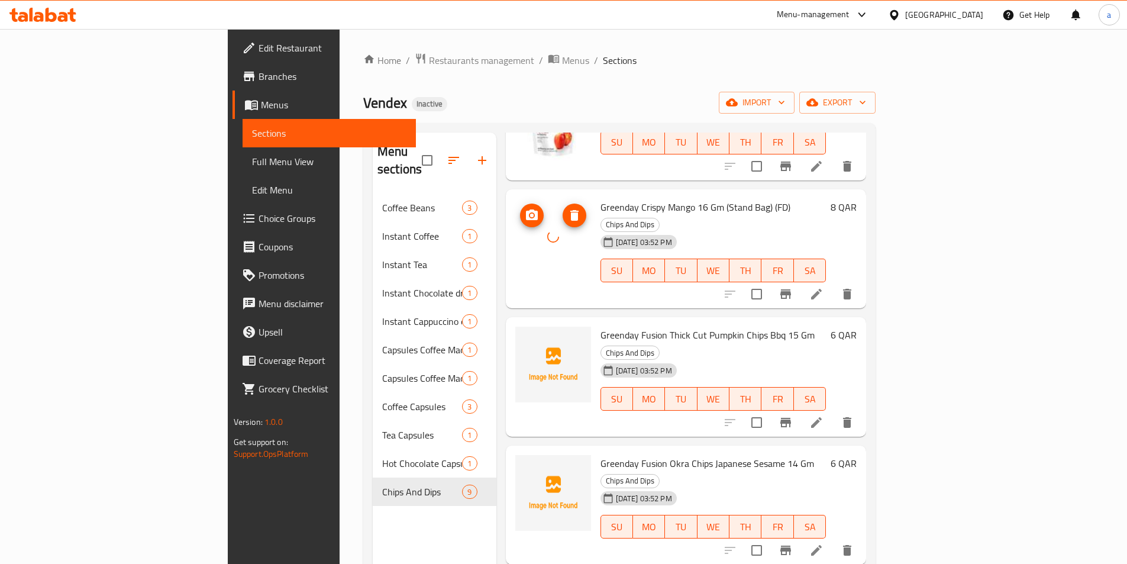
scroll to position [355, 0]
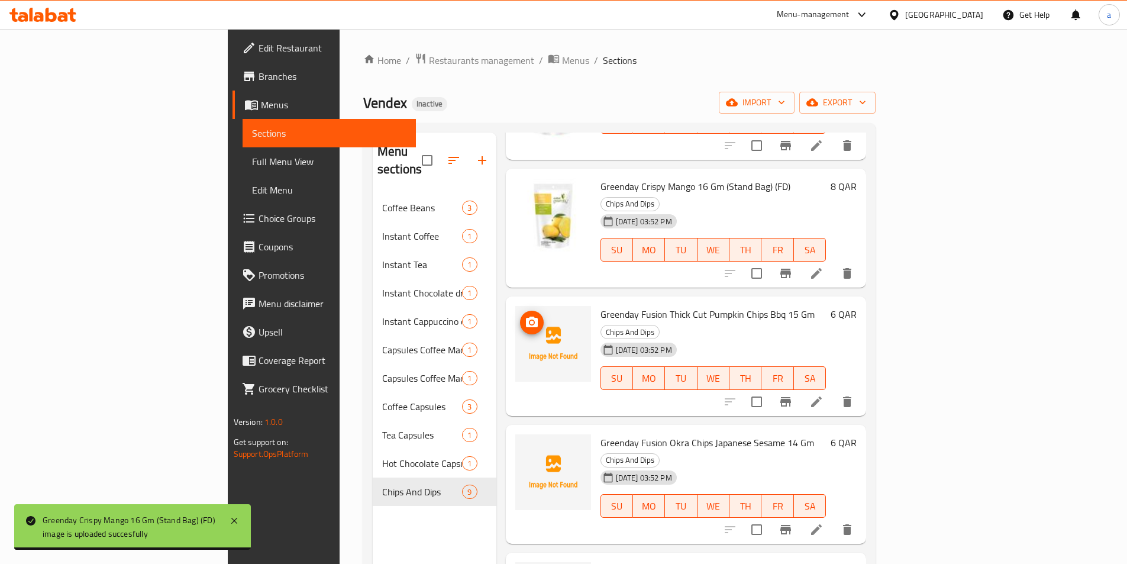
click at [520, 315] on span "upload picture" at bounding box center [532, 322] width 24 height 14
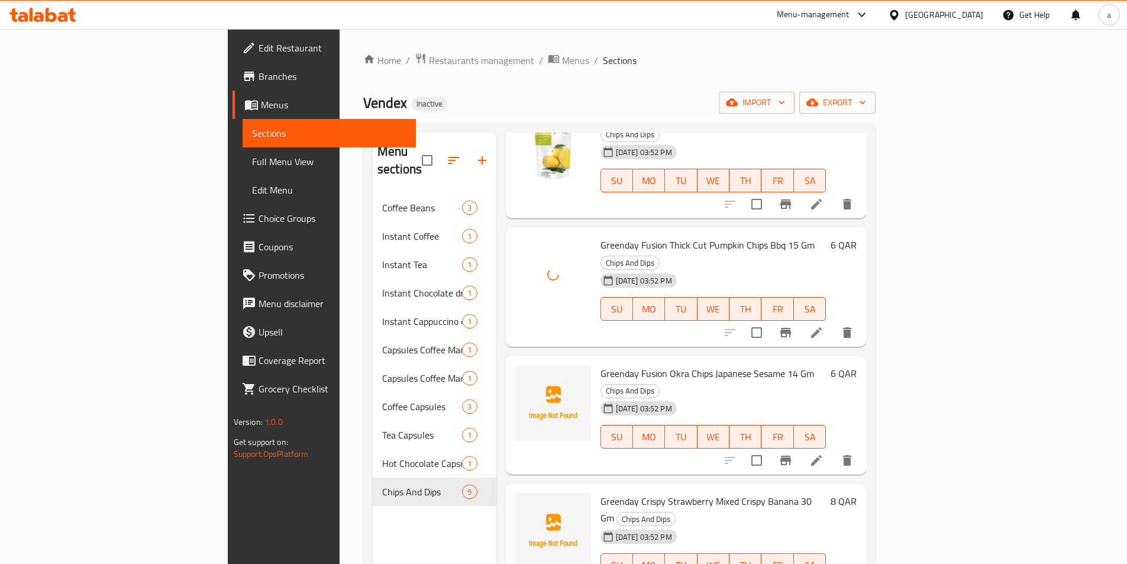
scroll to position [470, 0]
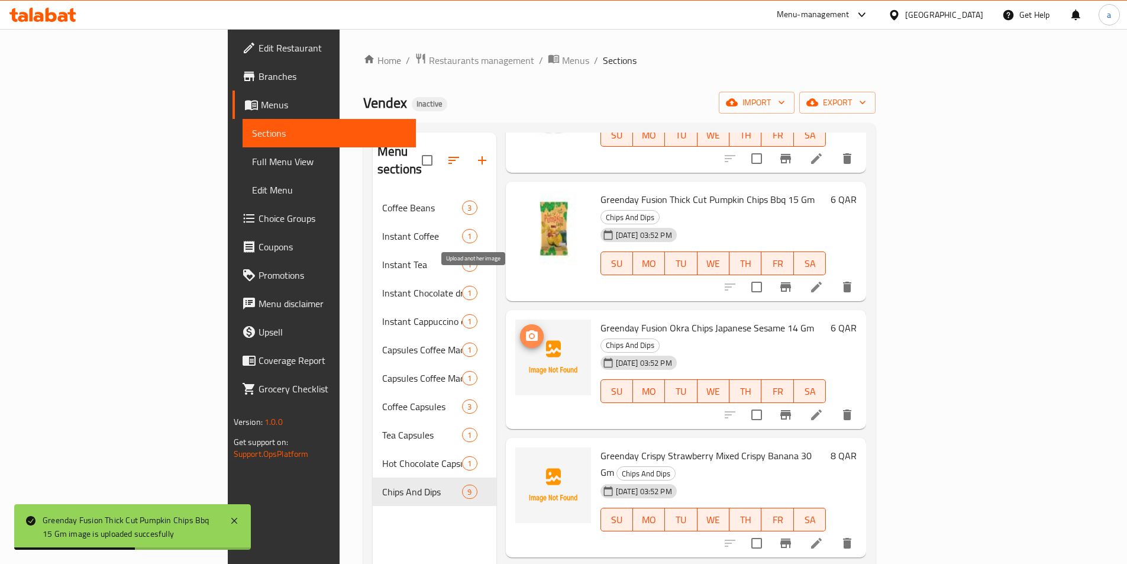
click at [526, 330] on icon "upload picture" at bounding box center [532, 335] width 12 height 11
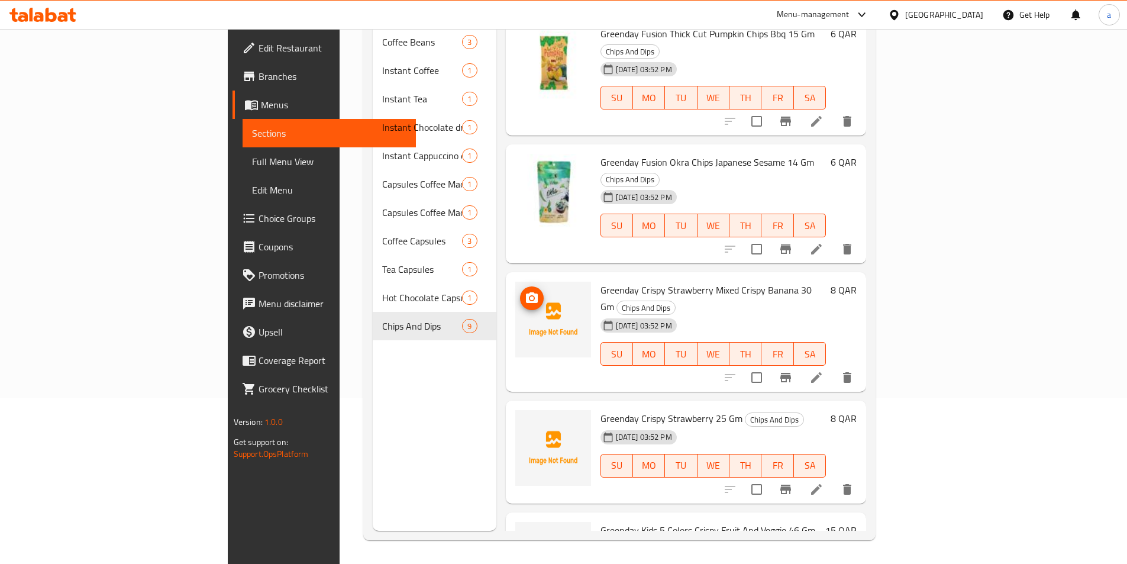
click at [515, 282] on img at bounding box center [553, 320] width 76 height 76
click at [526, 292] on icon "upload picture" at bounding box center [532, 297] width 12 height 11
click at [520, 419] on span "upload picture" at bounding box center [532, 426] width 24 height 14
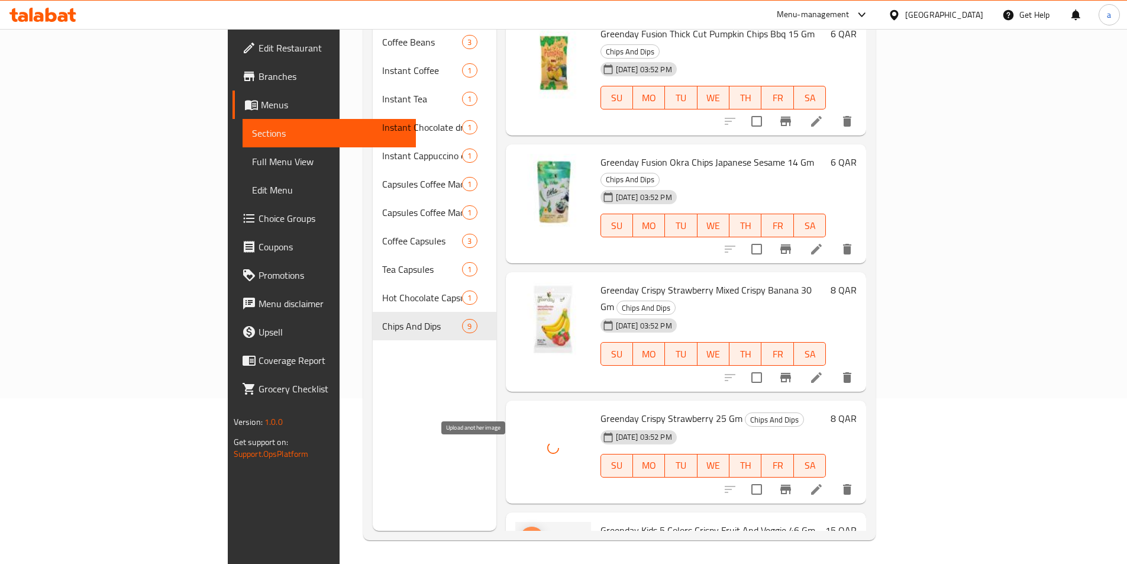
click at [526, 532] on icon "upload picture" at bounding box center [532, 537] width 12 height 11
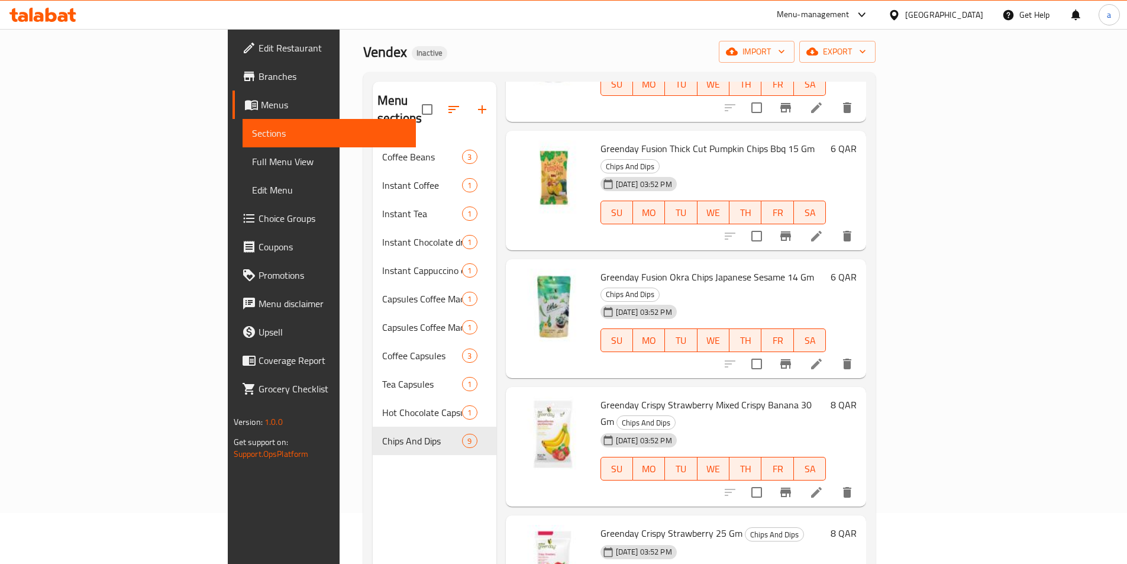
scroll to position [47, 0]
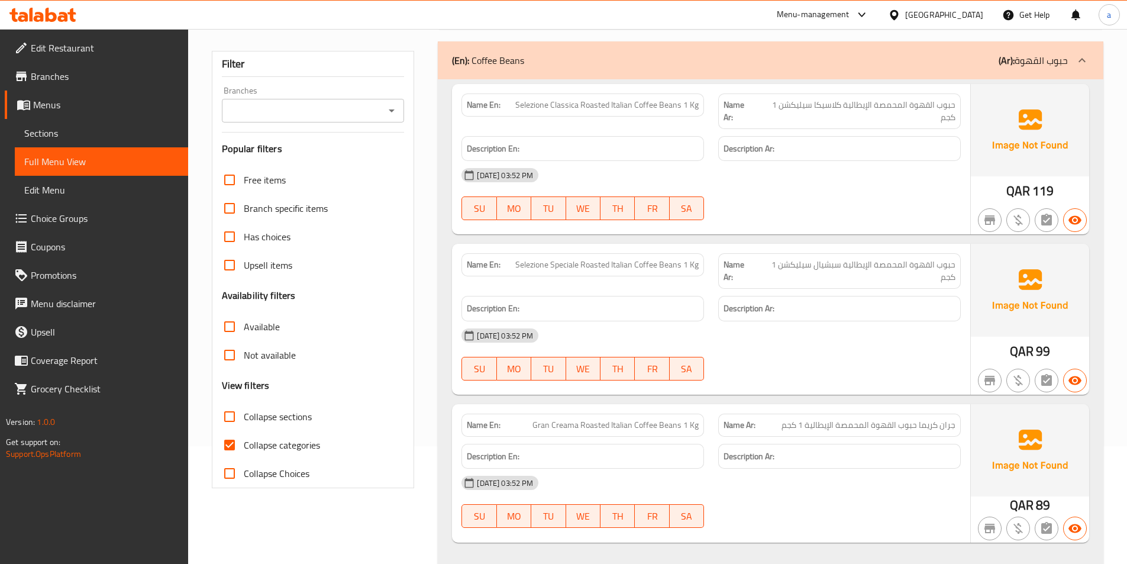
scroll to position [118, 0]
drag, startPoint x: 516, startPoint y: 106, endPoint x: 579, endPoint y: 102, distance: 62.3
click at [579, 102] on span "Selezione Classica Roasted Italian Coffee Beans 1 Kg" at bounding box center [606, 104] width 183 height 12
click at [779, 110] on span "حبوب القهوة المحمصة الإيطالية كلاسيكا سيليكشن 1 كجم" at bounding box center [855, 110] width 200 height 25
click at [819, 109] on span "حبوب القهوة المحمصة الإيطالية كلاسيكا سيليكشن 1 كجم" at bounding box center [855, 110] width 200 height 25
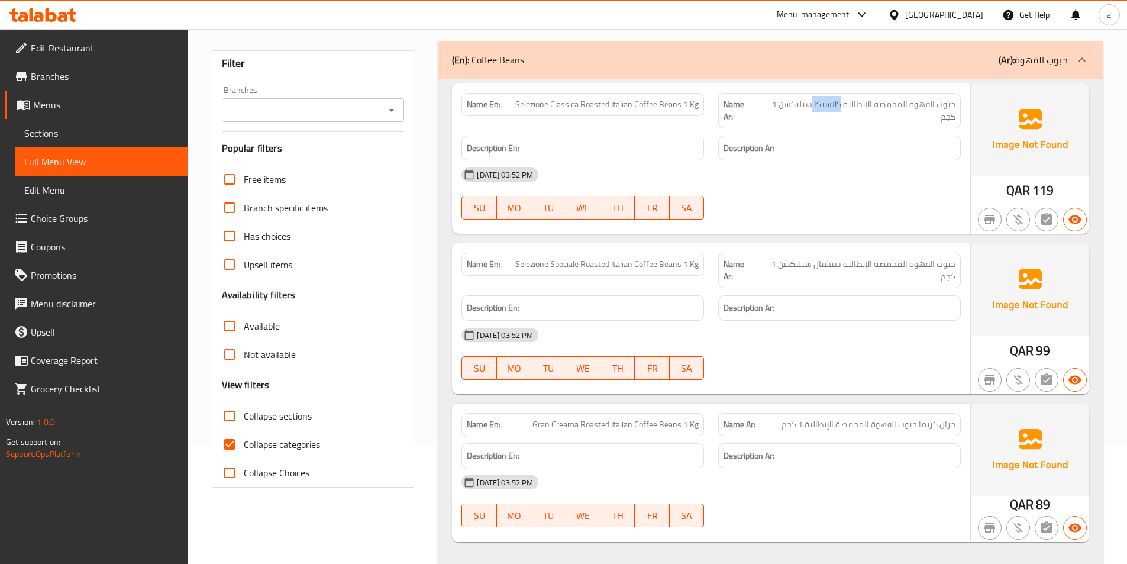
click at [819, 109] on span "حبوب القهوة المحمصة الإيطالية كلاسيكا سيليكشن 1 كجم" at bounding box center [855, 110] width 200 height 25
click at [814, 112] on span "حبوب القهوة المحمصة الإيطالية كلاسيكا سيليكشن 1 كجم" at bounding box center [855, 110] width 200 height 25
click at [816, 111] on span "حبوب القهوة المحمصة الإيطالية كلاسيكا سيليكشن 1 كجم" at bounding box center [855, 110] width 200 height 25
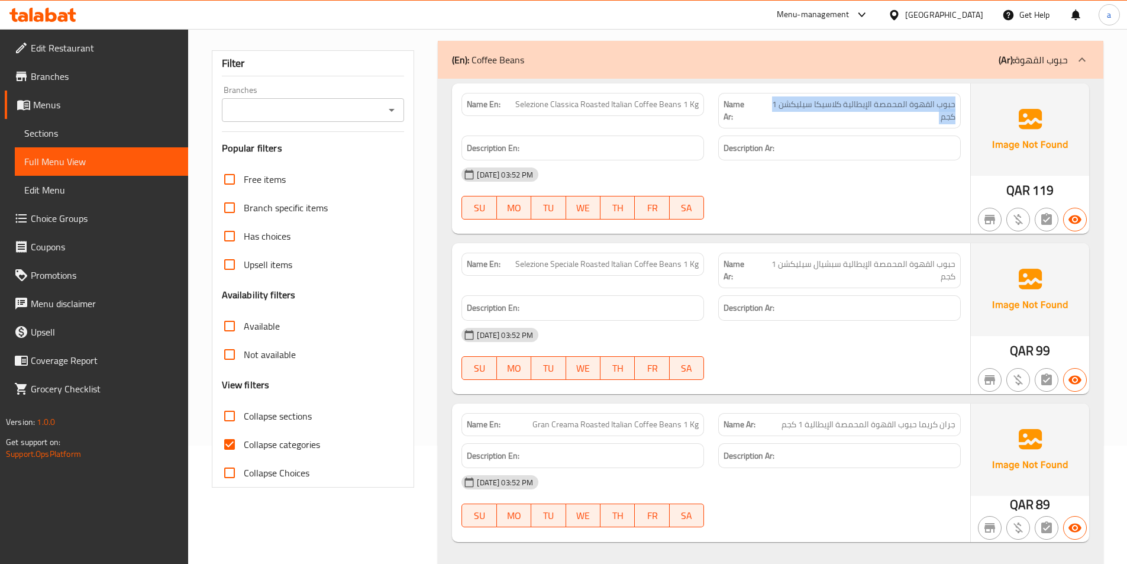
click at [816, 111] on span "حبوب القهوة المحمصة الإيطالية كلاسيكا سيليكشن 1 كجم" at bounding box center [855, 110] width 200 height 25
click at [787, 103] on span "حبوب القهوة المحمصة الإيطالية كلاسيكا سيليكشن 1 كجم" at bounding box center [855, 110] width 200 height 25
drag, startPoint x: 783, startPoint y: 105, endPoint x: 849, endPoint y: 105, distance: 66.3
click at [849, 105] on span "حبوب القهوة المحمصة الإيطالية كلاسيكا سيليكشن 1 كجم" at bounding box center [855, 110] width 200 height 25
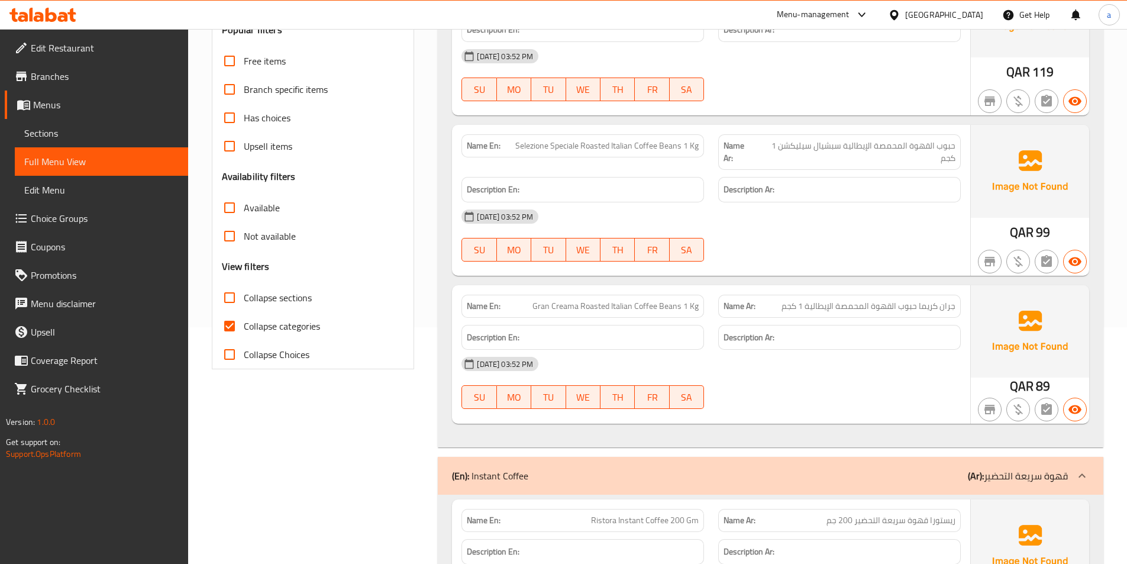
scroll to position [473, 0]
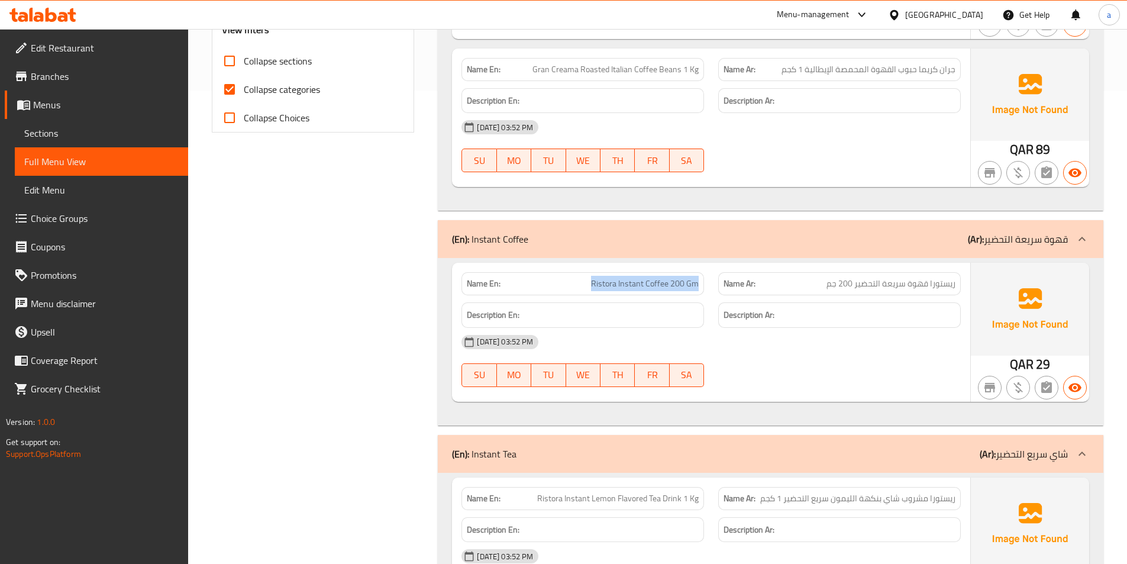
drag, startPoint x: 569, startPoint y: 286, endPoint x: 700, endPoint y: 285, distance: 131.3
click at [700, 285] on div "Name En: Ristora Instant Coffee 200 Gm" at bounding box center [582, 283] width 243 height 23
drag, startPoint x: 798, startPoint y: 286, endPoint x: 939, endPoint y: 290, distance: 141.4
click at [939, 290] on p "Name Ar: ريستورا قهوة سريعة التحضير 200 جم" at bounding box center [839, 283] width 232 height 12
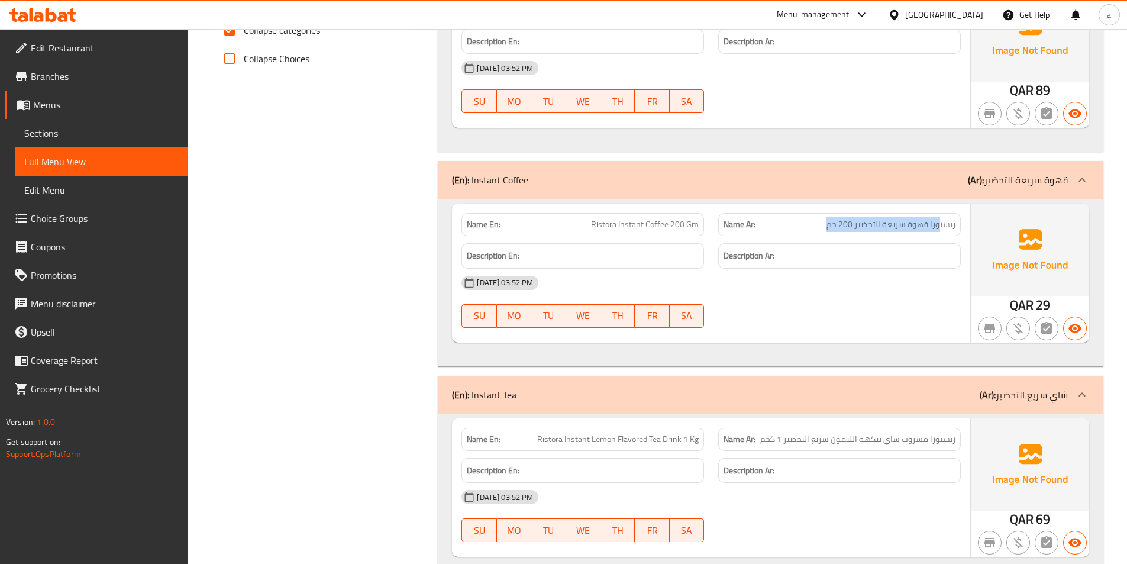
click at [822, 224] on p "Name Ar: ريستورا قهوة سريعة التحضير 200 جم" at bounding box center [839, 224] width 232 height 12
click at [853, 224] on span "ريستورا قهوة سريعة التحضير 200 جم" at bounding box center [890, 224] width 129 height 12
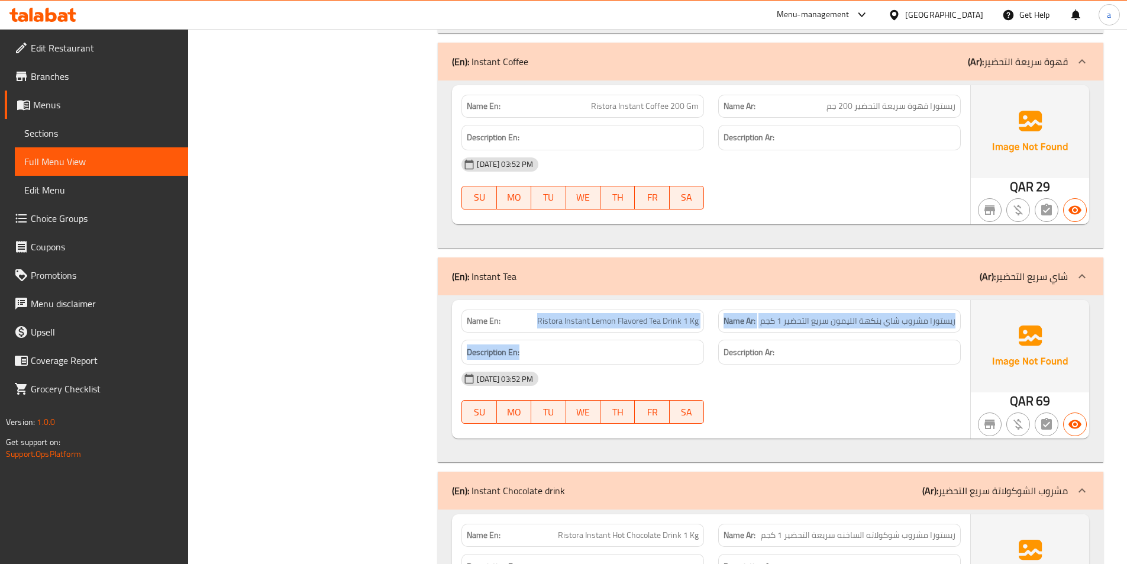
drag, startPoint x: 535, startPoint y: 324, endPoint x: 694, endPoint y: 333, distance: 160.0
click at [694, 333] on div "Name En: Ristora Instant Lemon Flavored Tea Drink 1 Kg Name Ar: ريستورا مشروب ش…" at bounding box center [711, 369] width 518 height 138
click at [694, 333] on div "Description En:" at bounding box center [582, 352] width 257 height 40
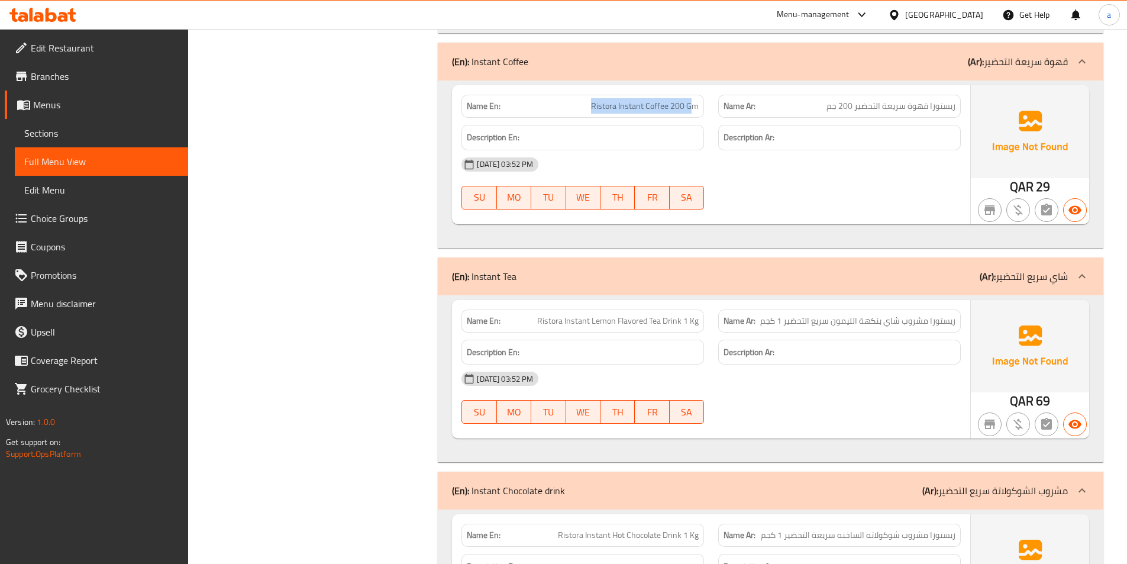
drag, startPoint x: 568, startPoint y: 109, endPoint x: 694, endPoint y: 114, distance: 126.7
click at [694, 114] on div "Name En: Ristora Instant Coffee 200 Gm" at bounding box center [582, 106] width 243 height 23
drag, startPoint x: 751, startPoint y: 117, endPoint x: 777, endPoint y: 117, distance: 26.6
click at [751, 117] on div "Name Ar: ريستورا قهوة سريعة التحضير 200 جم" at bounding box center [839, 106] width 243 height 23
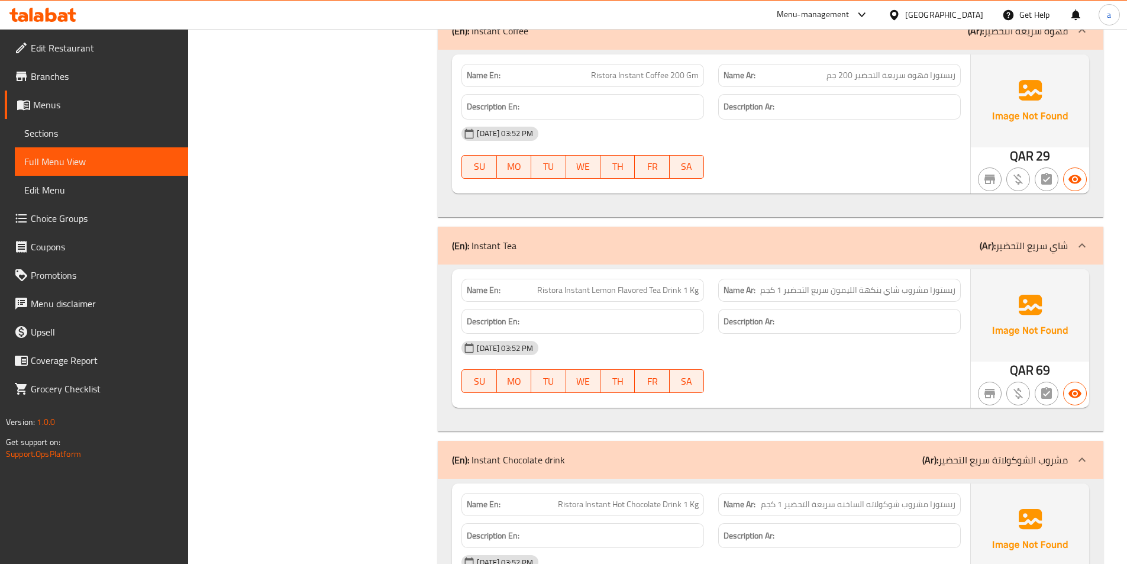
scroll to position [710, 0]
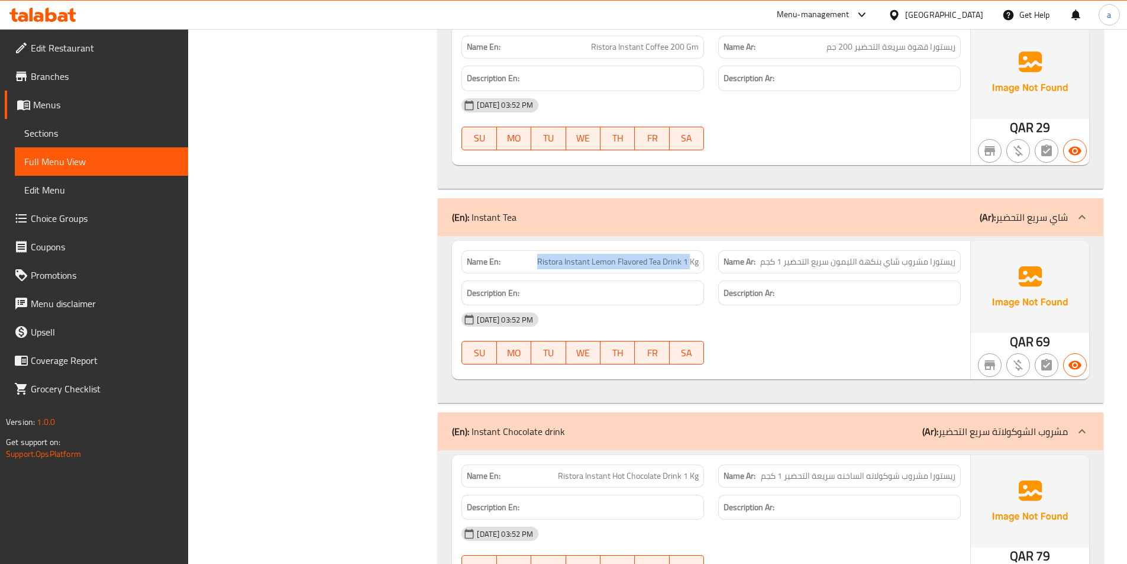
drag, startPoint x: 534, startPoint y: 261, endPoint x: 691, endPoint y: 263, distance: 157.4
click at [691, 263] on p "Name En: Ristora Instant Lemon Flavored Tea Drink 1 Kg" at bounding box center [583, 262] width 232 height 12
click at [760, 265] on p "Name Ar: ريستورا مشروب شاي بنكهة الليمون سريع التحضير 1 كجم" at bounding box center [839, 262] width 232 height 12
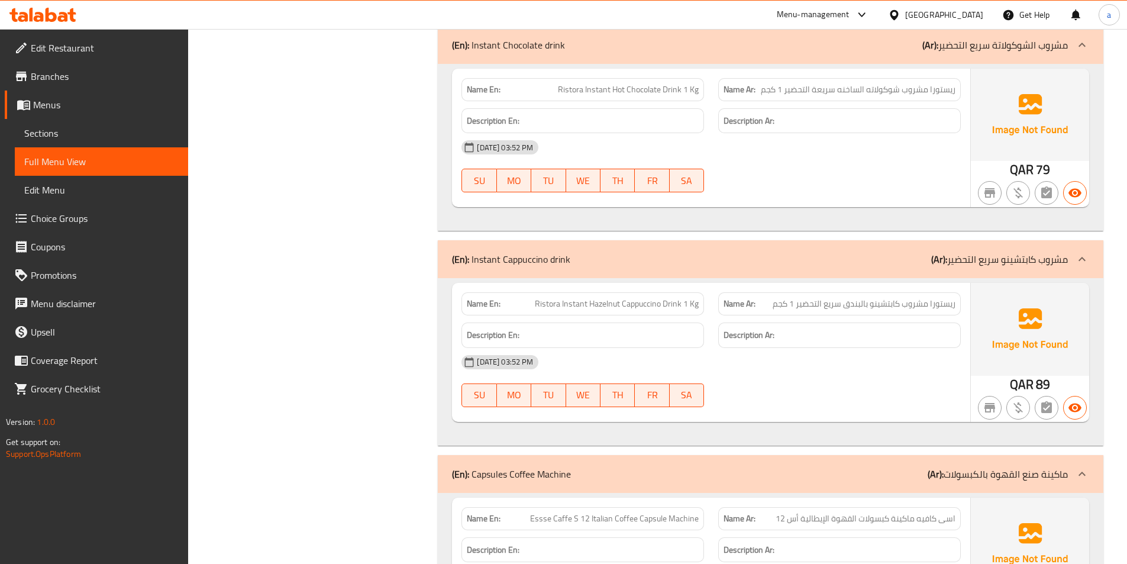
scroll to position [1124, 0]
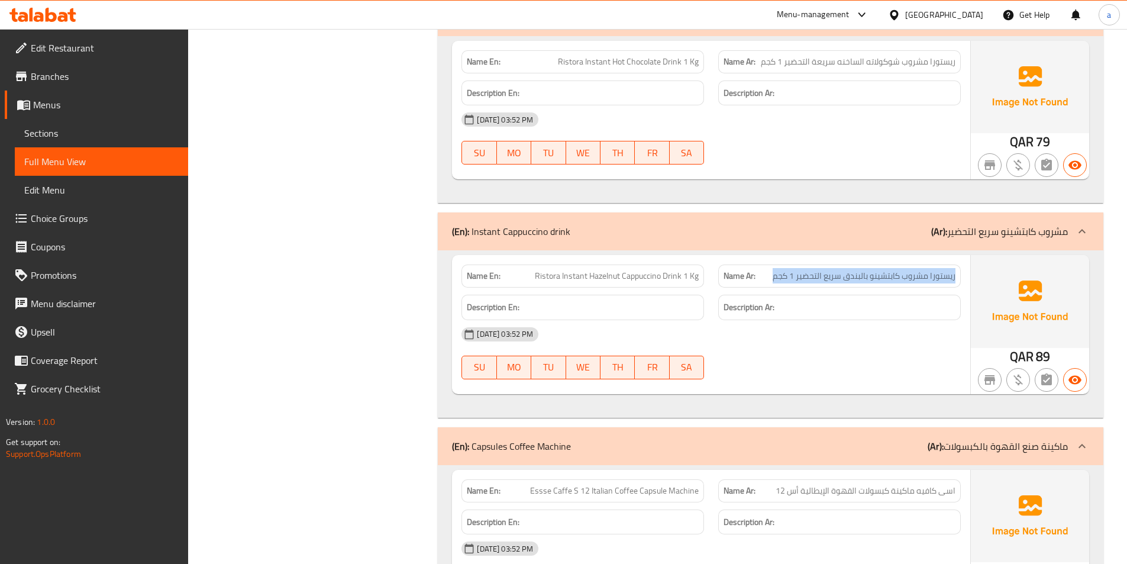
drag, startPoint x: 770, startPoint y: 282, endPoint x: 961, endPoint y: 278, distance: 191.1
click at [961, 278] on div "Name Ar: ريستورا مشروب كابتشينو بالبندق سريع التحضير 1 كجم" at bounding box center [839, 275] width 257 height 37
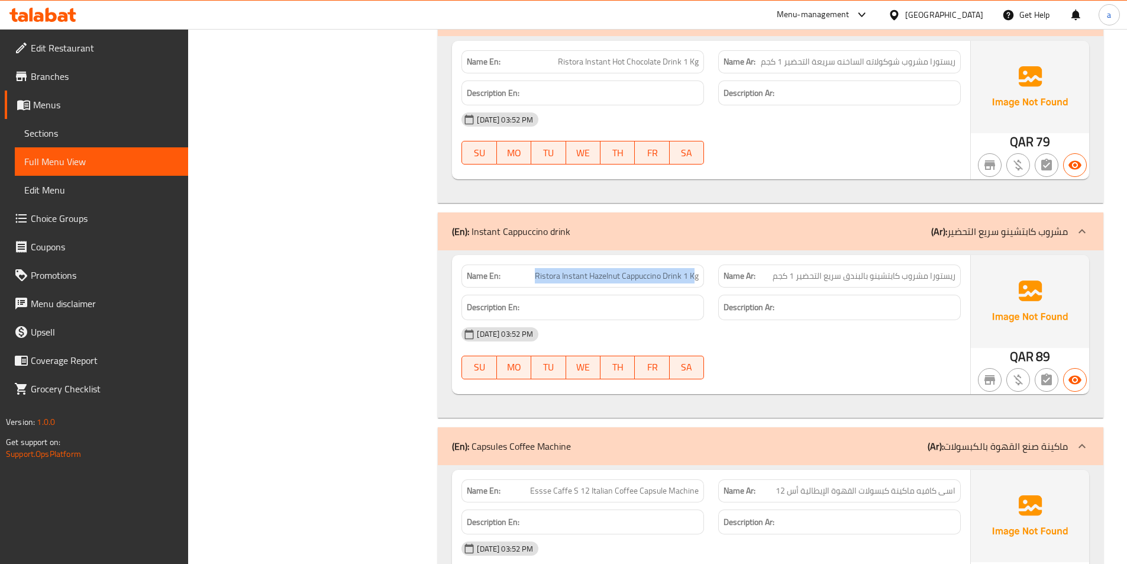
drag, startPoint x: 519, startPoint y: 273, endPoint x: 695, endPoint y: 280, distance: 176.4
click at [695, 280] on p "Name En: Ristora Instant Hazelnut Cappuccino Drink 1 Kg" at bounding box center [583, 276] width 232 height 12
click at [690, 279] on span "Ristora Instant Hazelnut Cappuccino Drink 1 Kg" at bounding box center [617, 276] width 164 height 12
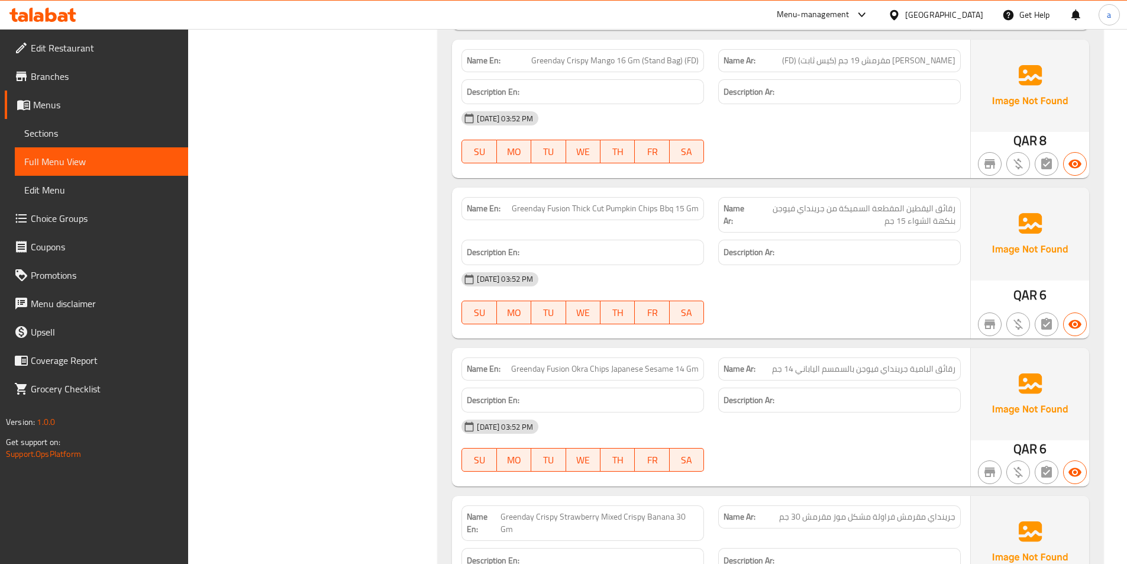
scroll to position [3378, 0]
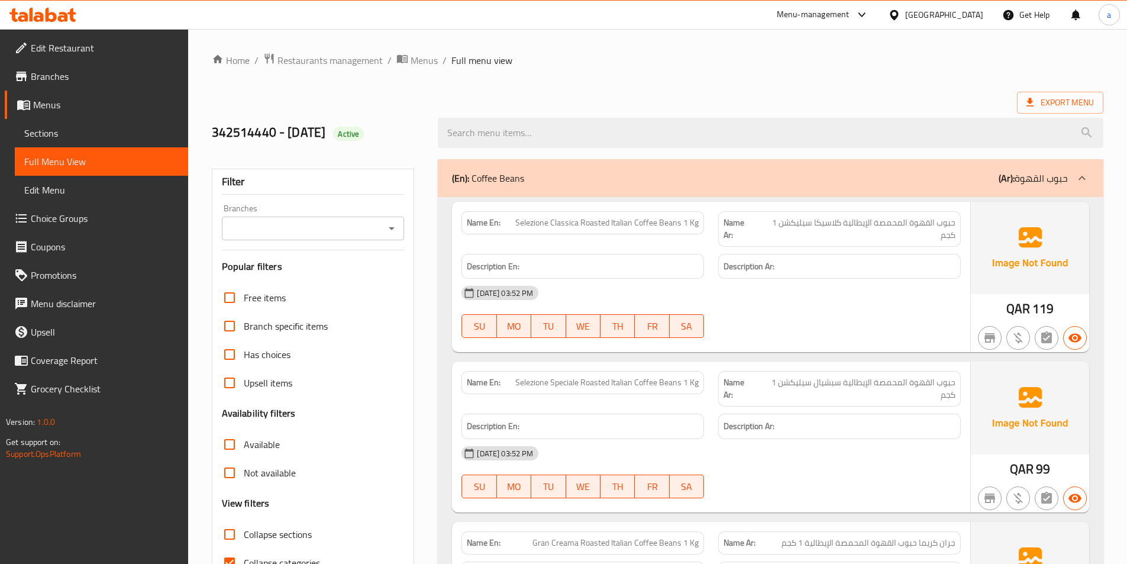
scroll to position [3378, 0]
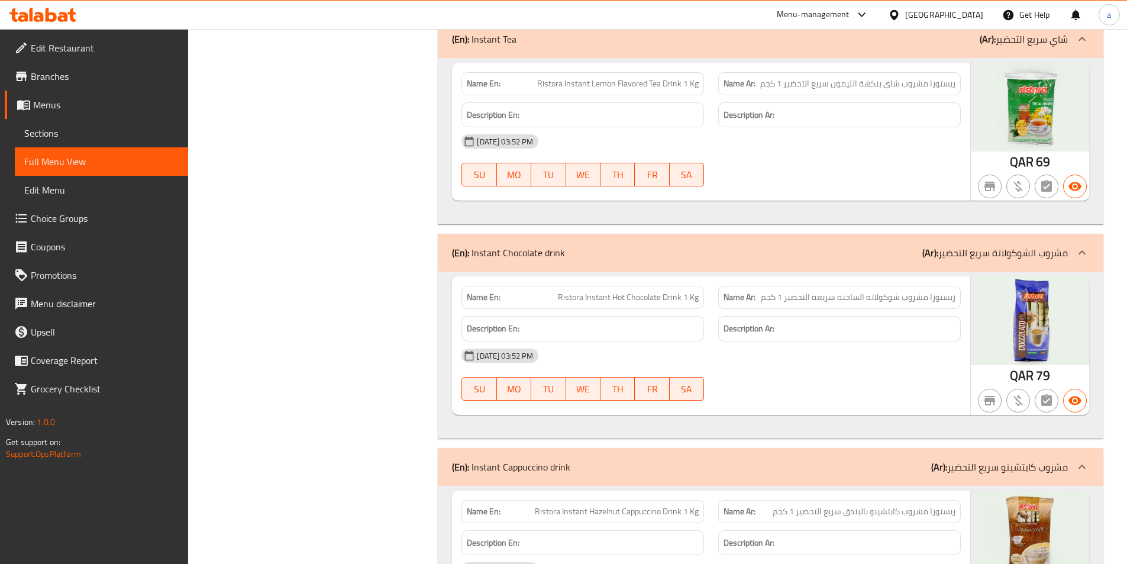
scroll to position [887, 0]
click at [1006, 84] on img at bounding box center [1030, 106] width 118 height 89
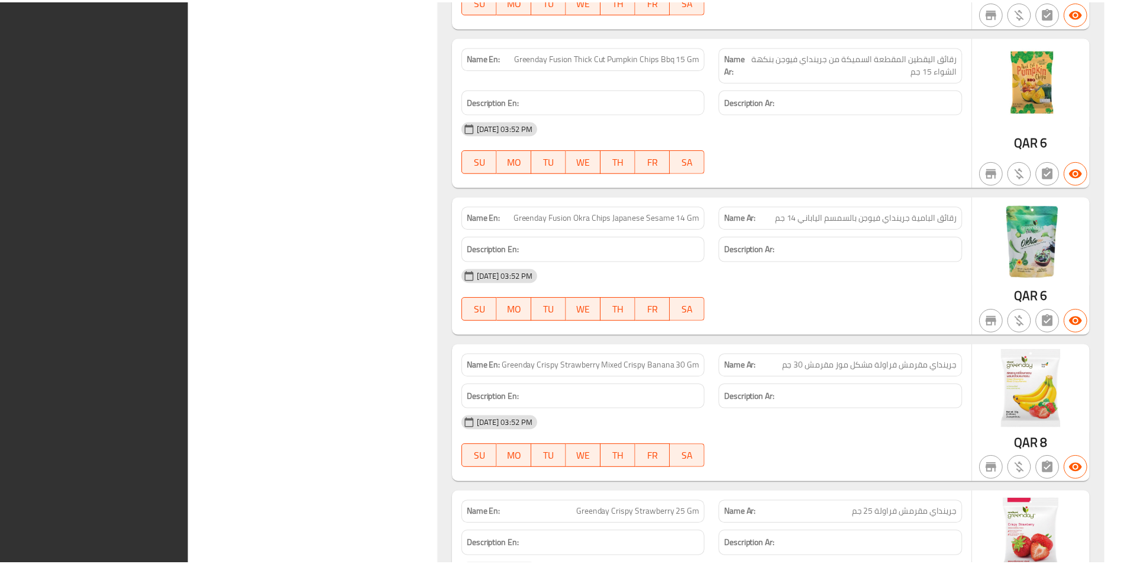
scroll to position [3820, 0]
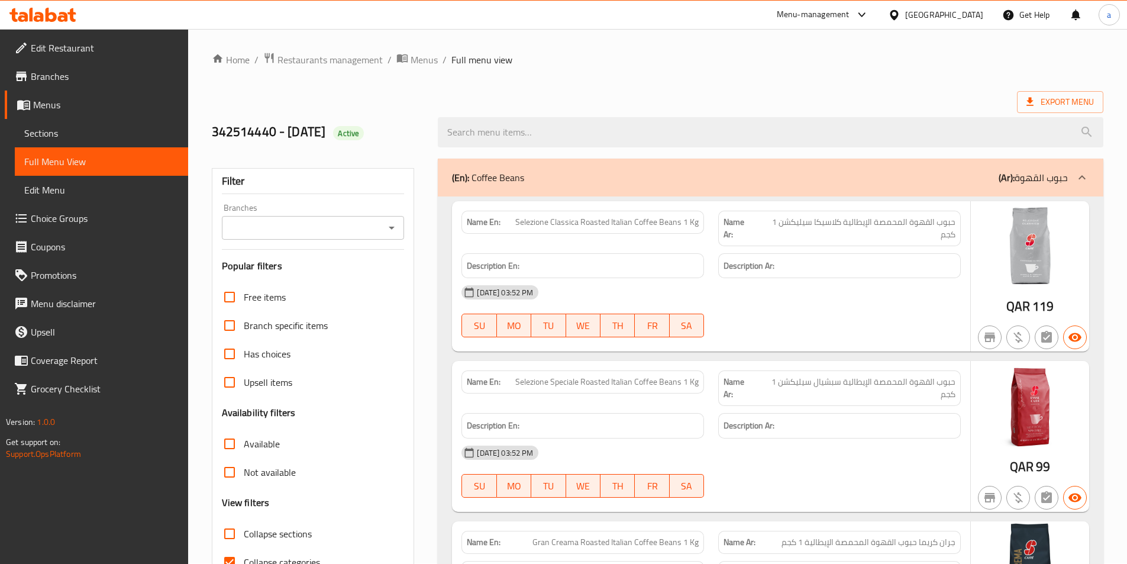
scroll to position [0, 0]
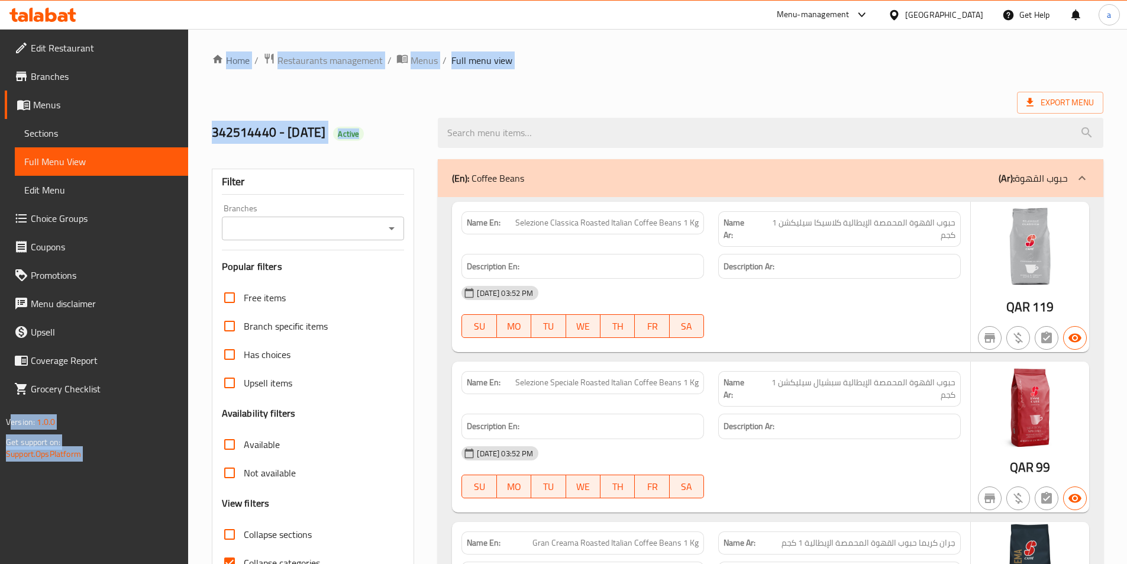
drag, startPoint x: 374, startPoint y: 136, endPoint x: 119, endPoint y: 112, distance: 255.5
click at [275, 120] on div "342514440 - 30/9/25 Active" at bounding box center [318, 132] width 227 height 53
click at [283, 117] on div "342514440 - 30/9/25 Active" at bounding box center [318, 132] width 227 height 53
click at [289, 133] on h2 "342514440 - 30/9/25 Active" at bounding box center [318, 133] width 212 height 18
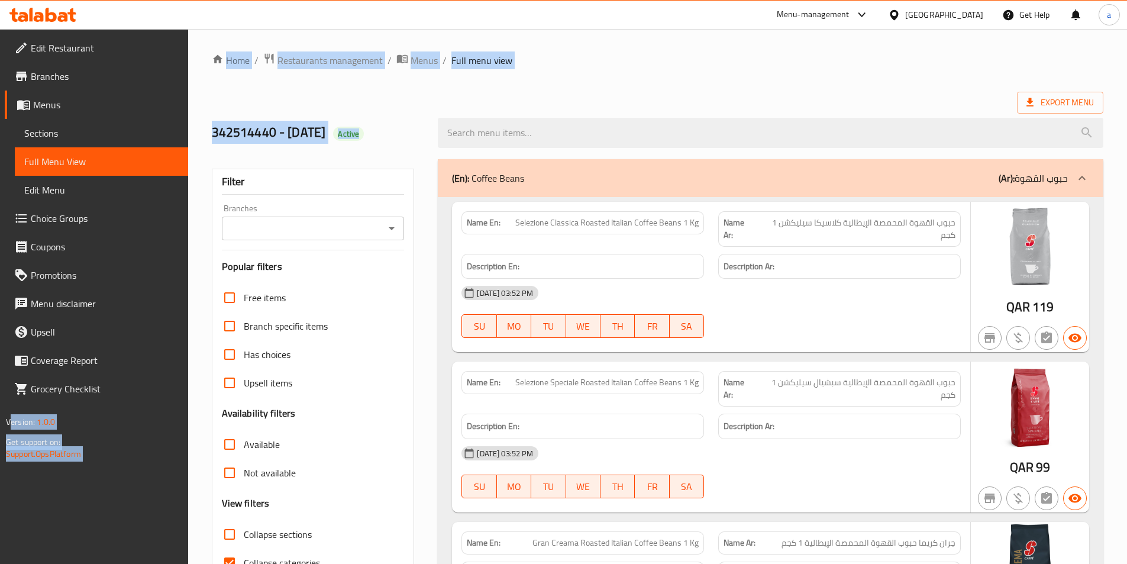
click at [448, 176] on div "(En): Coffee Beans (Ar): حبوب القهوة" at bounding box center [770, 178] width 665 height 38
